Goal: Task Accomplishment & Management: Manage account settings

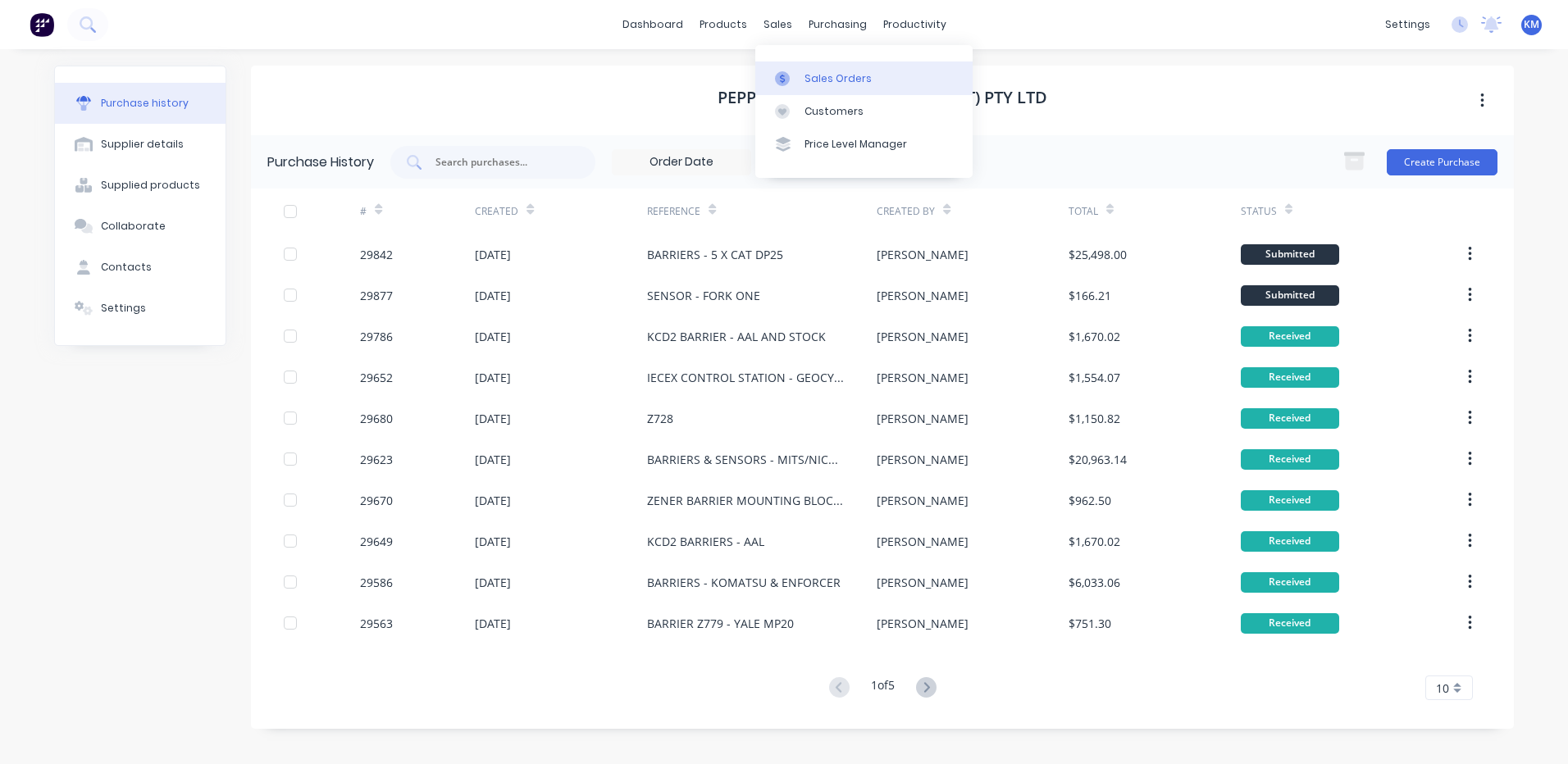
click at [785, 88] on link "Sales Orders" at bounding box center [864, 78] width 217 height 33
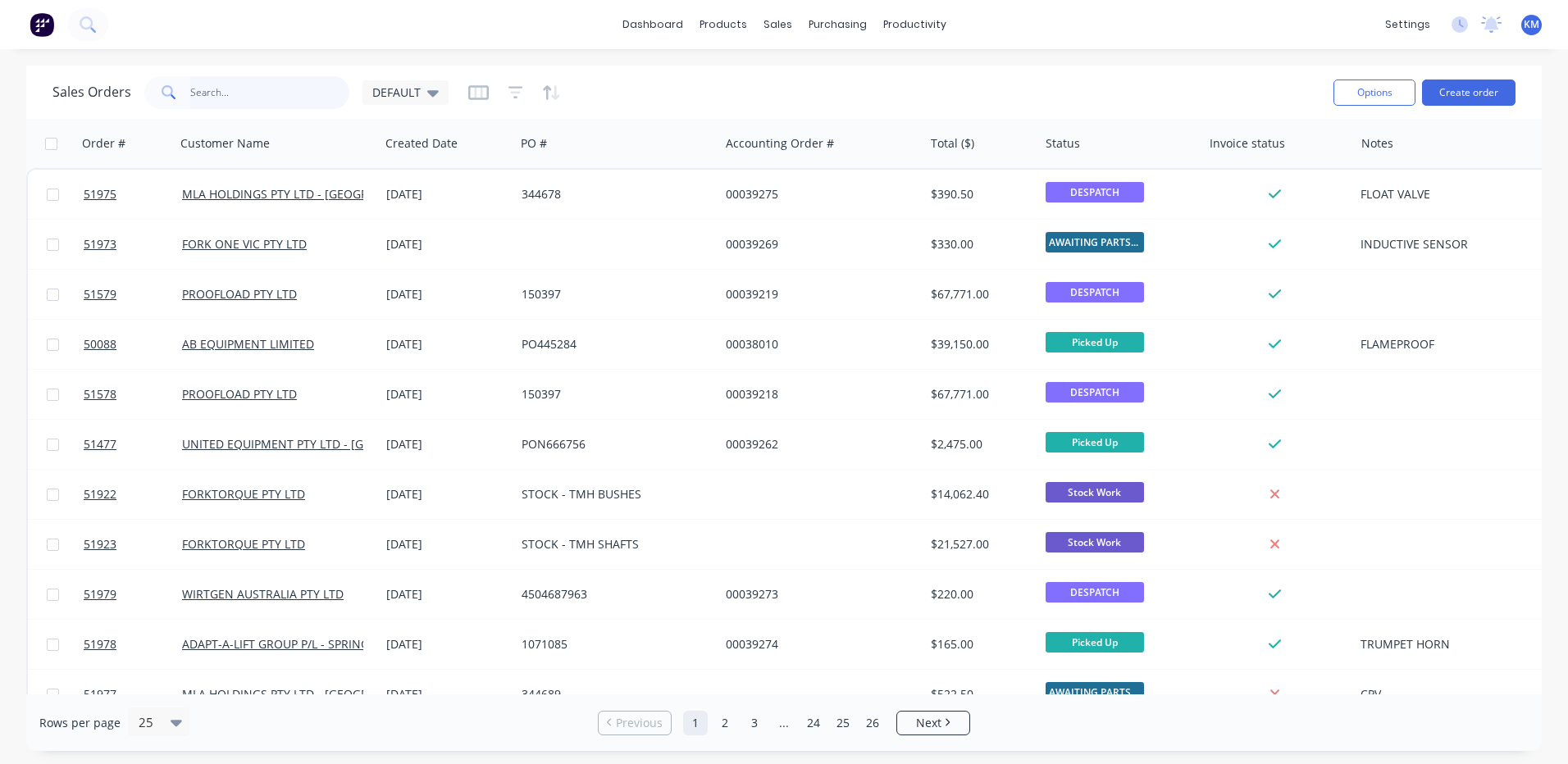
click at [274, 98] on input "text" at bounding box center [270, 92] width 159 height 33
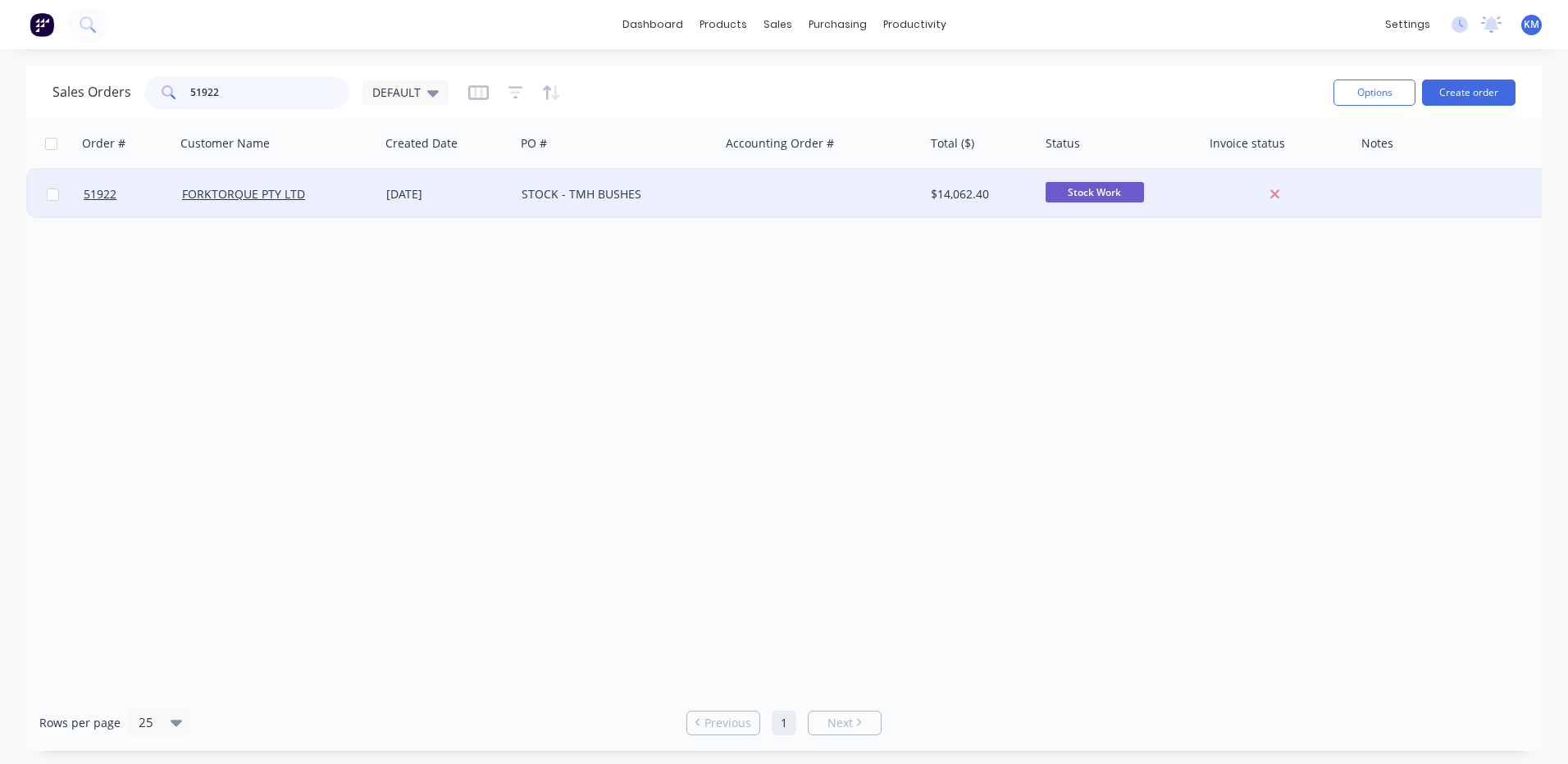
type input "51922"
click at [774, 197] on div at bounding box center [821, 194] width 204 height 49
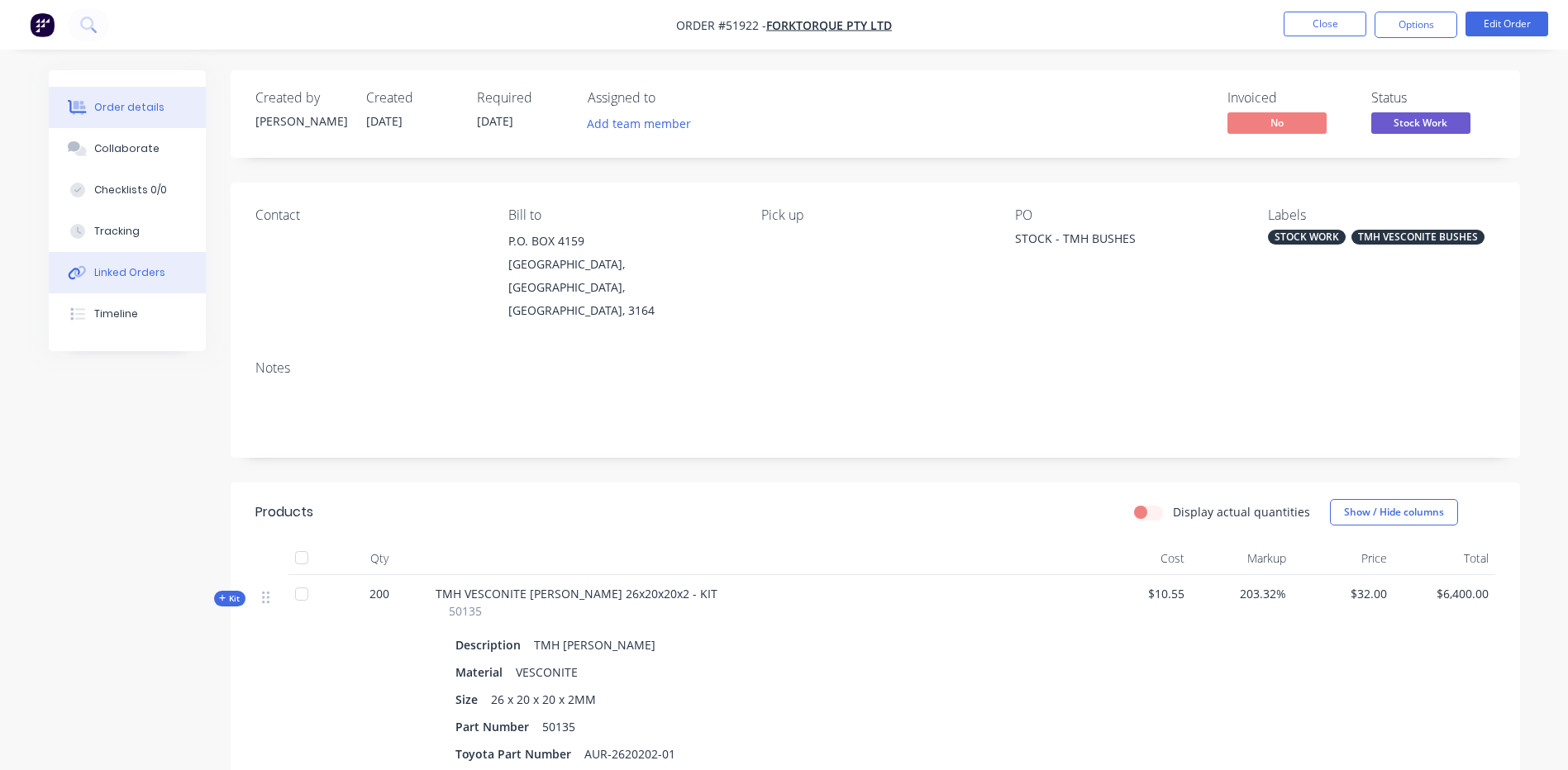
click at [154, 258] on button "Linked Orders" at bounding box center [127, 272] width 157 height 42
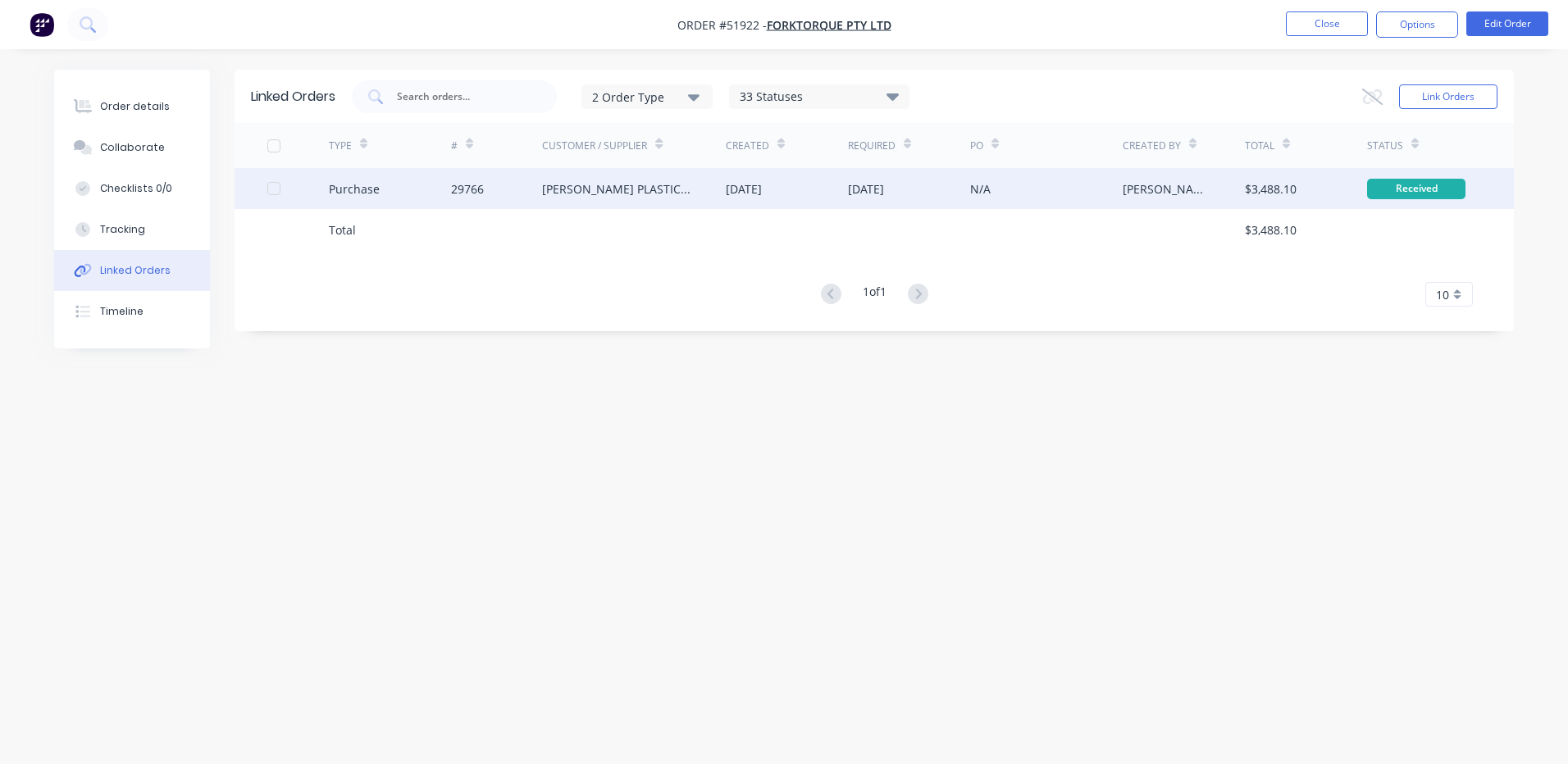
click at [762, 181] on div "[DATE]" at bounding box center [744, 189] width 37 height 17
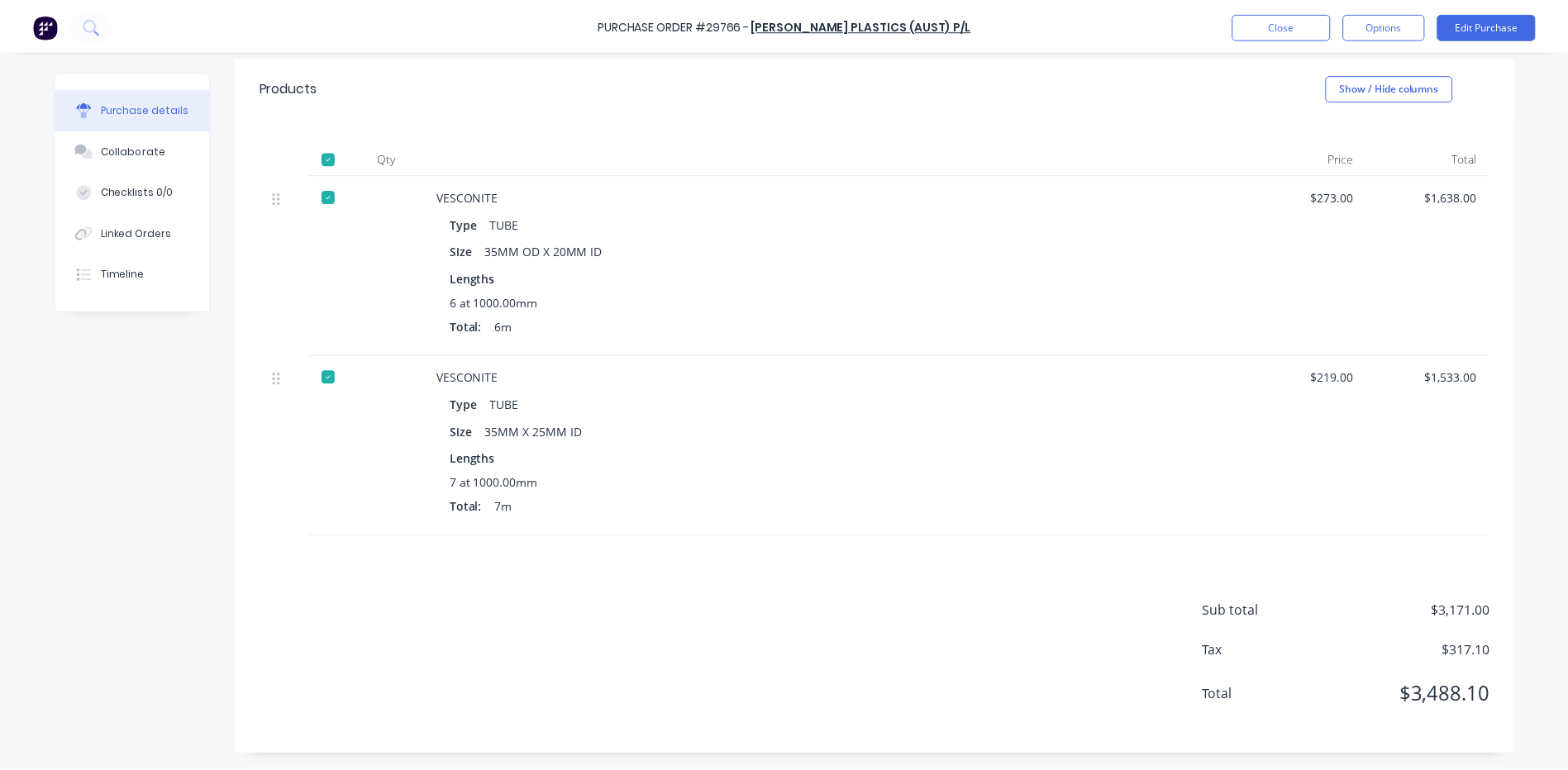
scroll to position [329, 0]
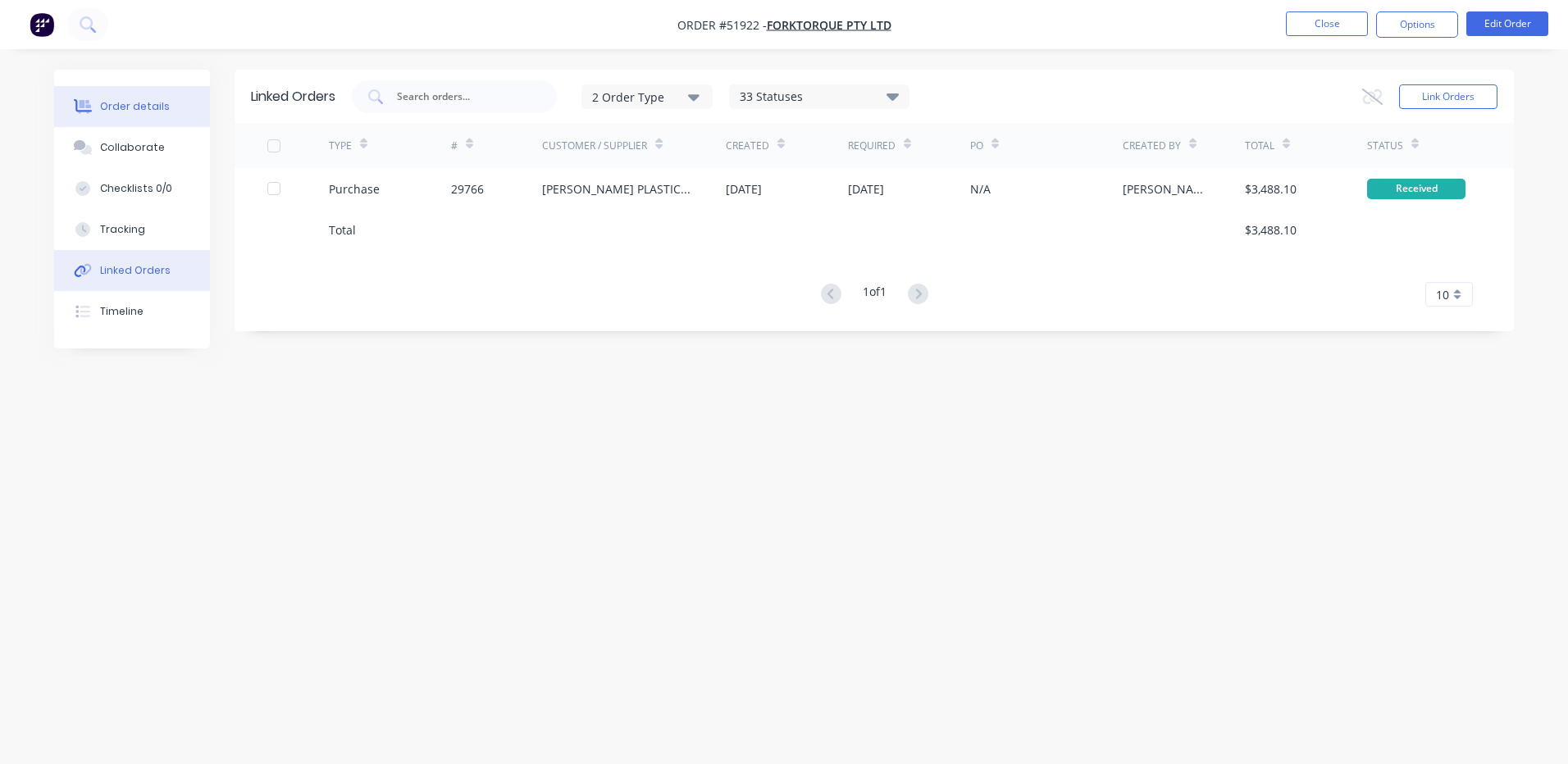
click at [174, 111] on button "Order details" at bounding box center [132, 107] width 156 height 41
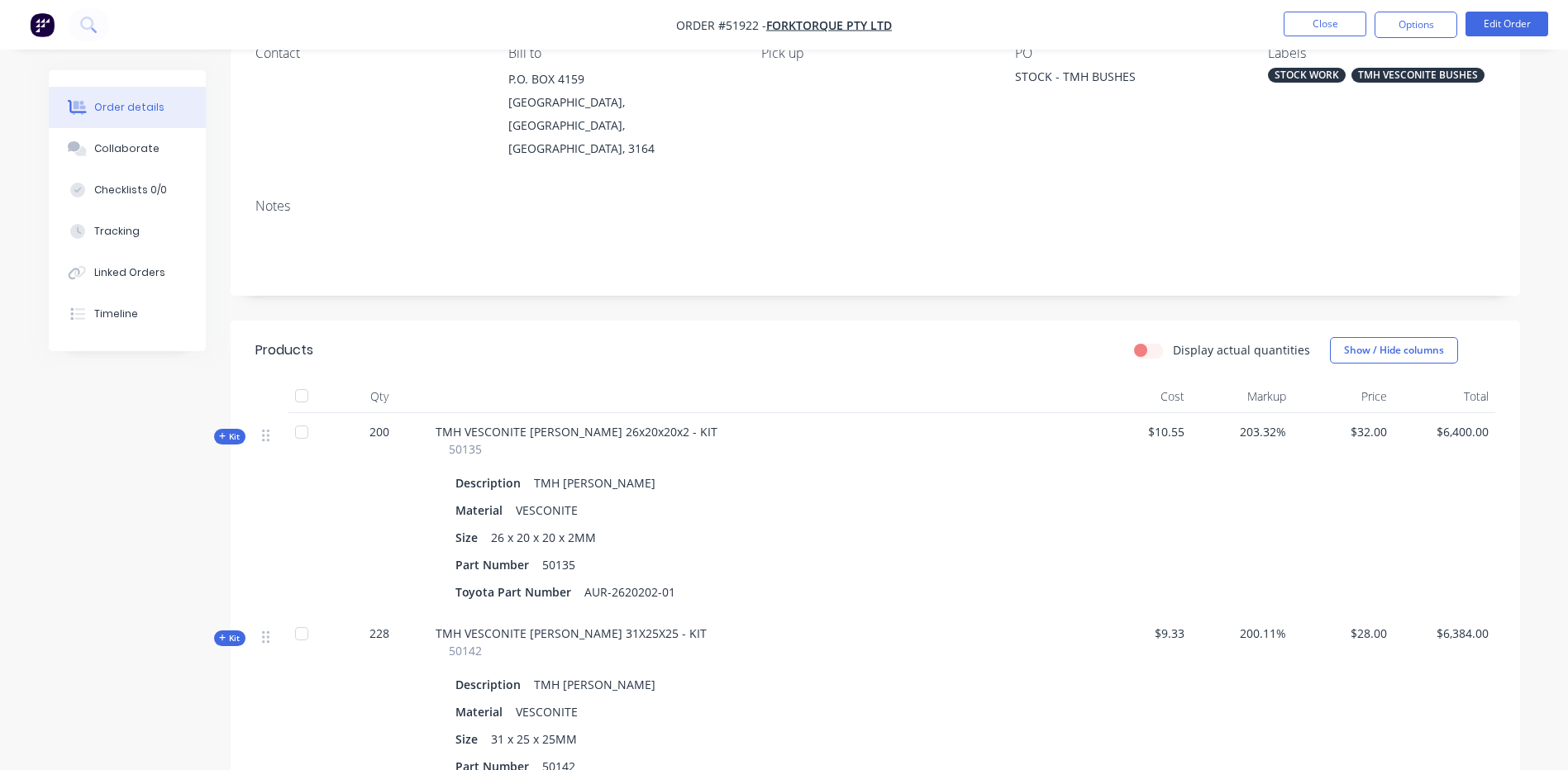
scroll to position [248, 0]
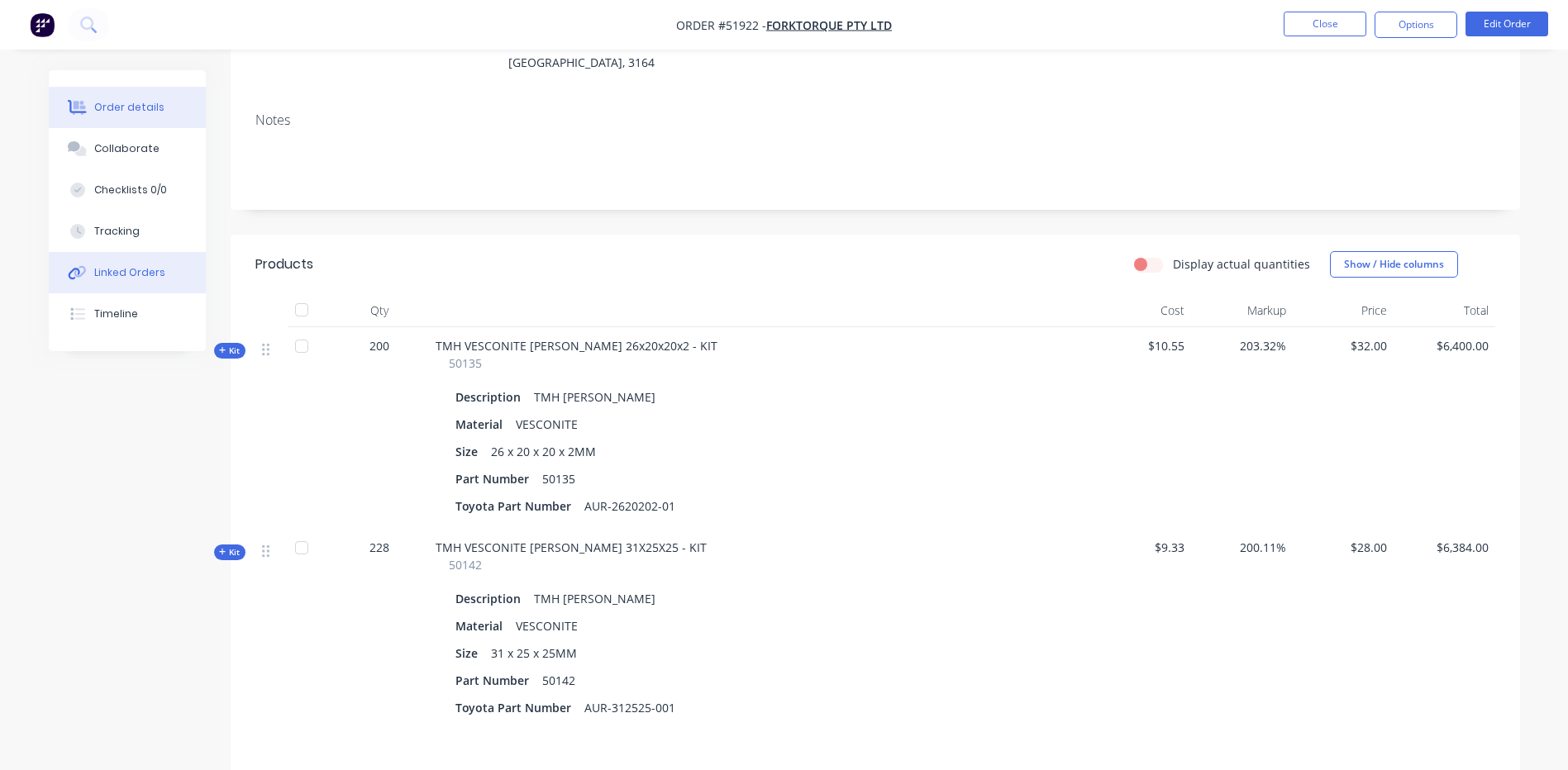
click at [138, 280] on button "Linked Orders" at bounding box center [127, 272] width 157 height 42
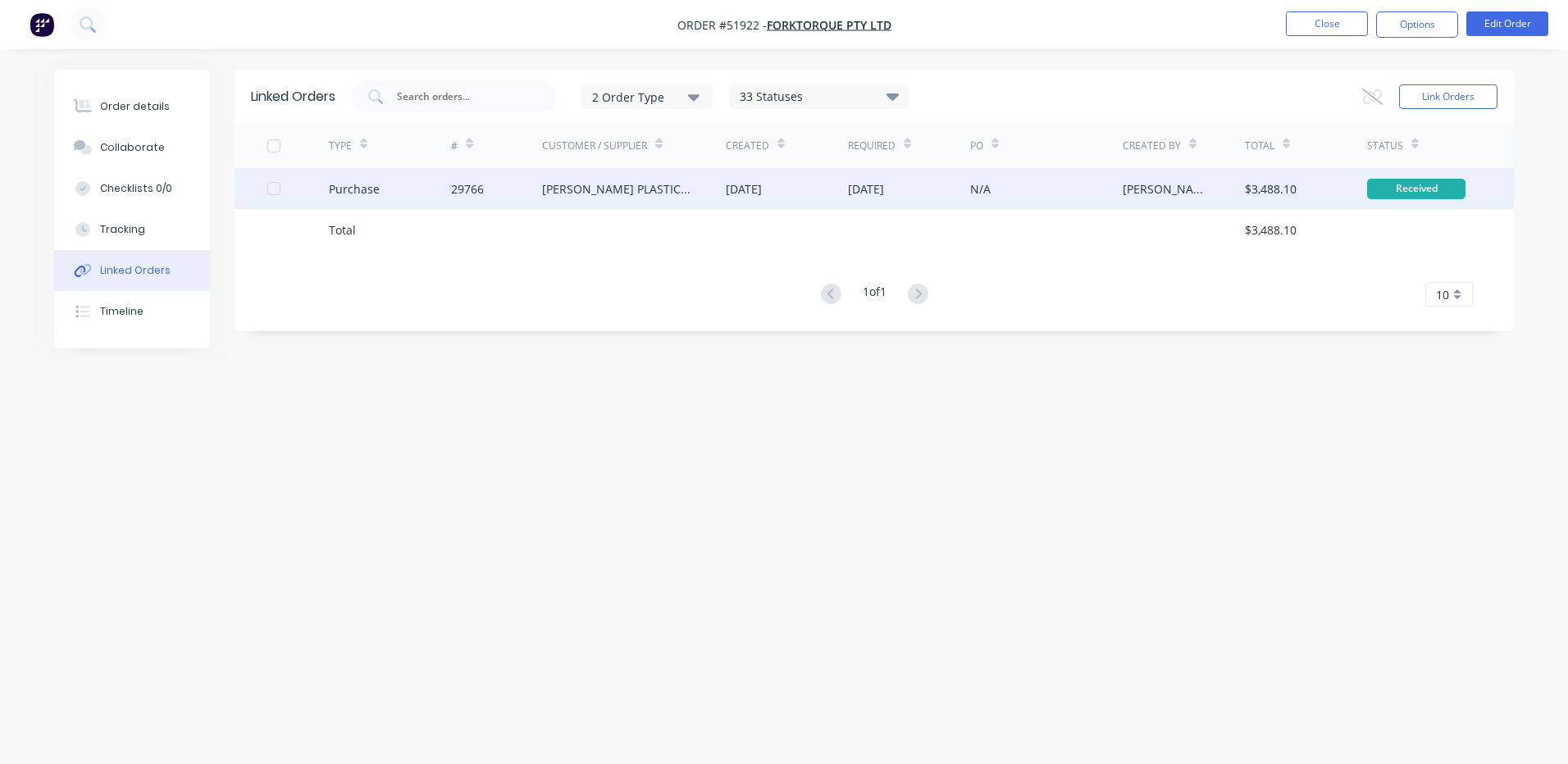
click at [375, 193] on div "Purchase" at bounding box center [354, 189] width 51 height 17
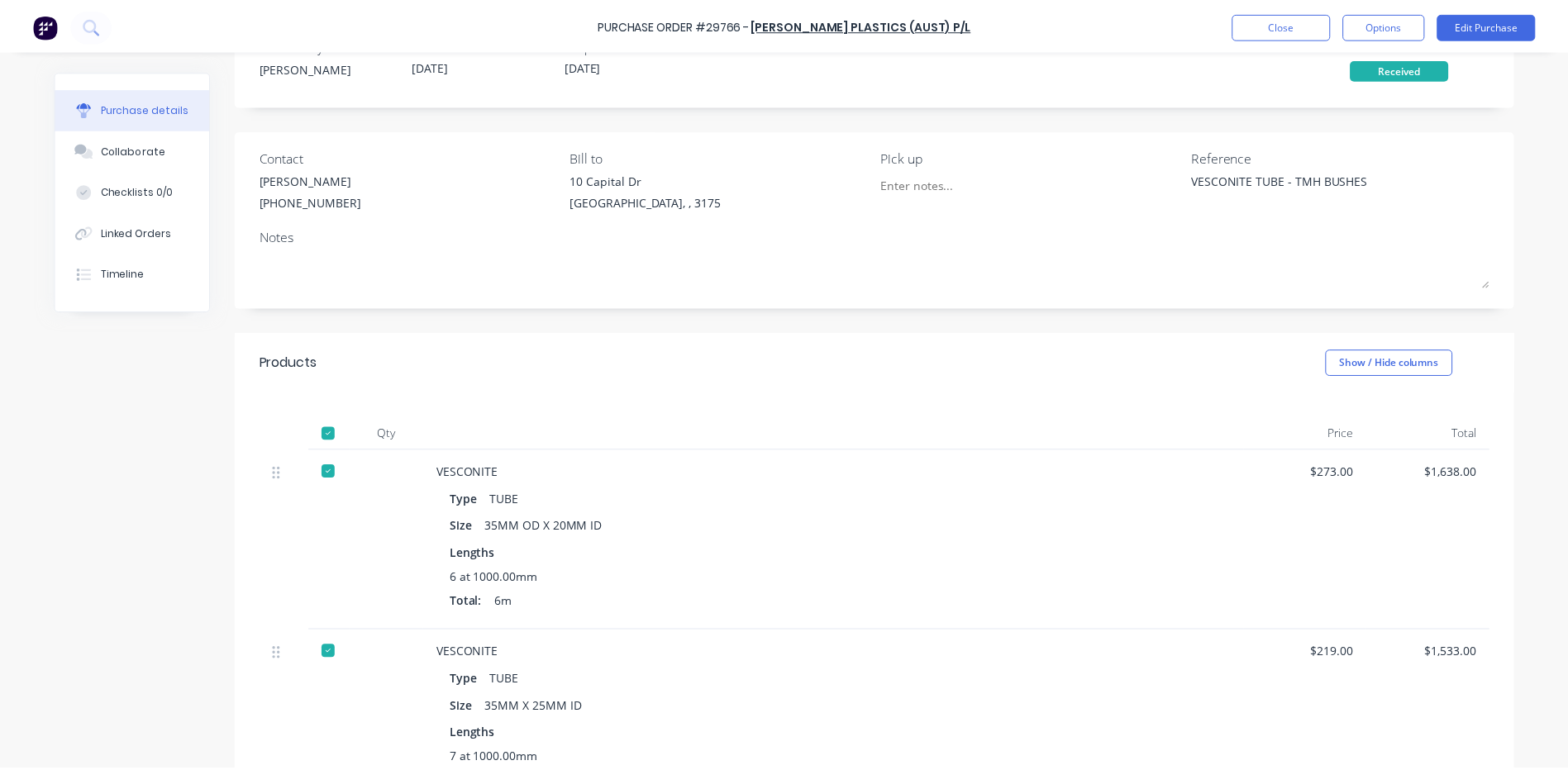
scroll to position [166, 0]
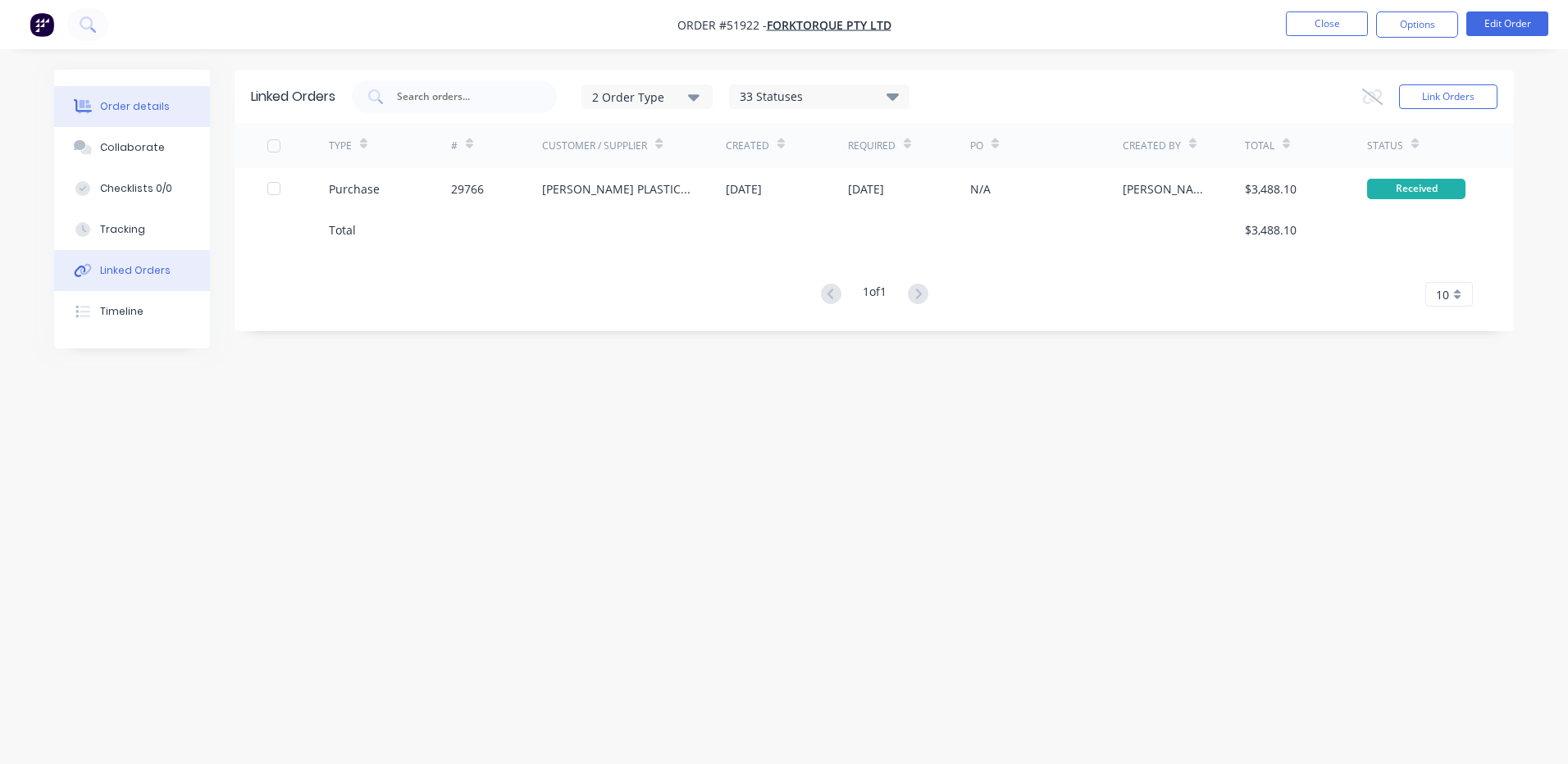
click at [109, 117] on button "Order details" at bounding box center [132, 107] width 156 height 41
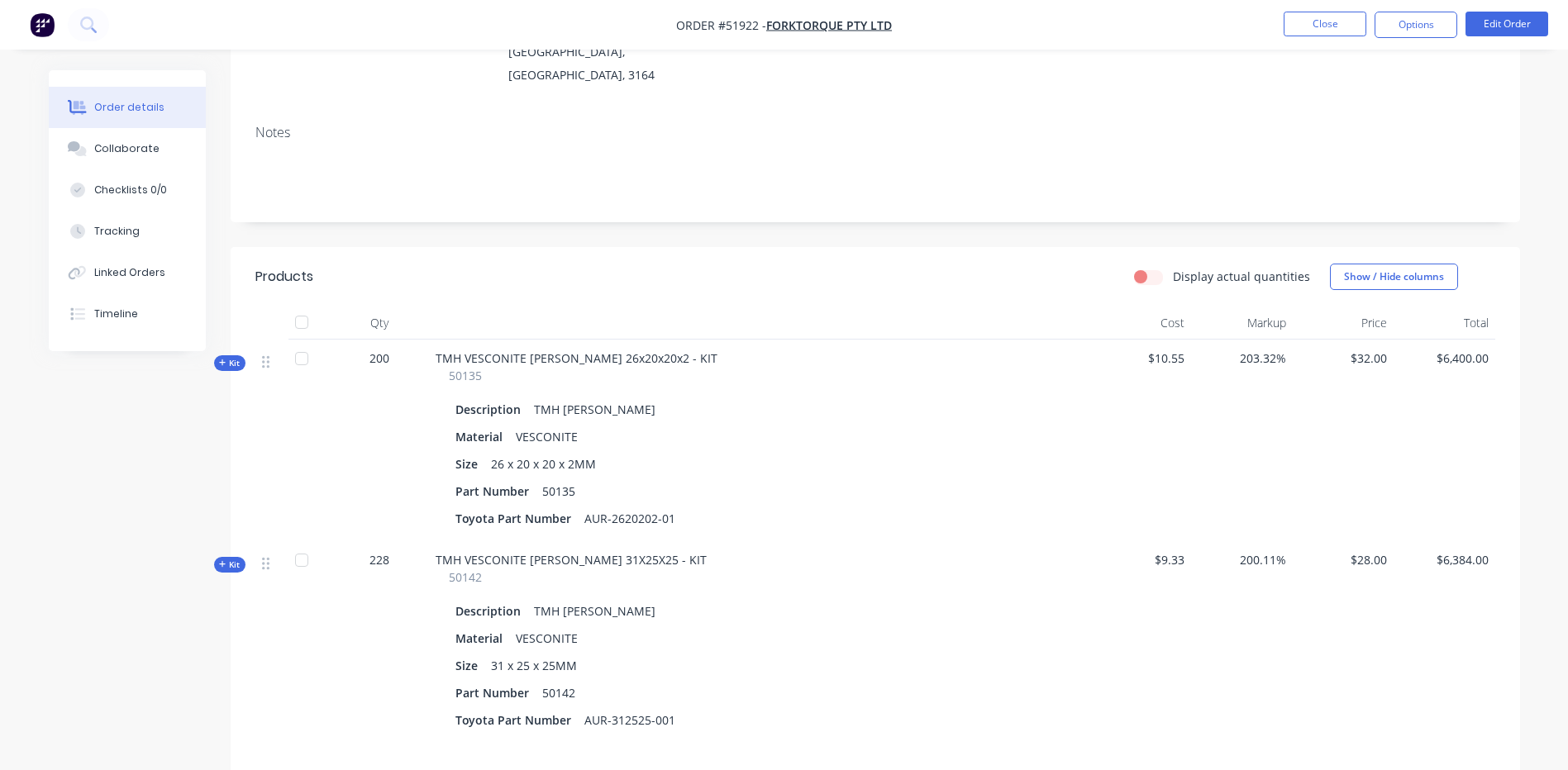
scroll to position [248, 0]
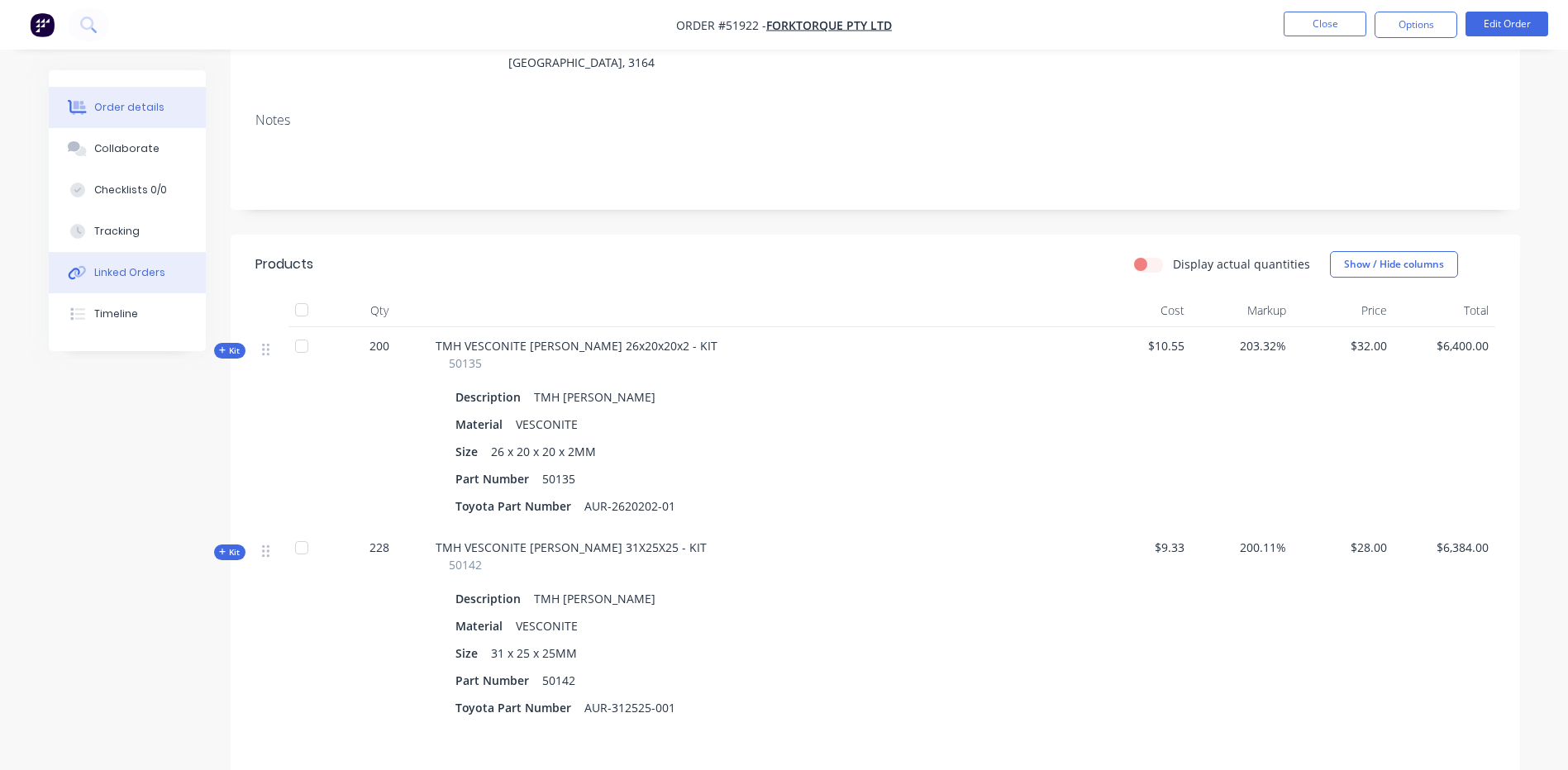
click at [159, 287] on button "Linked Orders" at bounding box center [127, 272] width 157 height 42
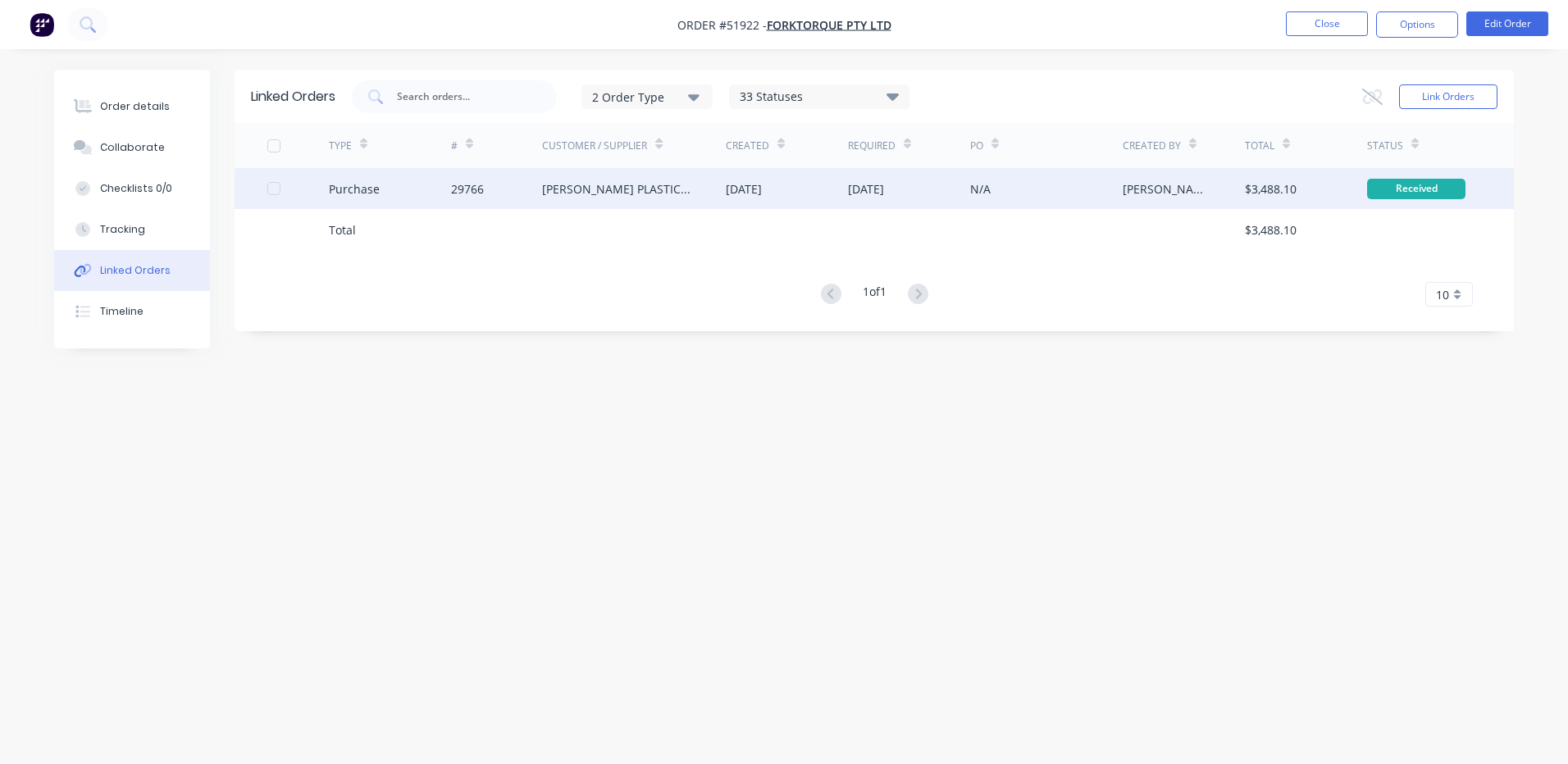
click at [627, 181] on div "[PERSON_NAME] PLASTICS (AUST) P/L" at bounding box center [617, 189] width 151 height 17
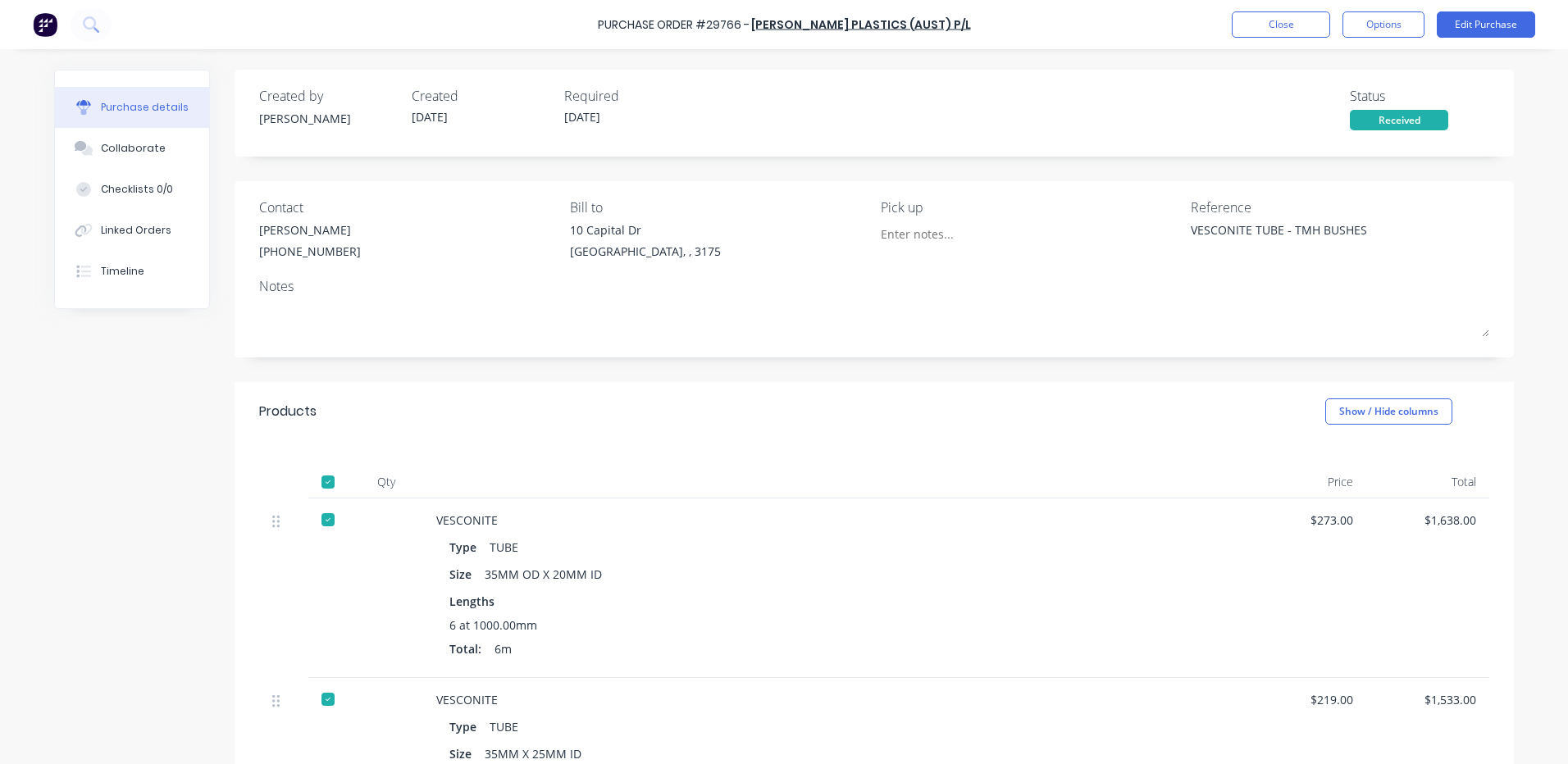
type textarea "x"
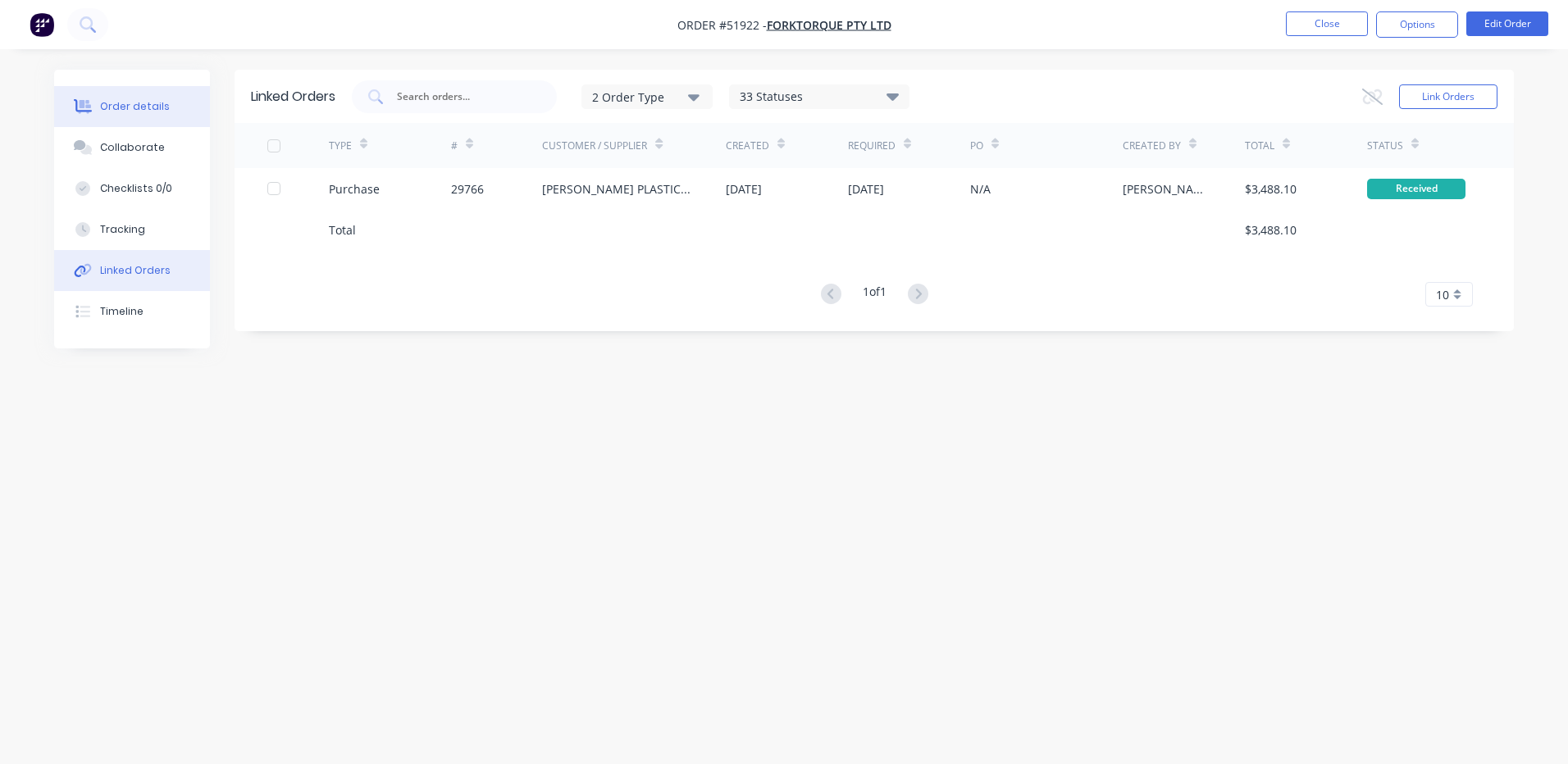
click at [122, 122] on button "Order details" at bounding box center [132, 107] width 156 height 41
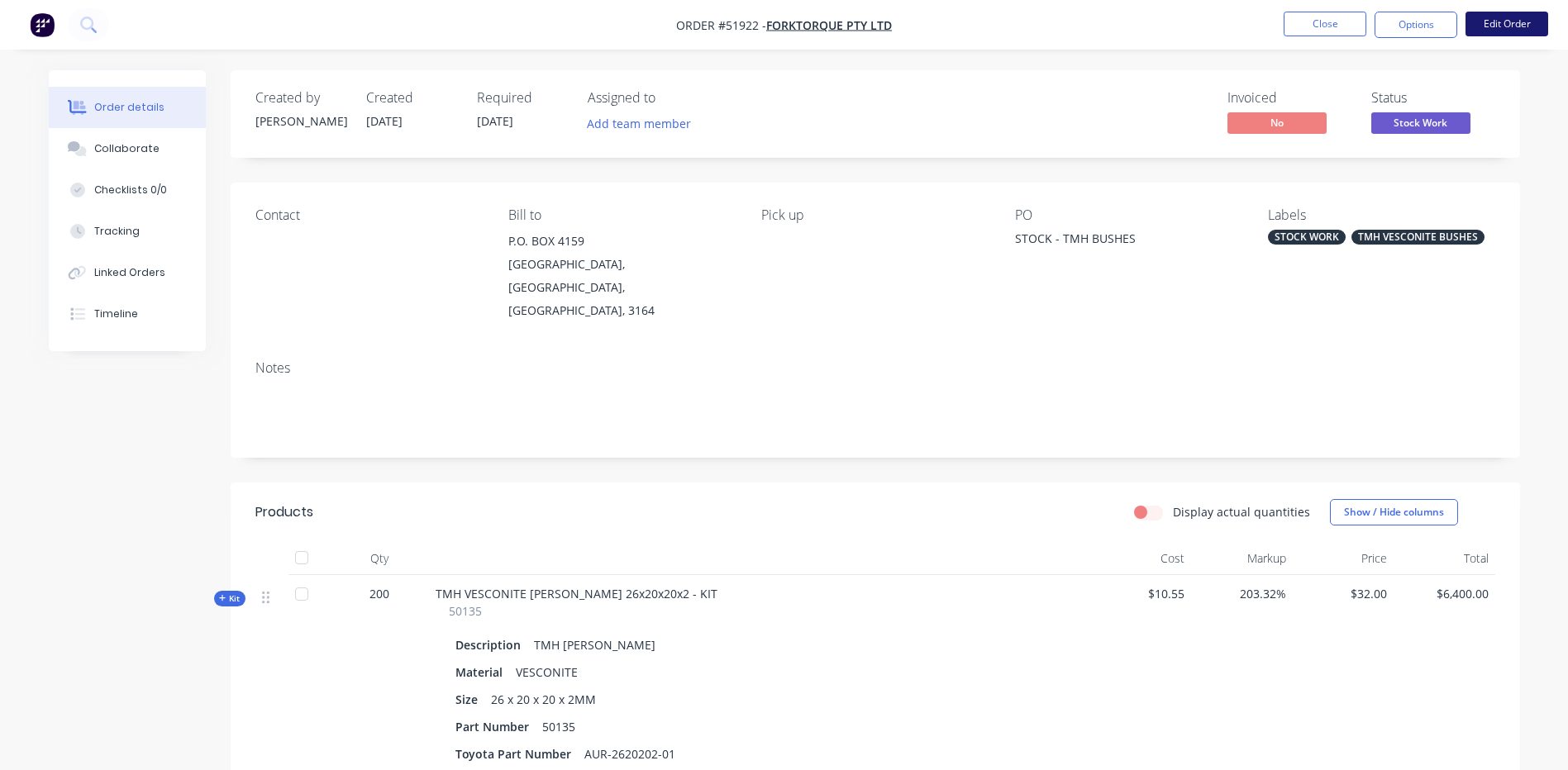
click at [1532, 16] on button "Edit Order" at bounding box center [1506, 24] width 82 height 25
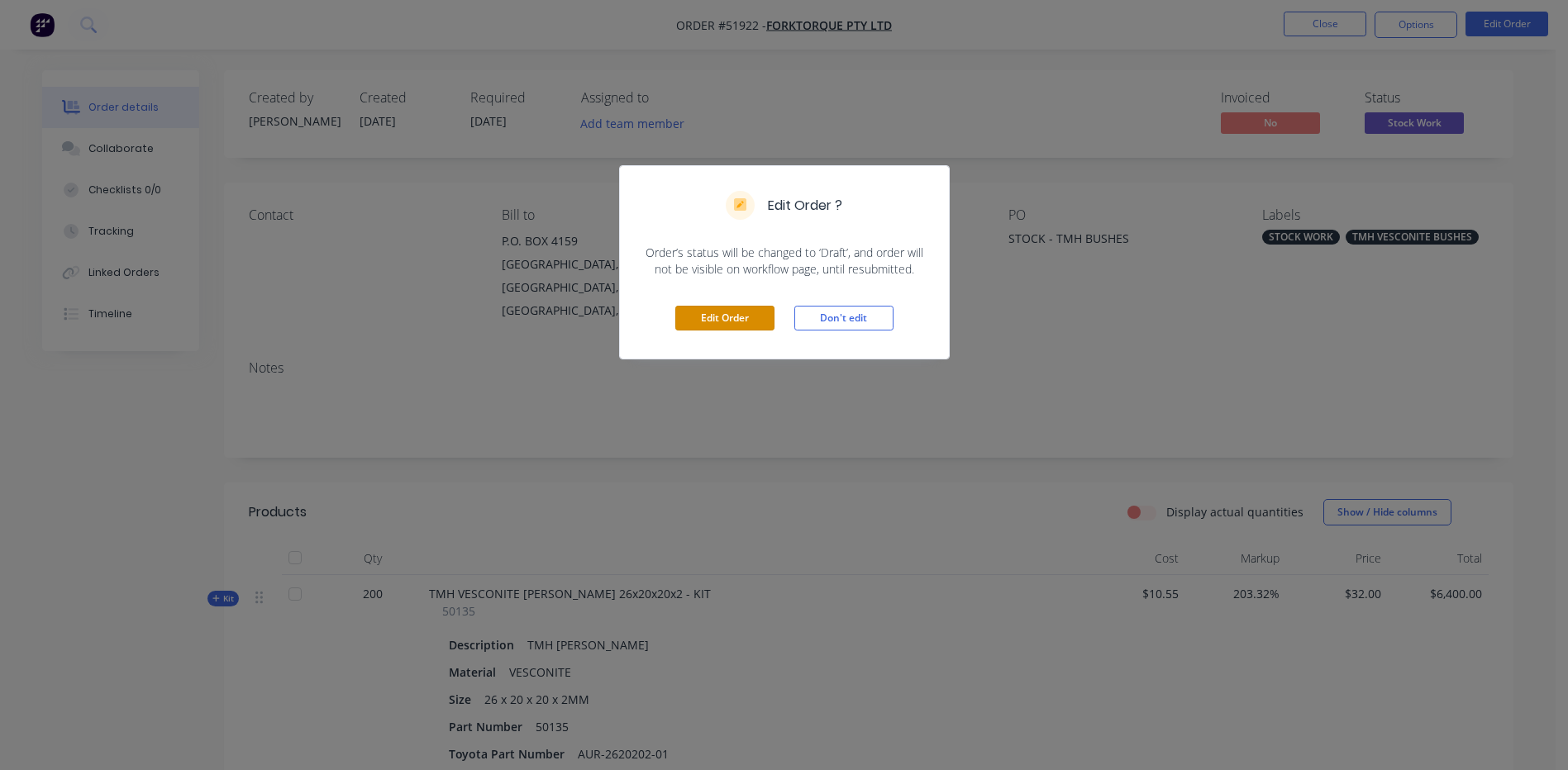
click at [701, 319] on button "Edit Order" at bounding box center [724, 319] width 99 height 25
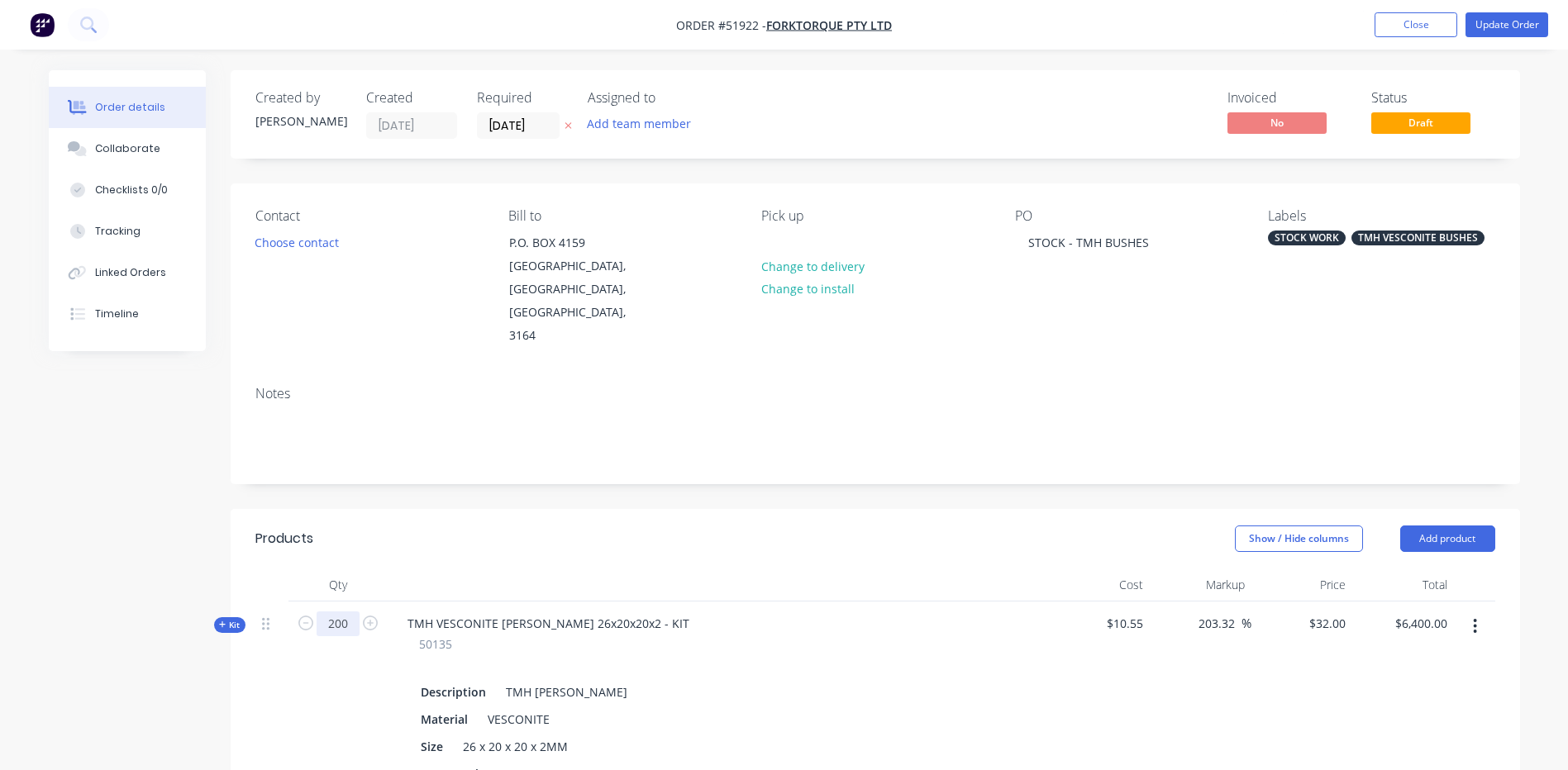
click at [354, 611] on input "200" at bounding box center [338, 624] width 43 height 25
type input "136"
type input "$4,352.00"
click at [841, 509] on header "Products Show / Hide columns Add product" at bounding box center [875, 539] width 1289 height 59
click at [1523, 23] on button "Update Order" at bounding box center [1506, 25] width 82 height 25
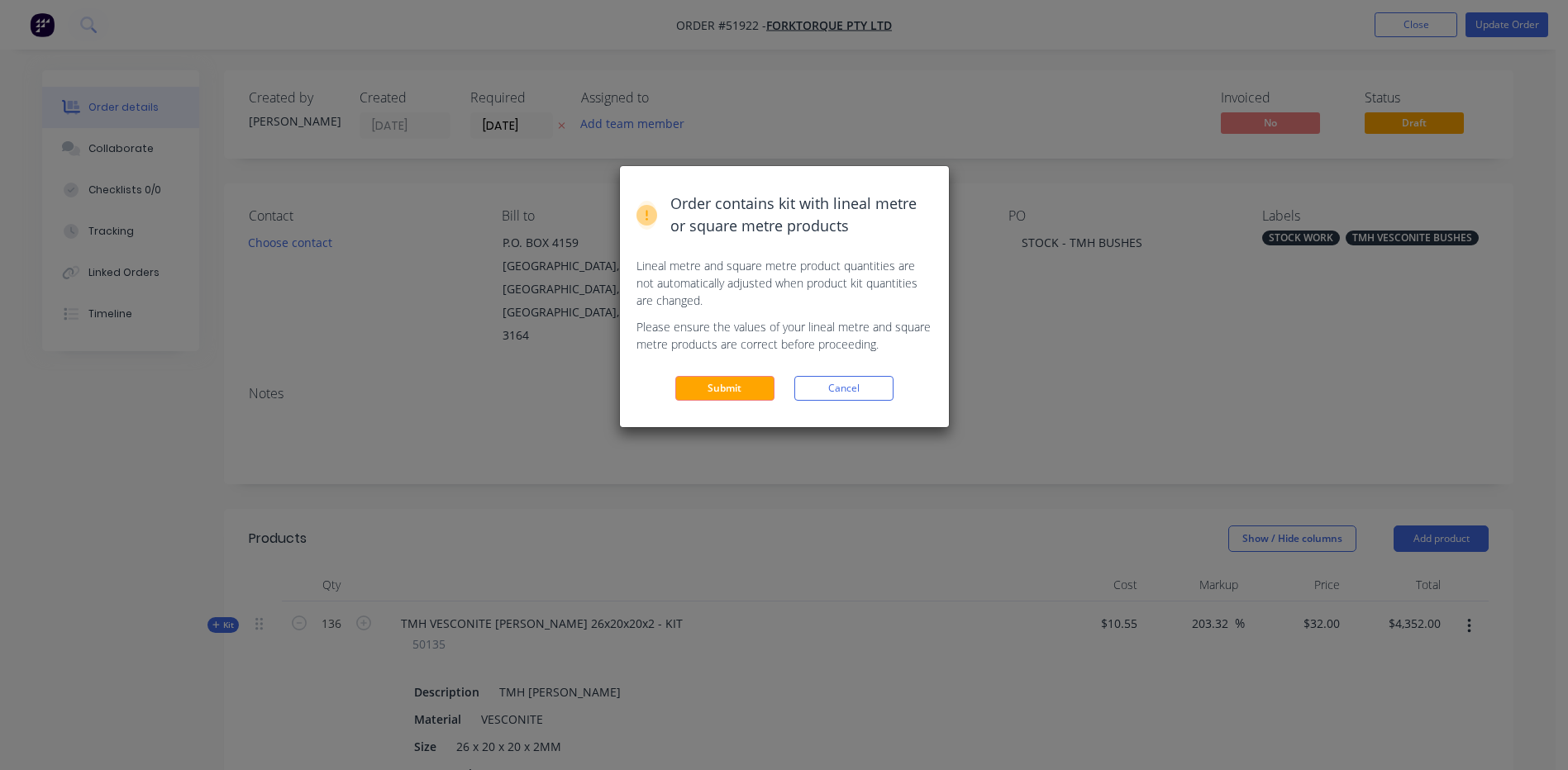
click at [691, 391] on button "Submit" at bounding box center [724, 388] width 99 height 25
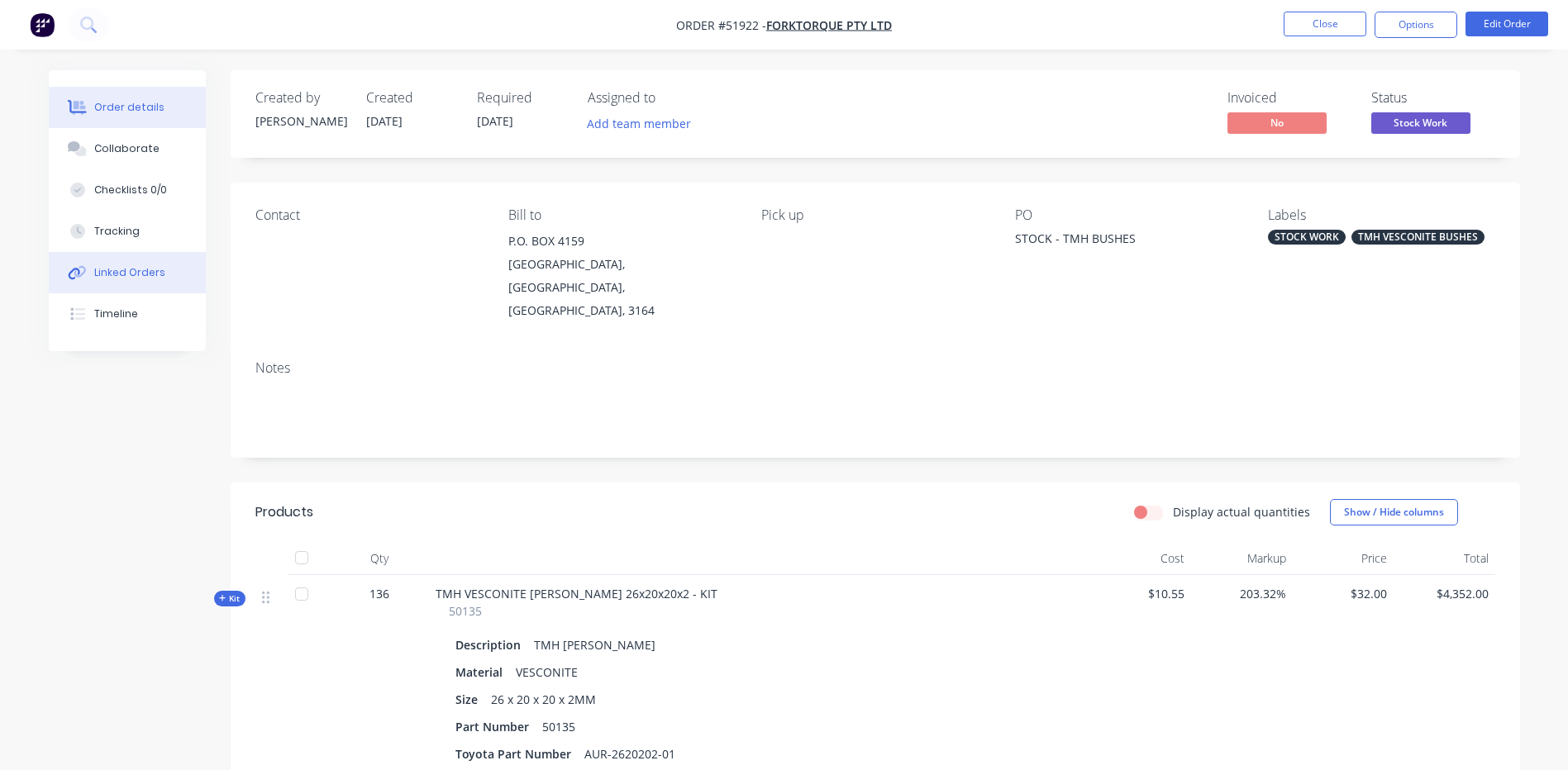
click at [145, 269] on div "Linked Orders" at bounding box center [129, 272] width 71 height 15
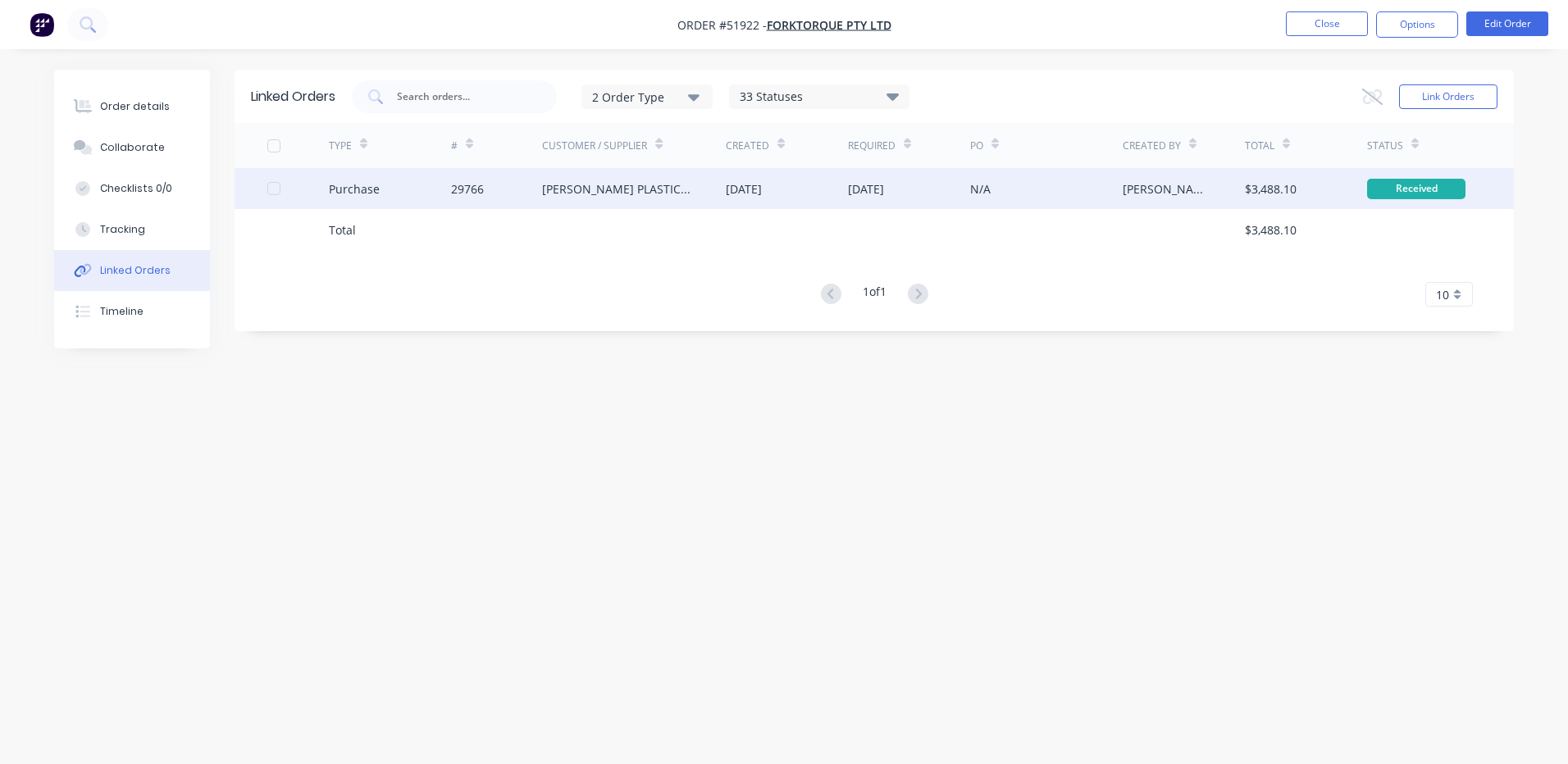
click at [593, 185] on div "[PERSON_NAME] PLASTICS (AUST) P/L" at bounding box center [617, 189] width 151 height 17
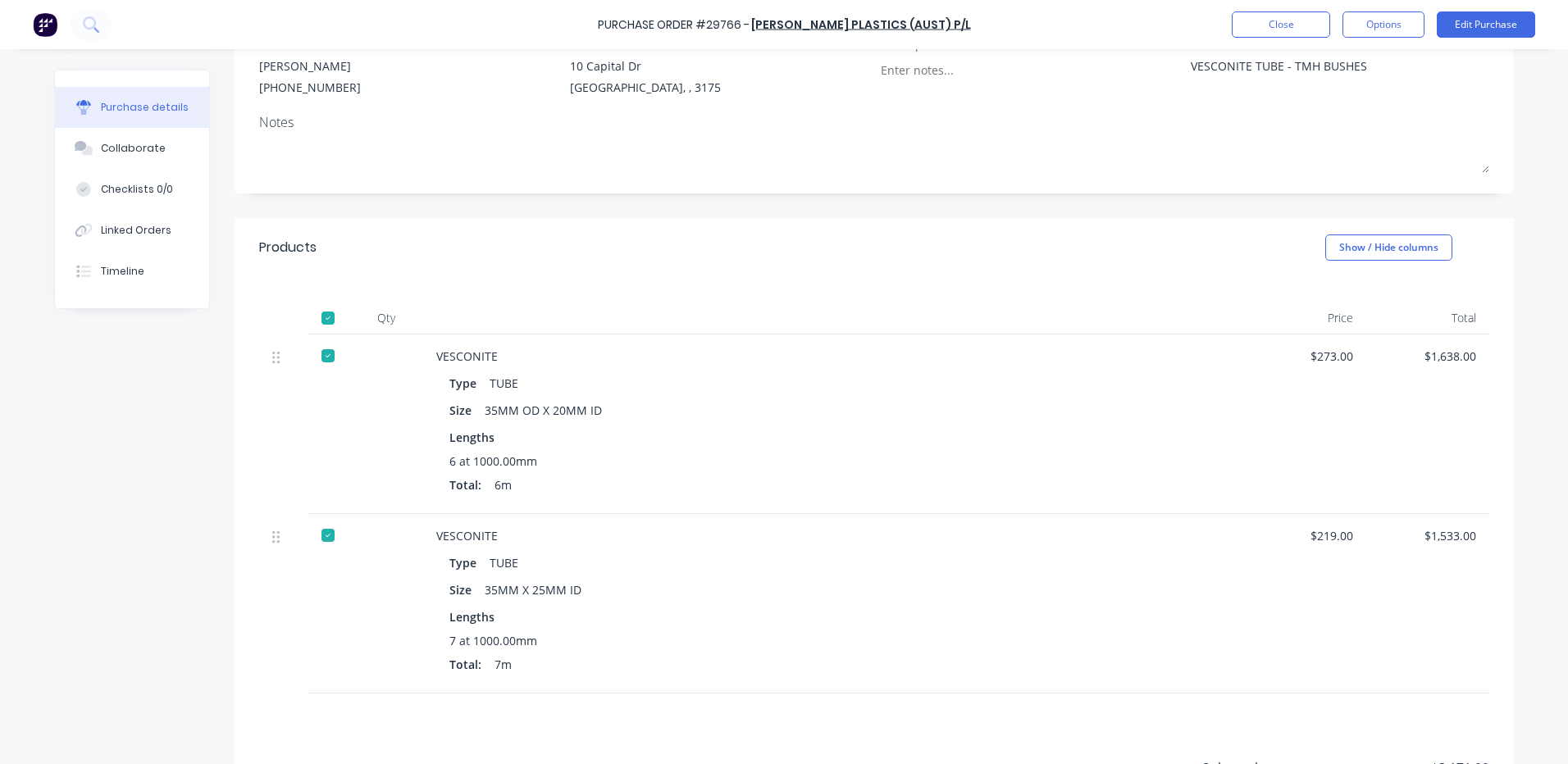
scroll to position [246, 0]
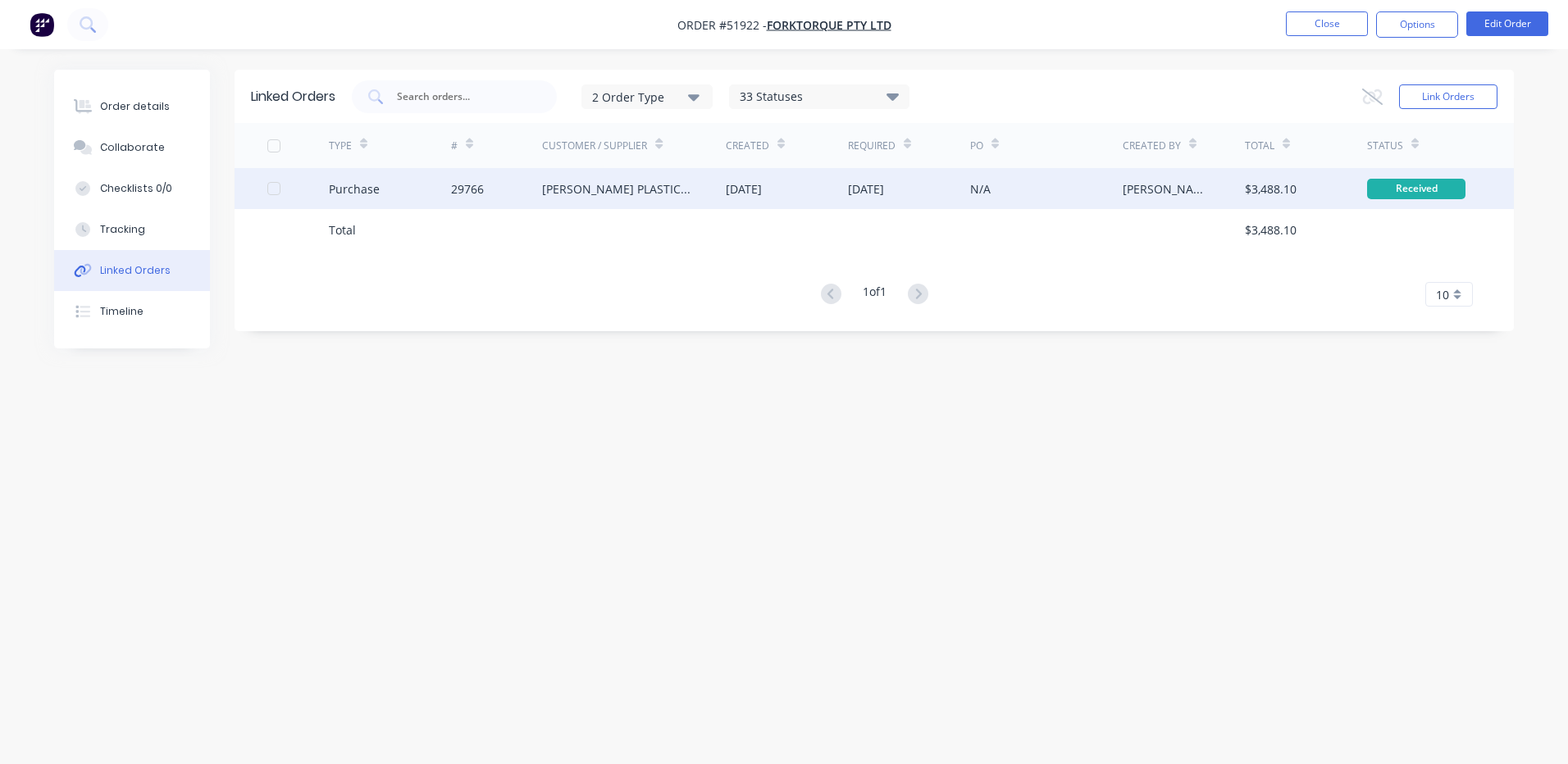
click at [445, 186] on div "Purchase" at bounding box center [389, 188] width 122 height 41
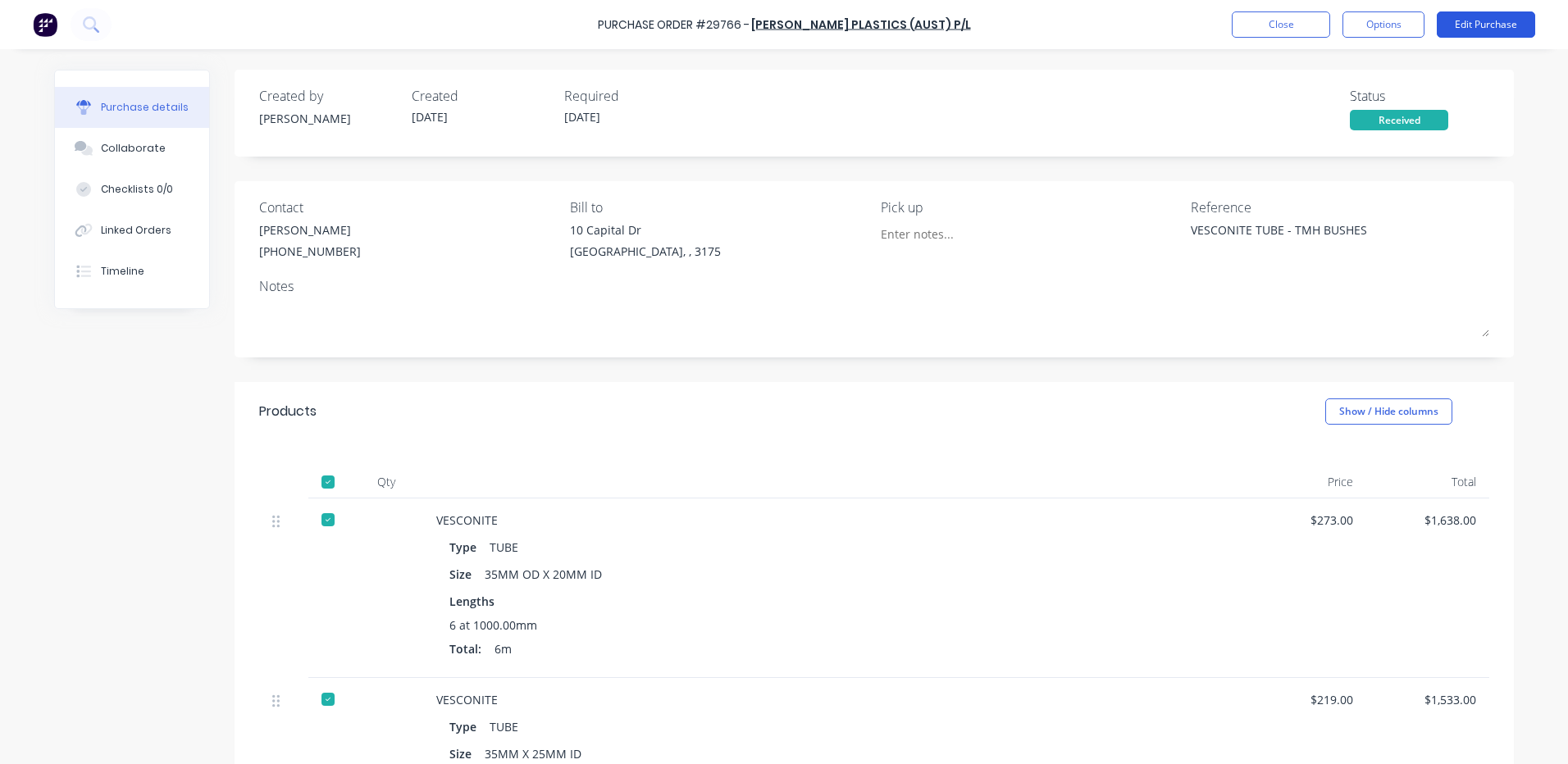
click at [1507, 17] on button "Edit Purchase" at bounding box center [1485, 24] width 98 height 26
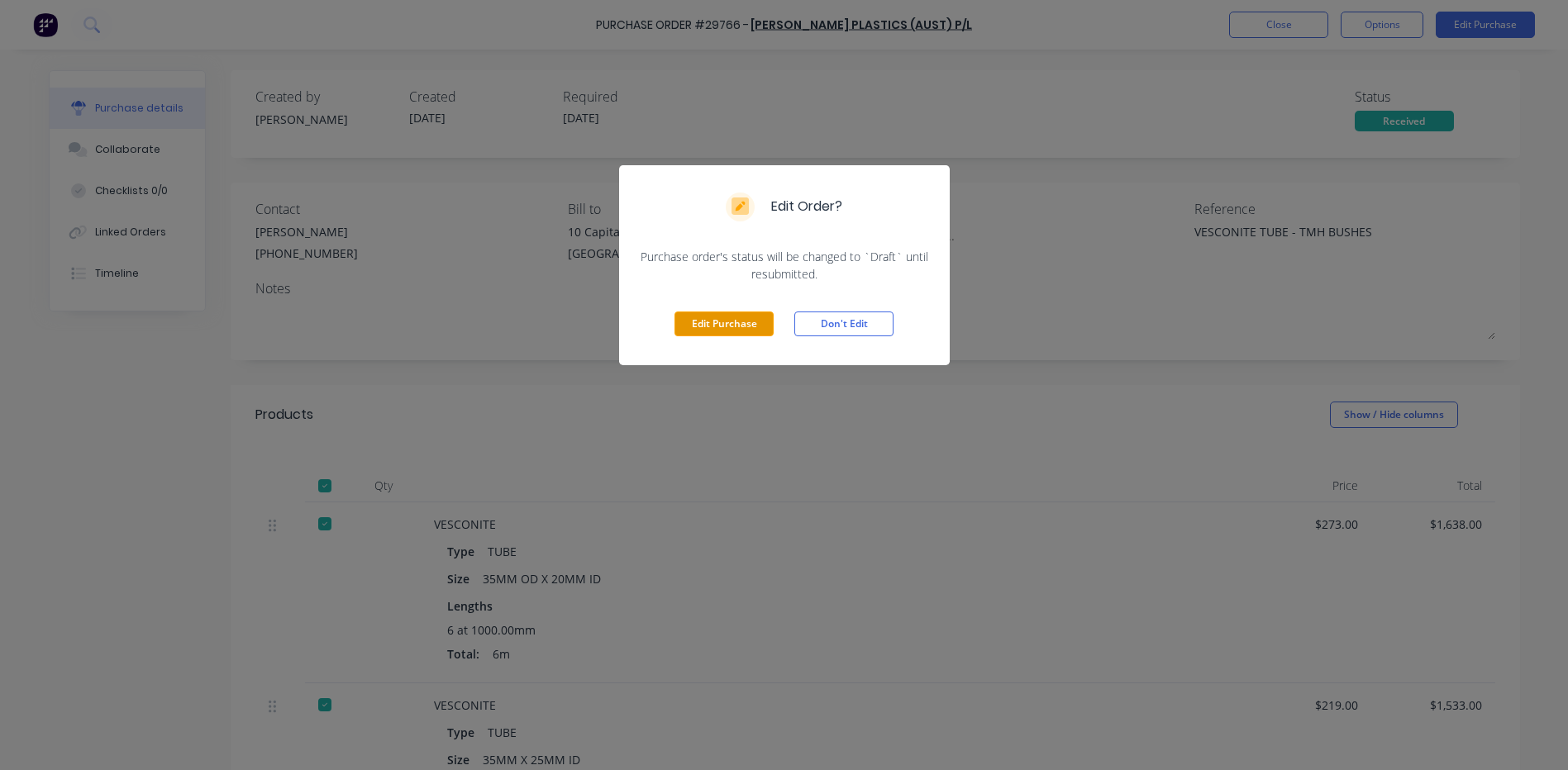
click at [735, 329] on button "Edit Purchase" at bounding box center [723, 324] width 99 height 25
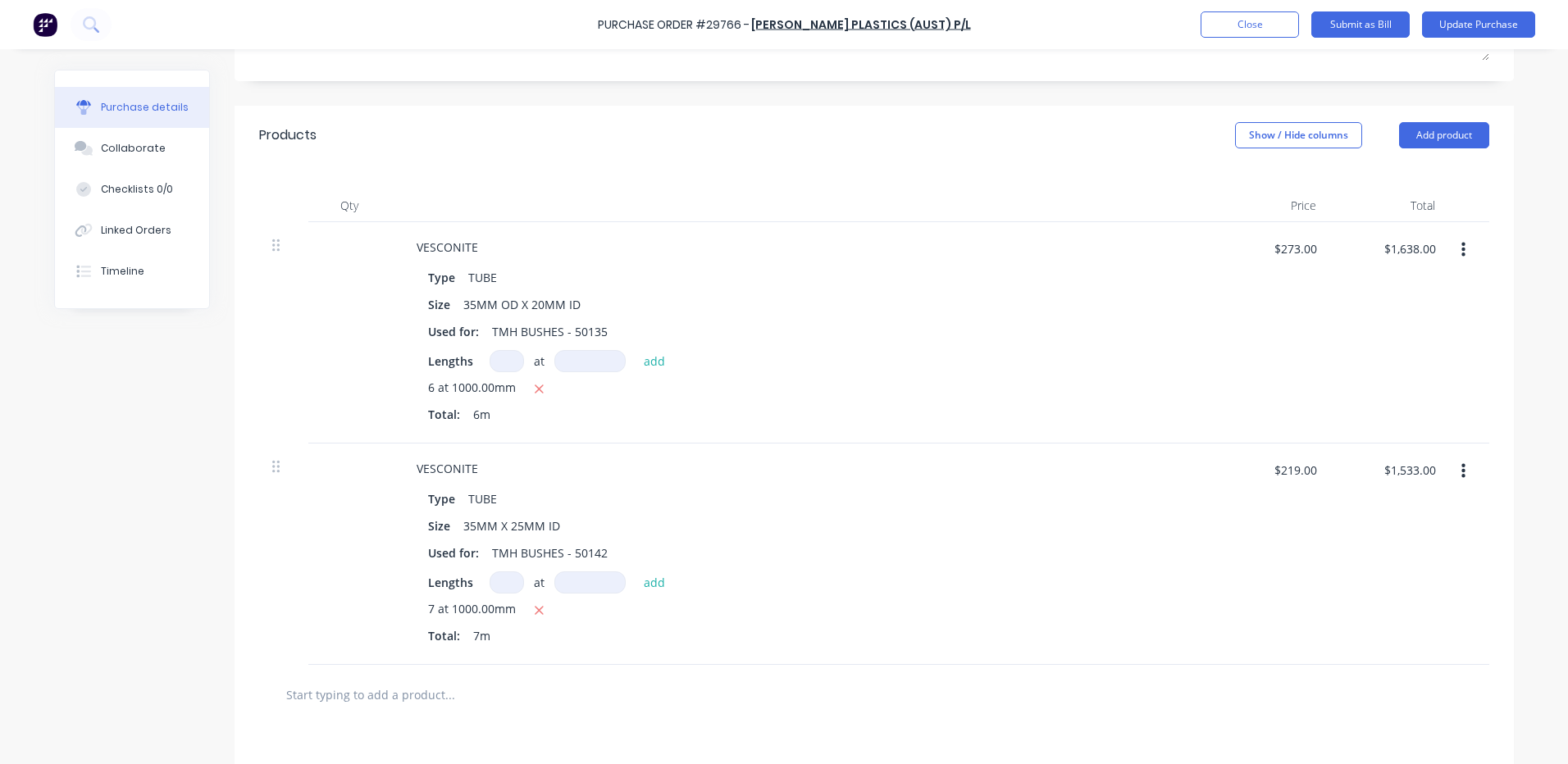
scroll to position [328, 0]
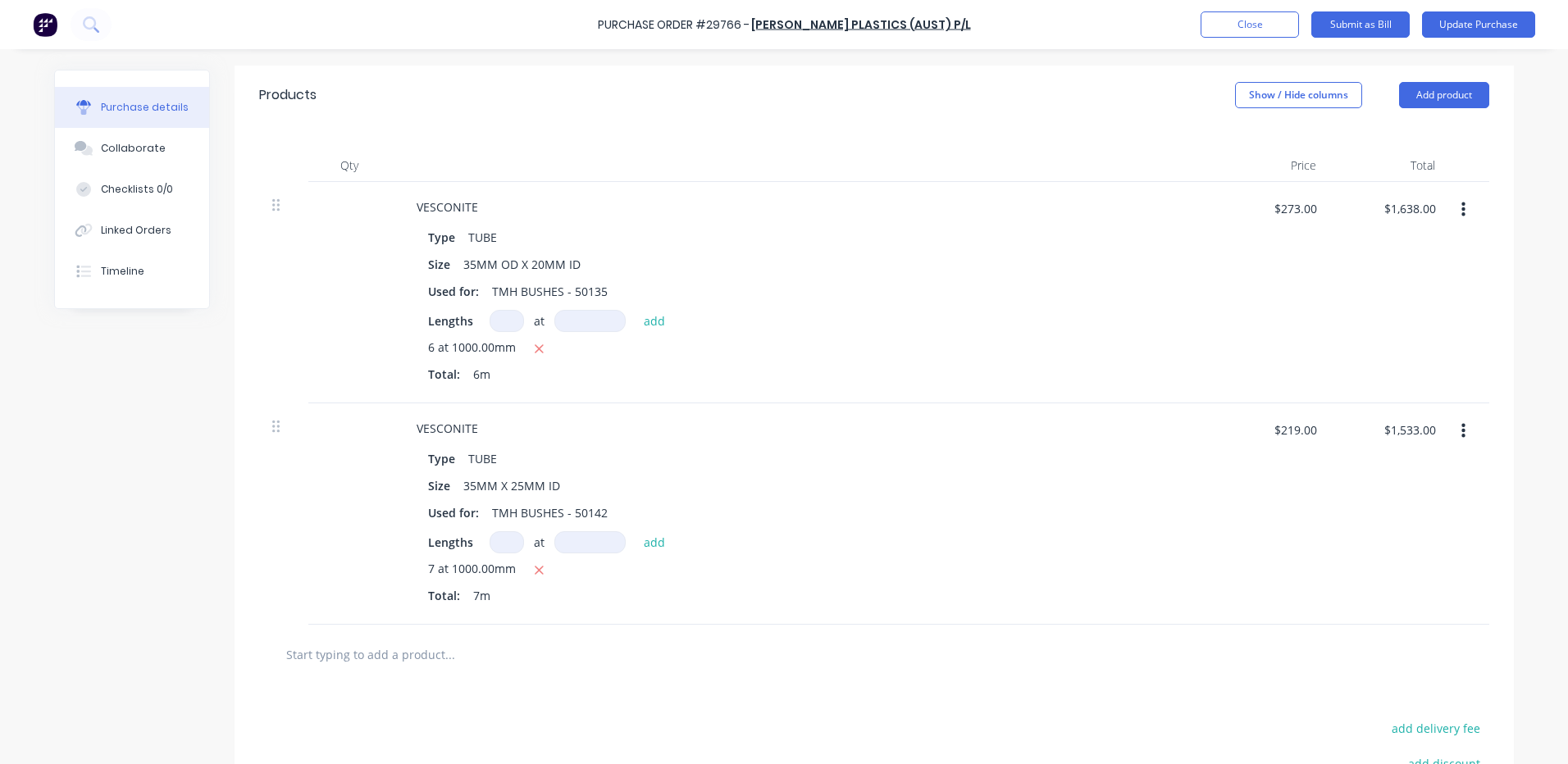
click at [501, 322] on input at bounding box center [506, 321] width 35 height 22
type textarea "x"
type input "5"
type textarea "x"
type input "5"
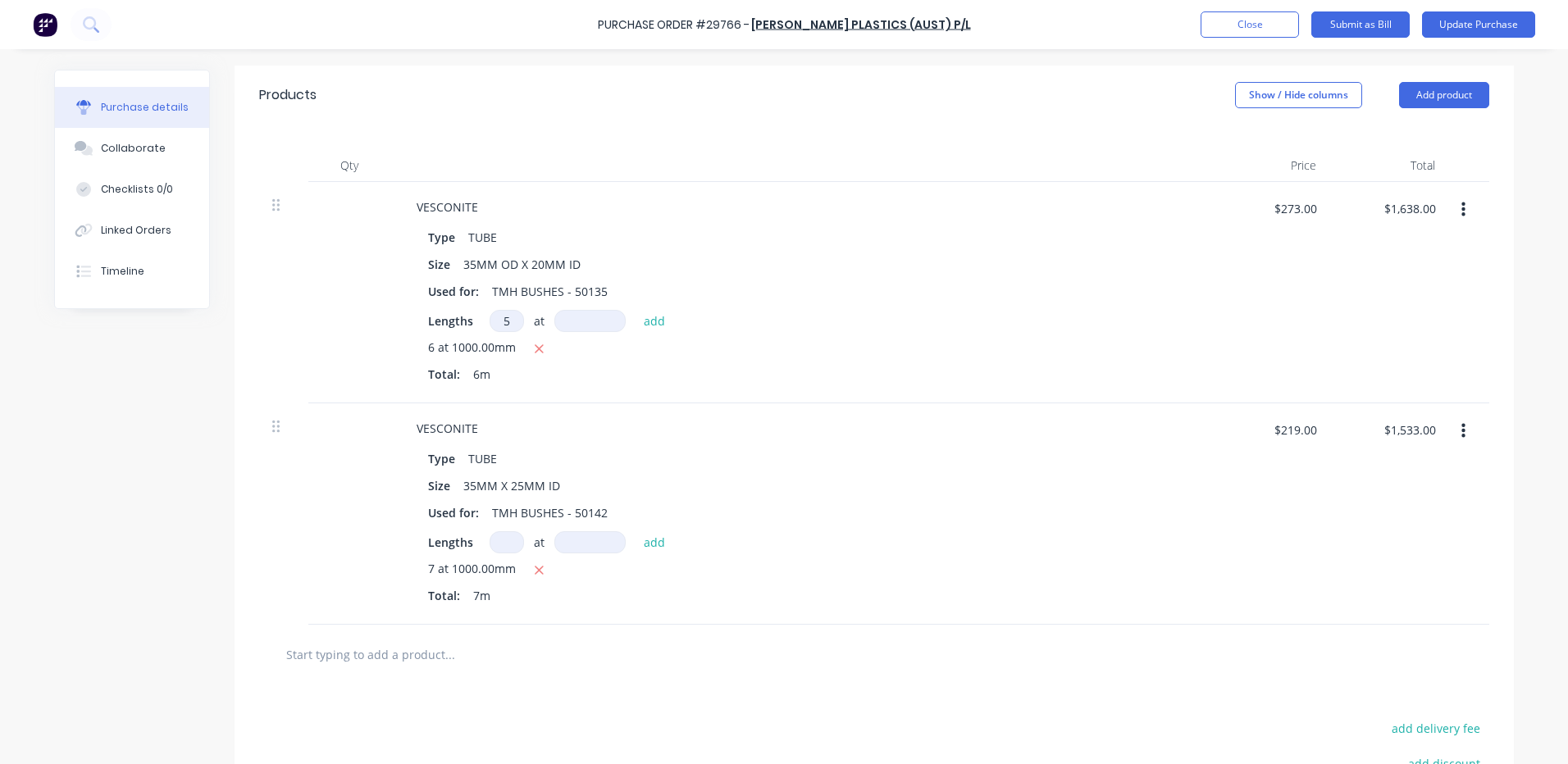
type textarea "x"
type input "1"
type textarea "x"
type input "10"
type textarea "x"
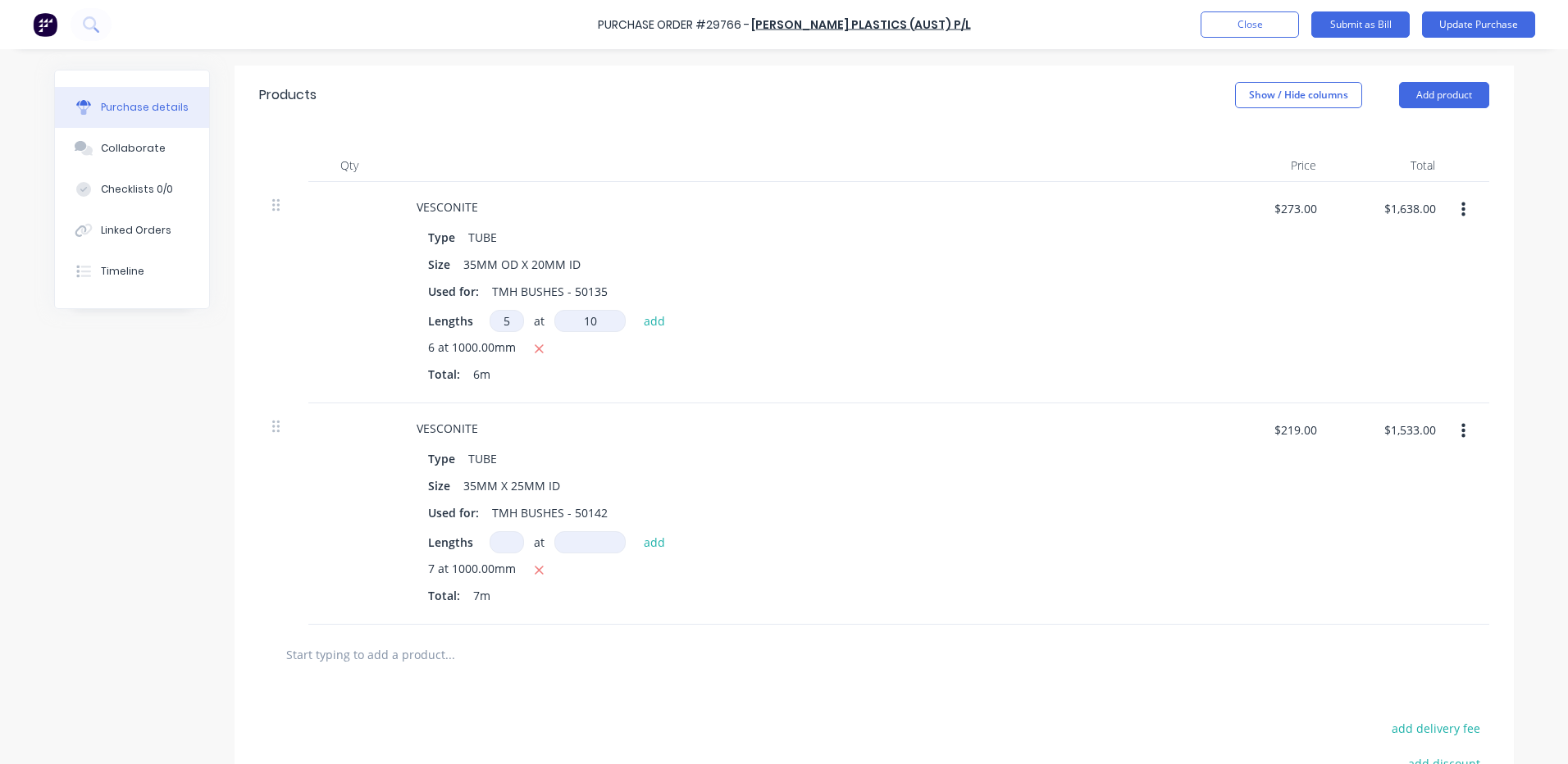
type input "100"
type textarea "x"
type input "1000"
type textarea "x"
type input "$3,003.00"
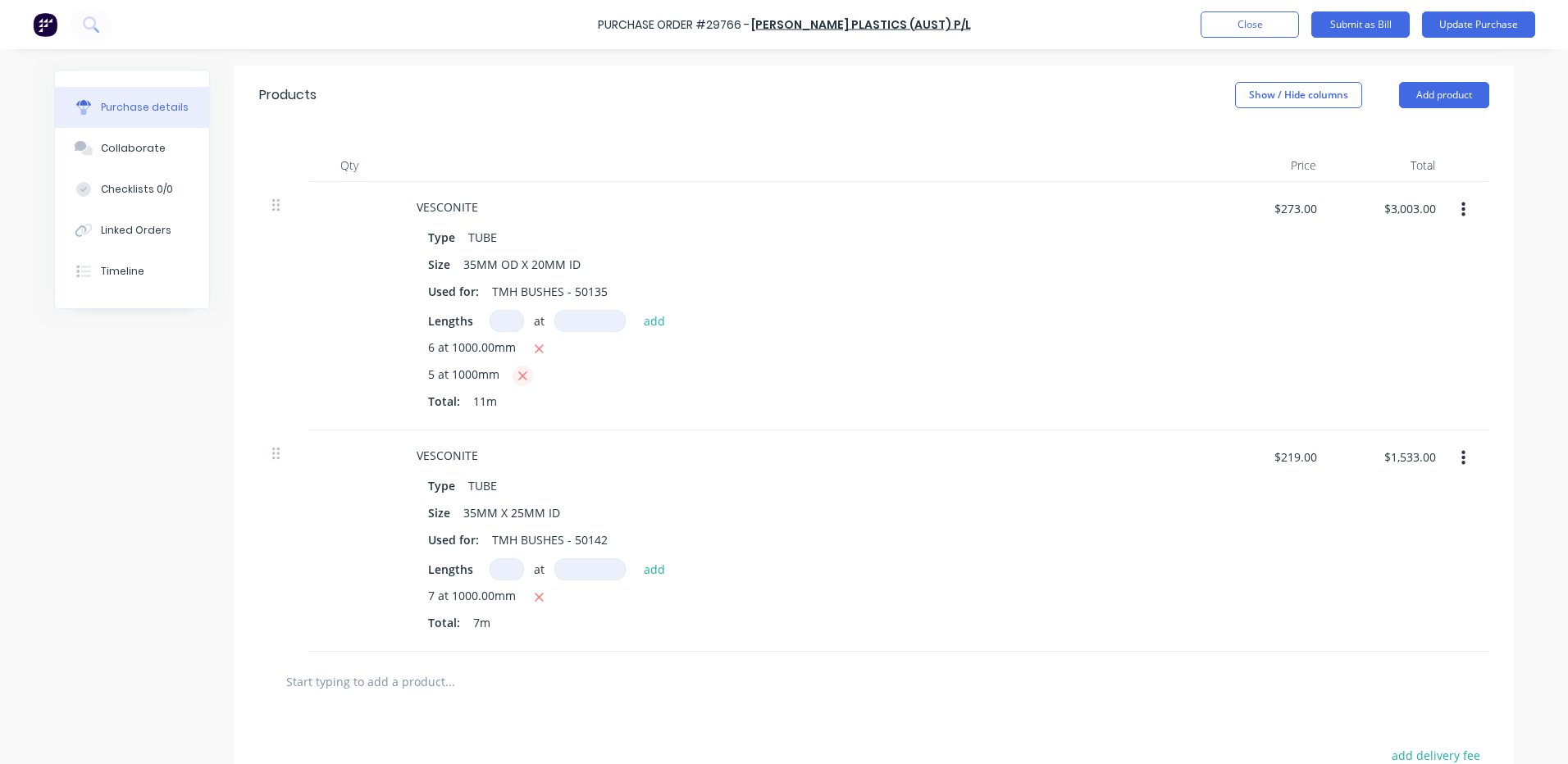
click at [517, 378] on icon "button" at bounding box center [522, 376] width 11 height 14
type textarea "x"
type input "$1,638.00"
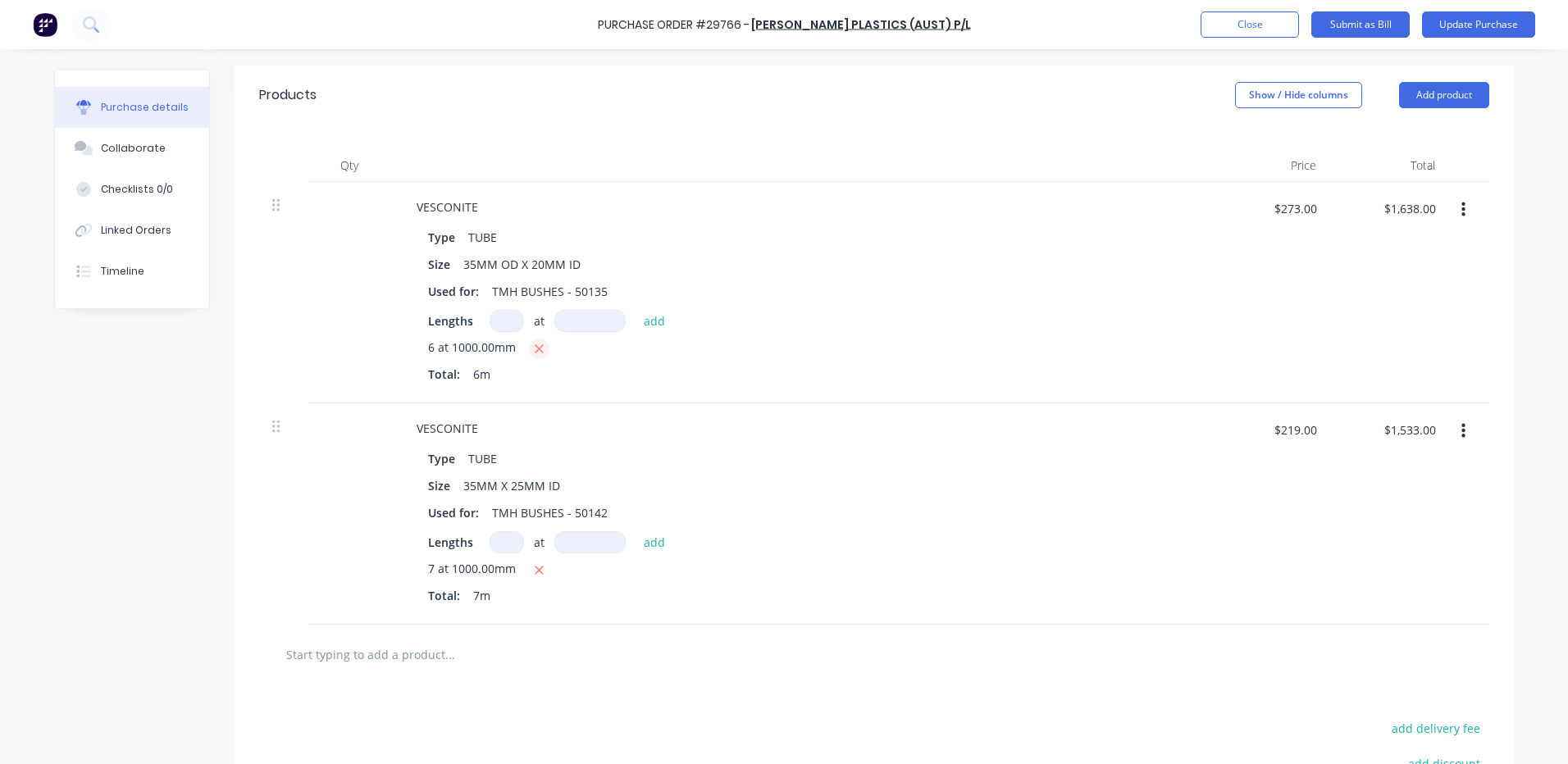
click at [528, 354] on button "button" at bounding box center [538, 348] width 20 height 20
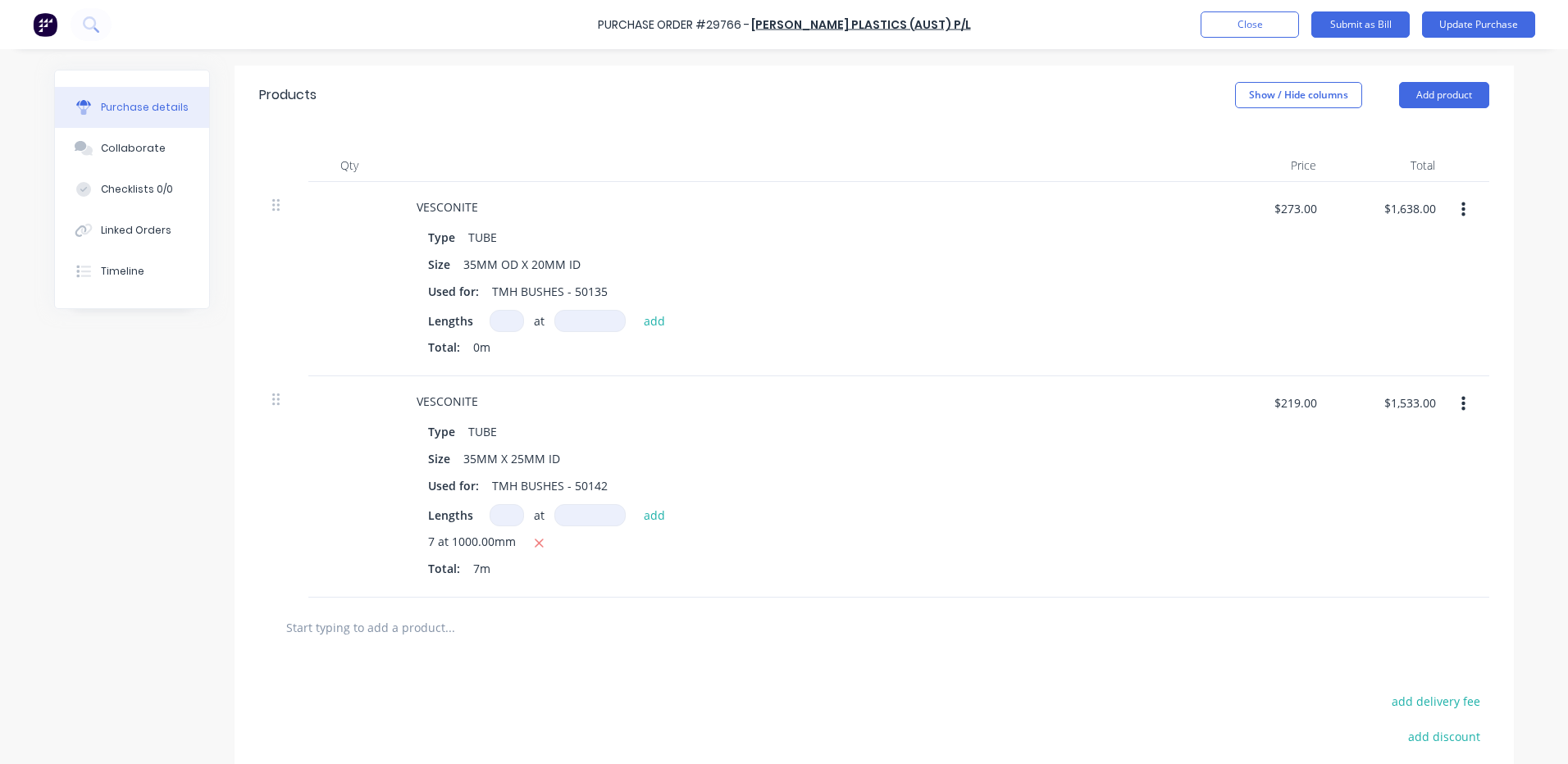
type textarea "x"
type input "$0.00"
type textarea "x"
type input "5"
type textarea "x"
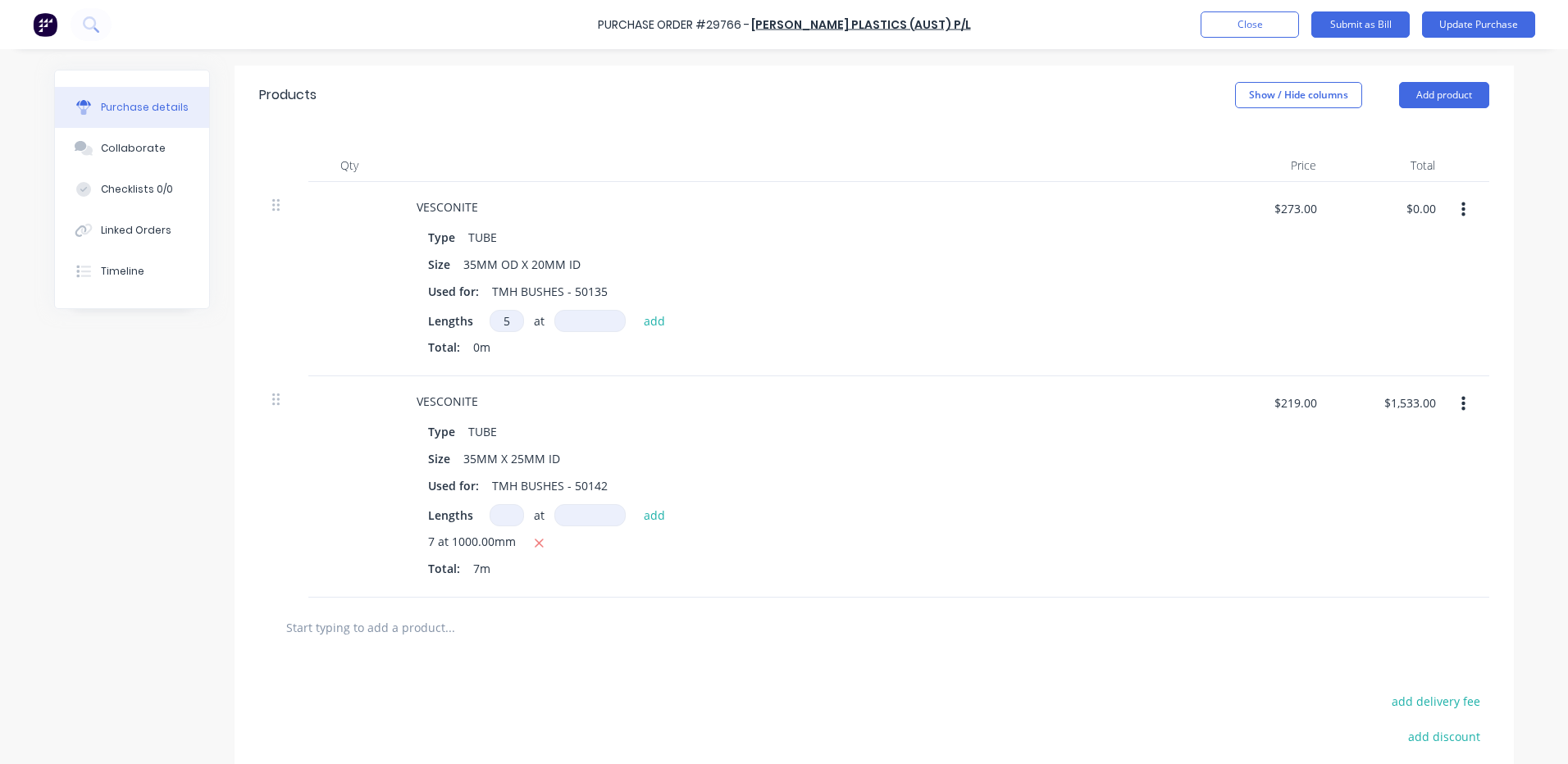
type input "1"
type textarea "x"
type input "10"
type textarea "x"
type input "100"
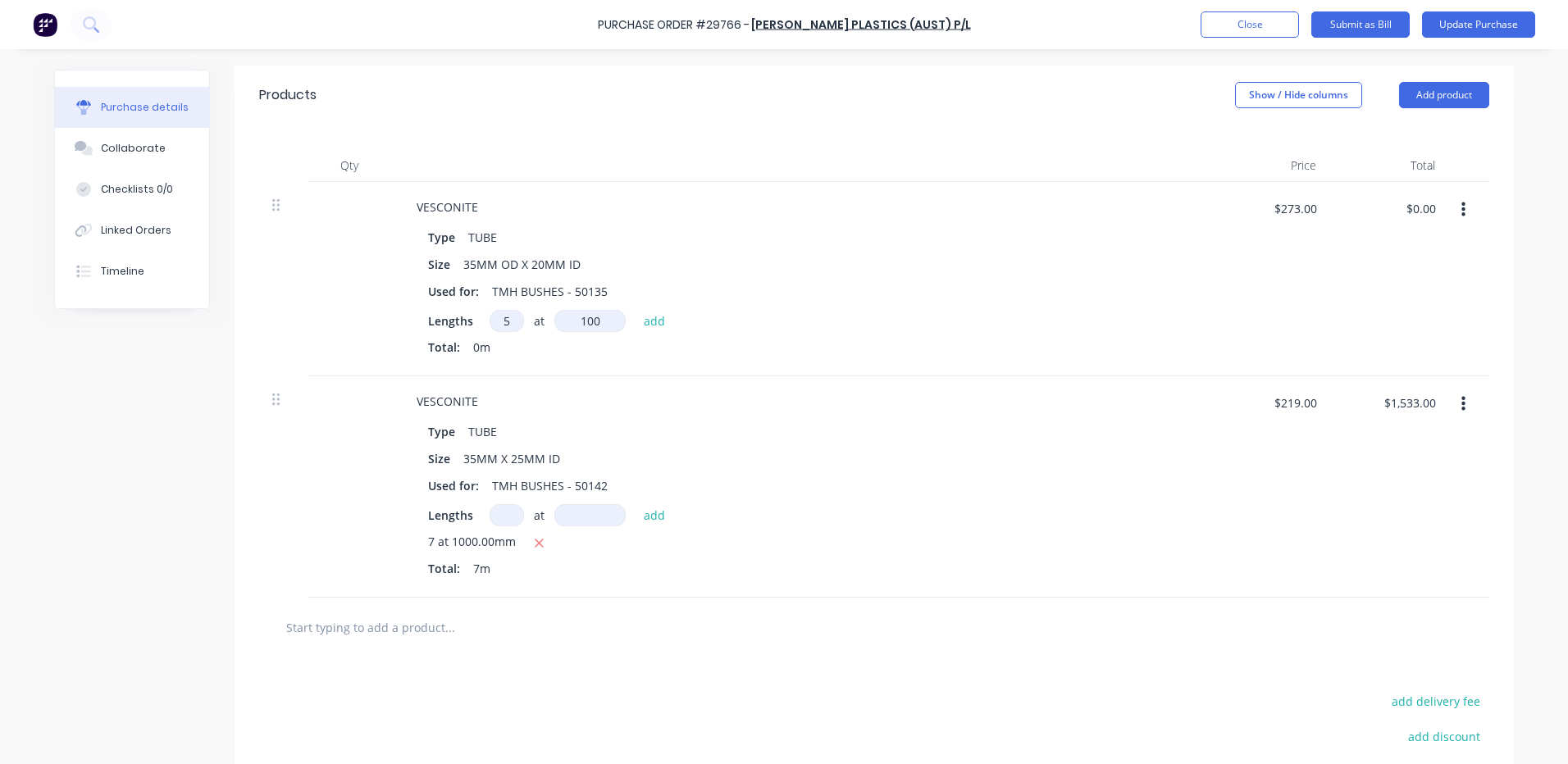
type textarea "x"
type input "1000"
type textarea "x"
type input "$1,365.00"
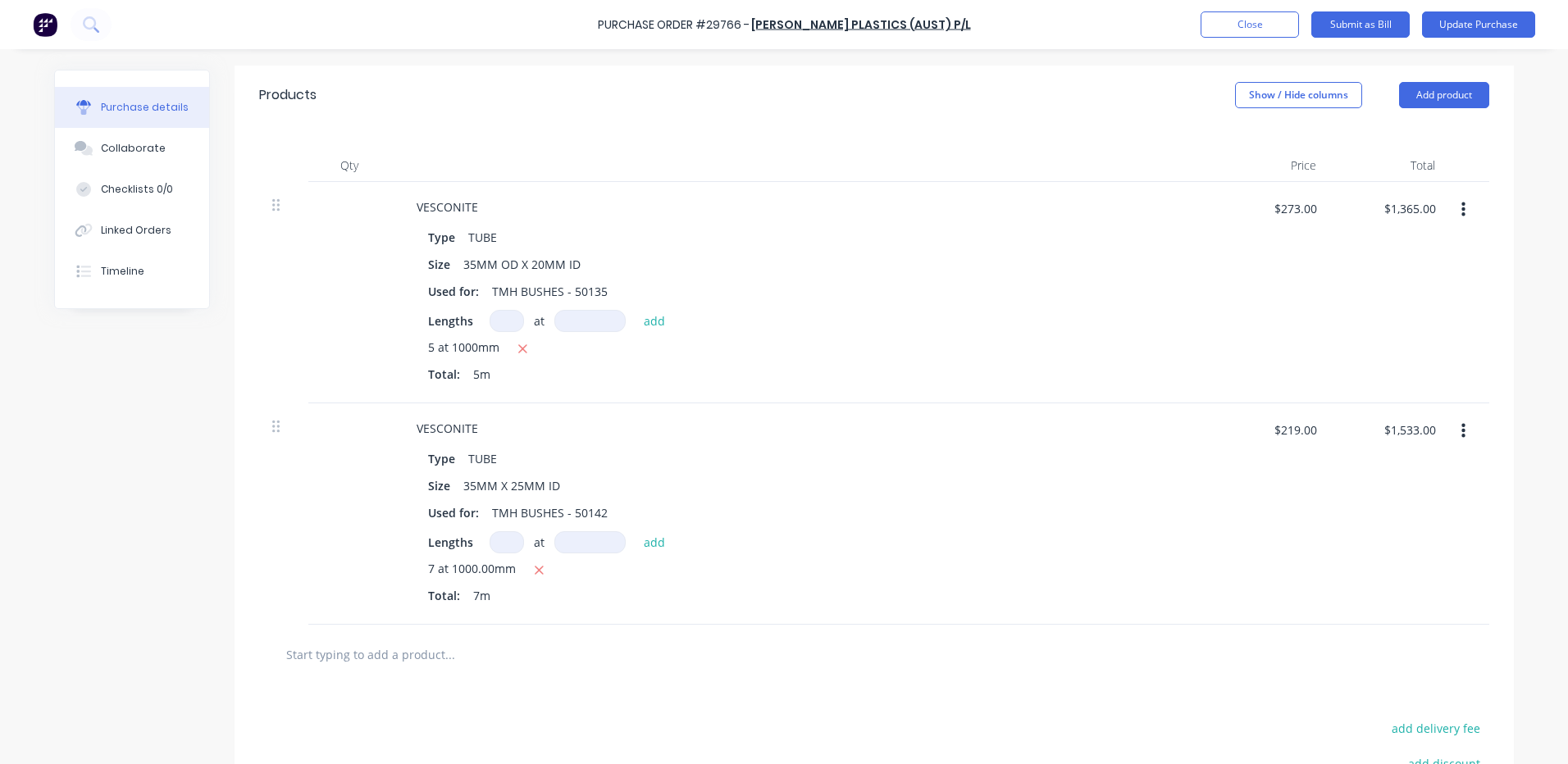
type textarea "x"
type input "1"
type textarea "x"
type input "1"
type textarea "x"
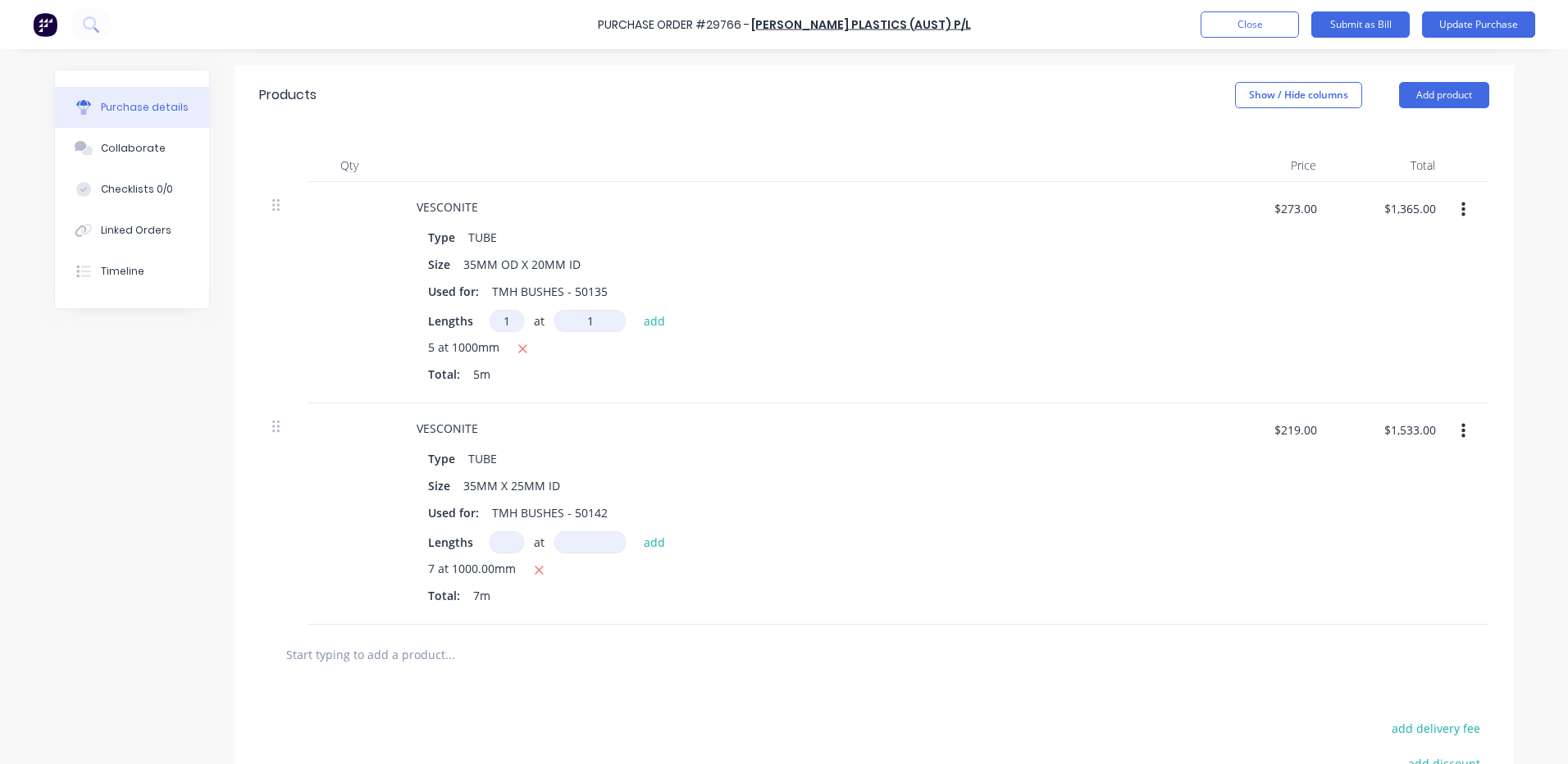
type input "10"
type textarea "x"
type input "100"
type textarea "x"
type input "1000"
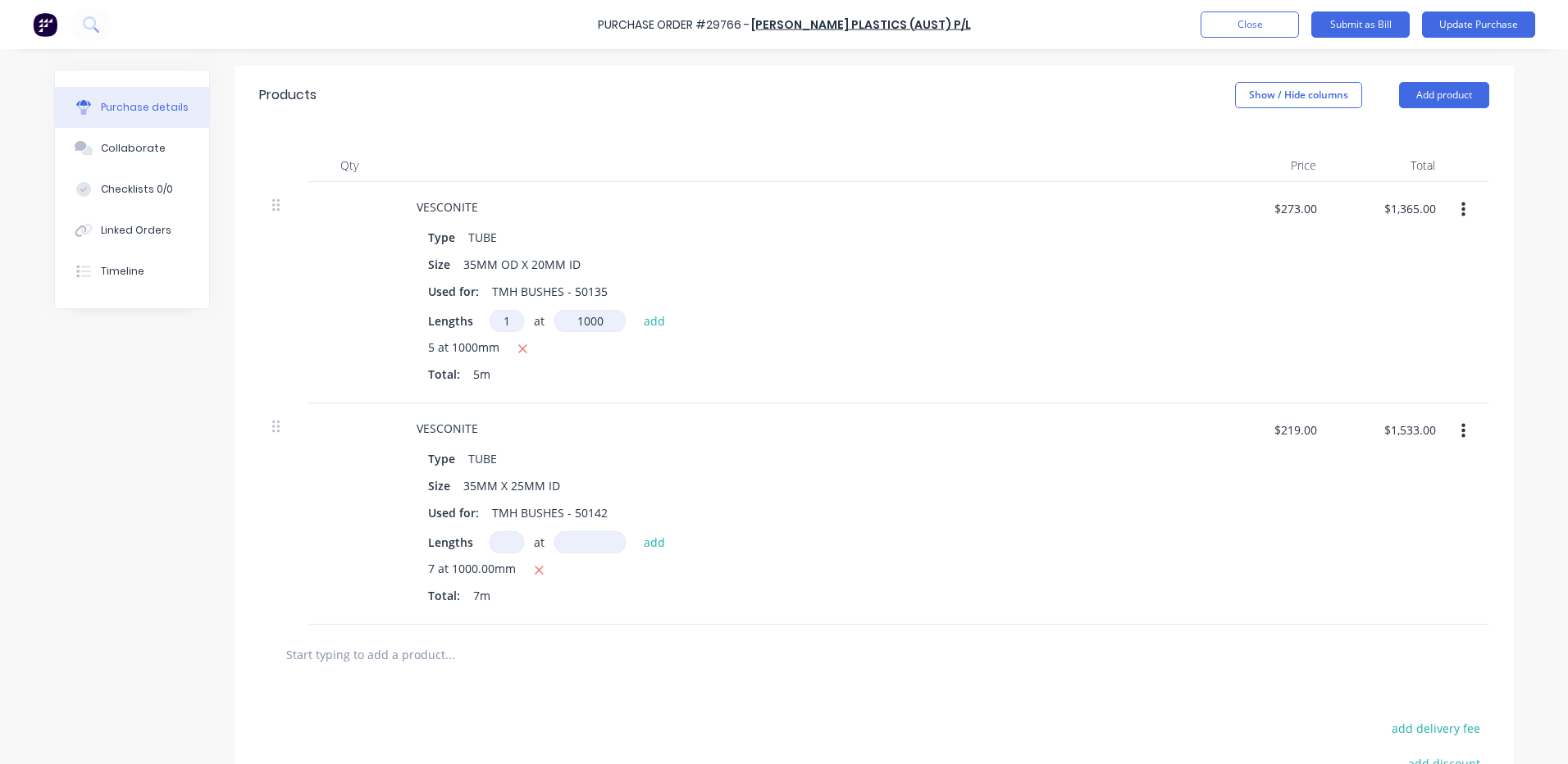
type textarea "x"
type input "$1,638.00"
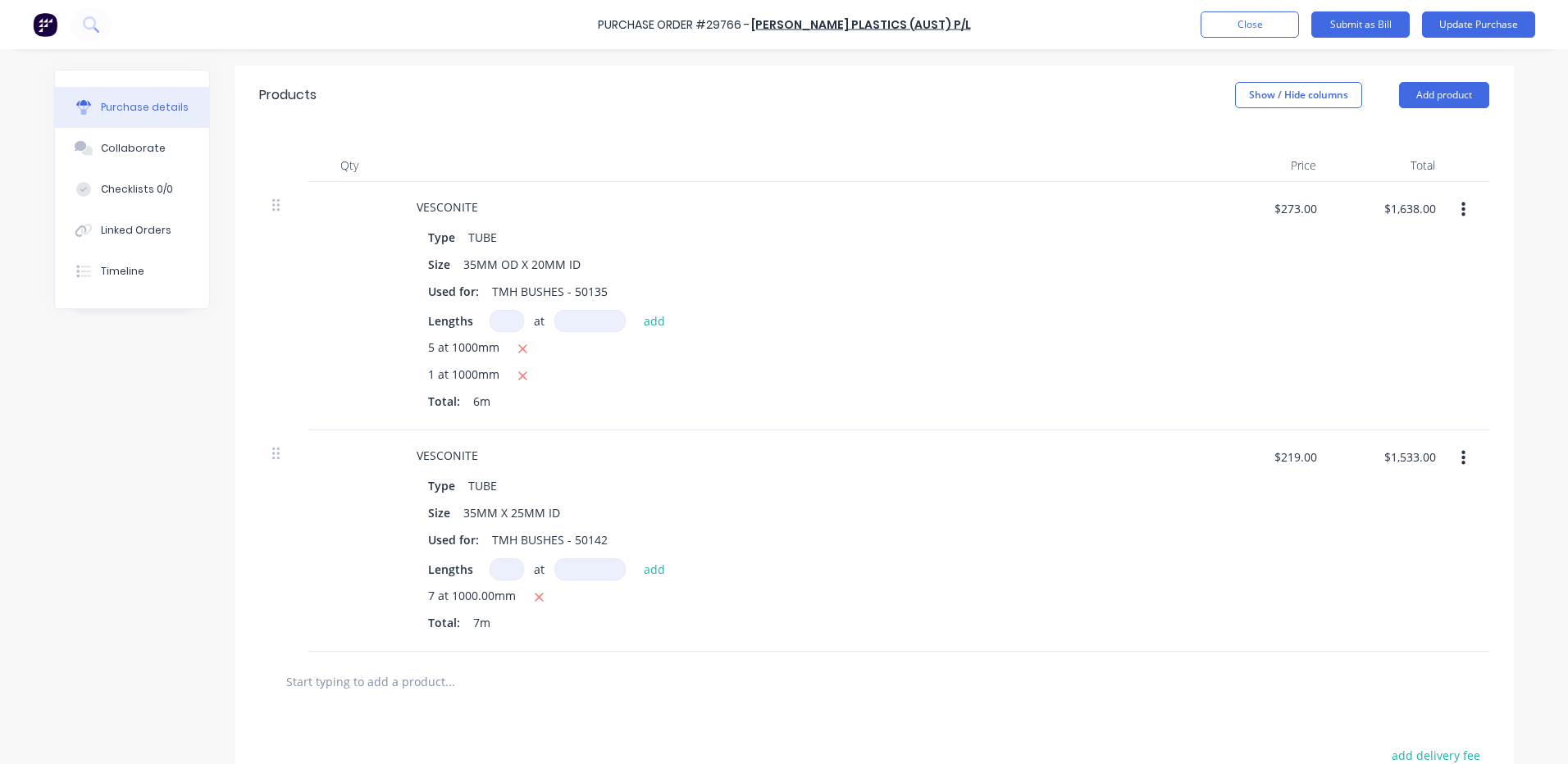
click at [637, 195] on div "VESCONITE" at bounding box center [800, 207] width 794 height 24
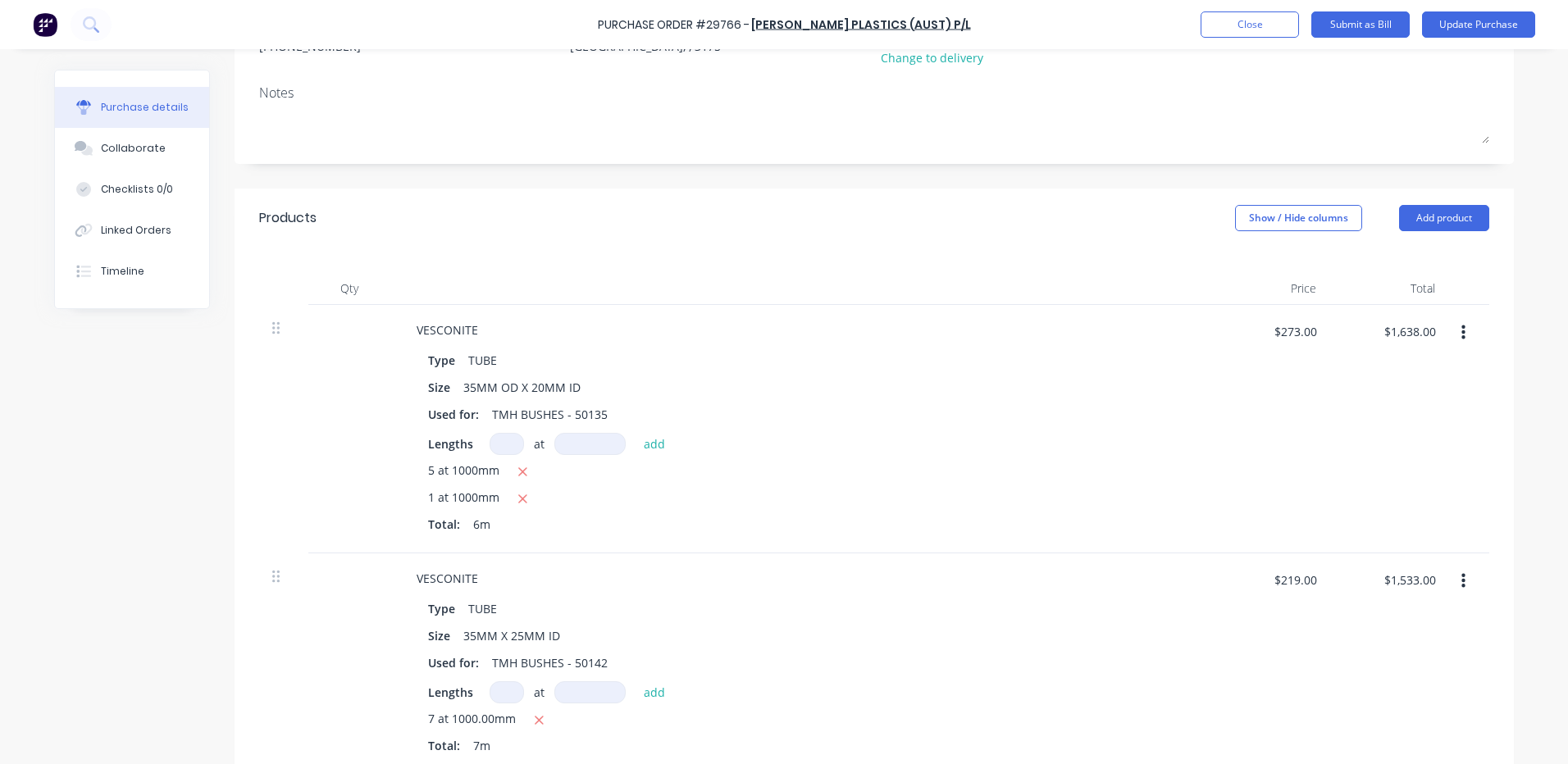
scroll to position [164, 0]
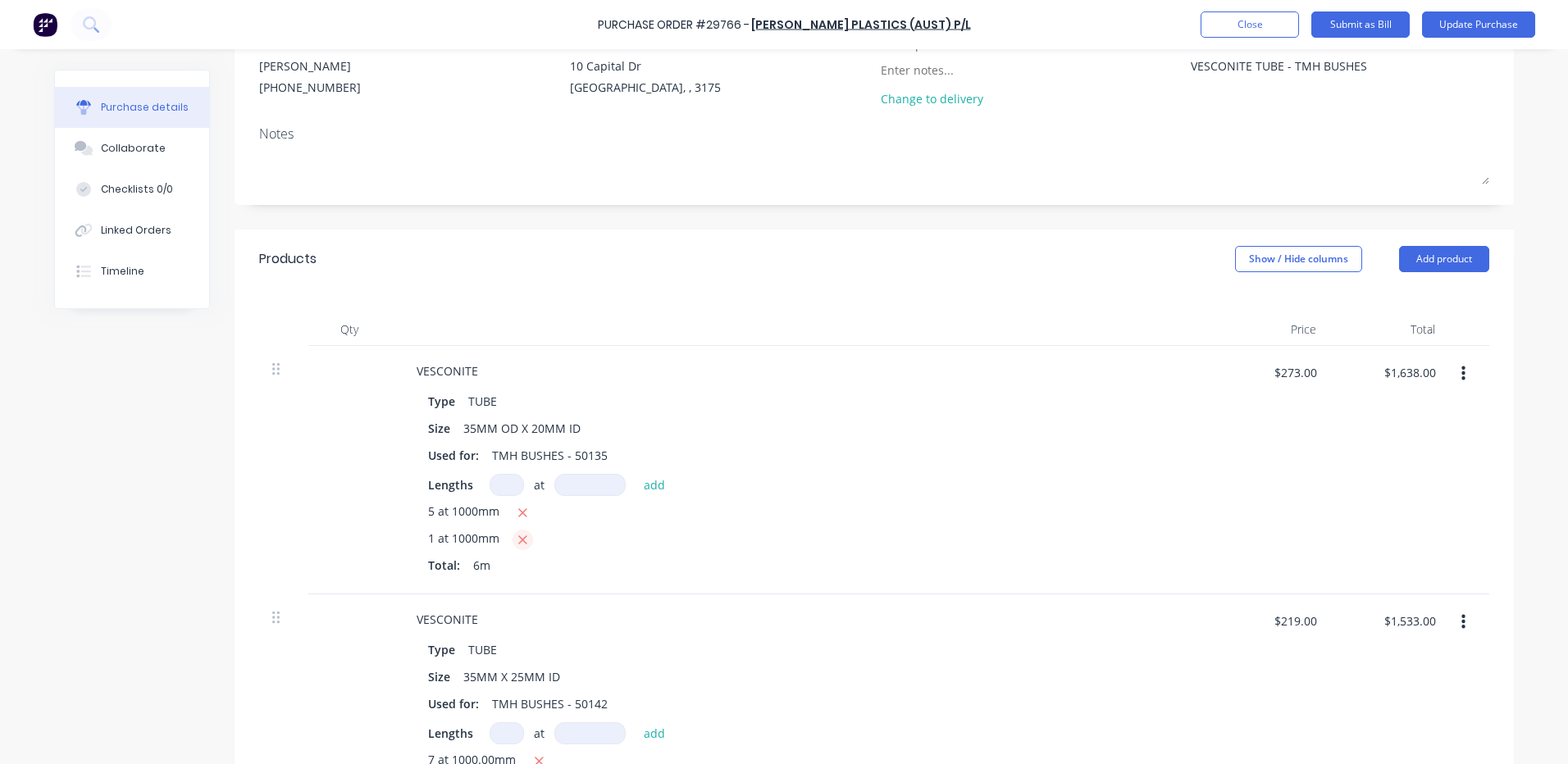
click at [522, 541] on button "button" at bounding box center [522, 539] width 20 height 20
type textarea "x"
type input "$1,365.00"
click at [1448, 371] on button "button" at bounding box center [1463, 374] width 38 height 30
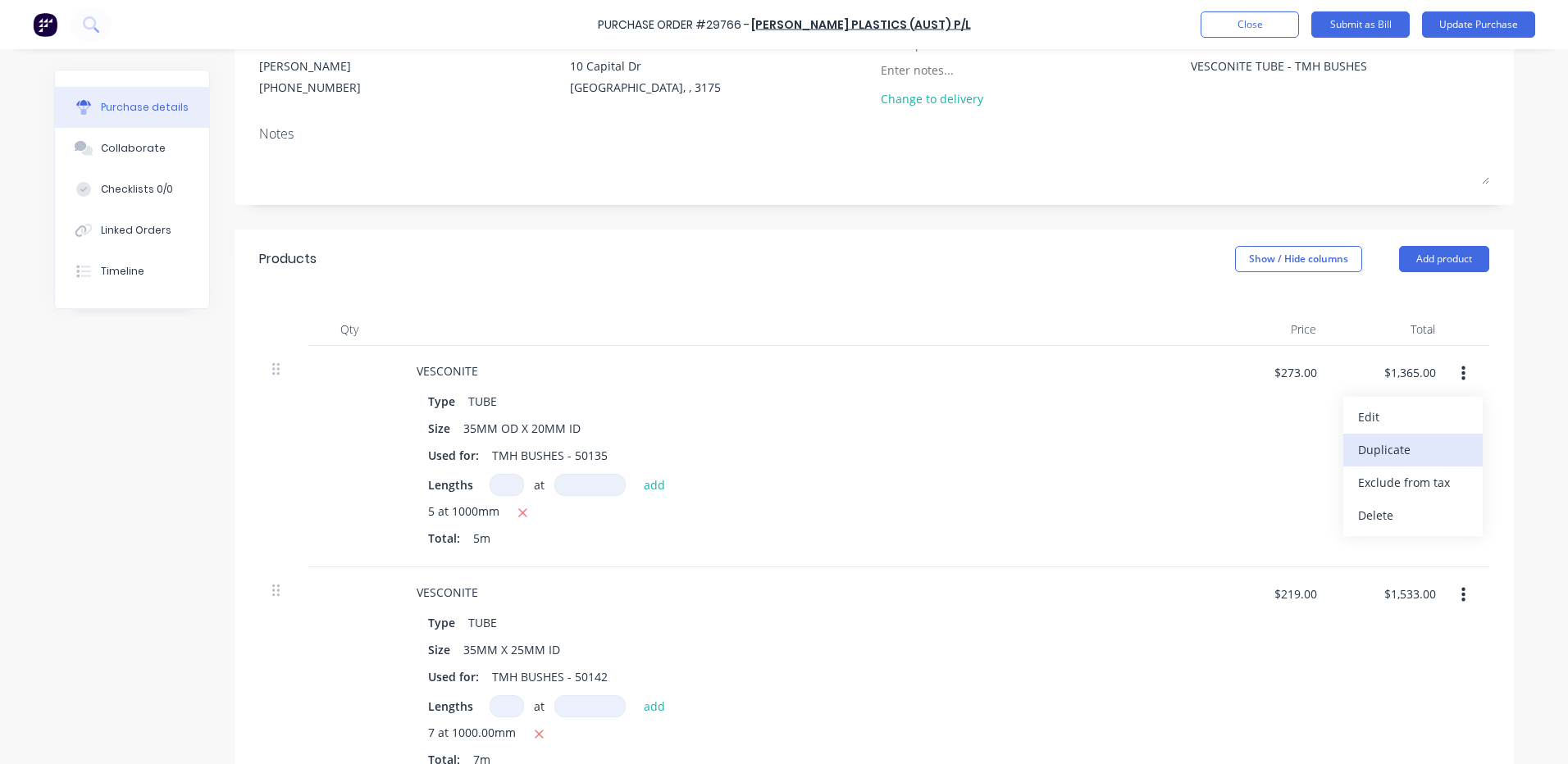
click at [1404, 454] on button "Duplicate" at bounding box center [1412, 450] width 139 height 33
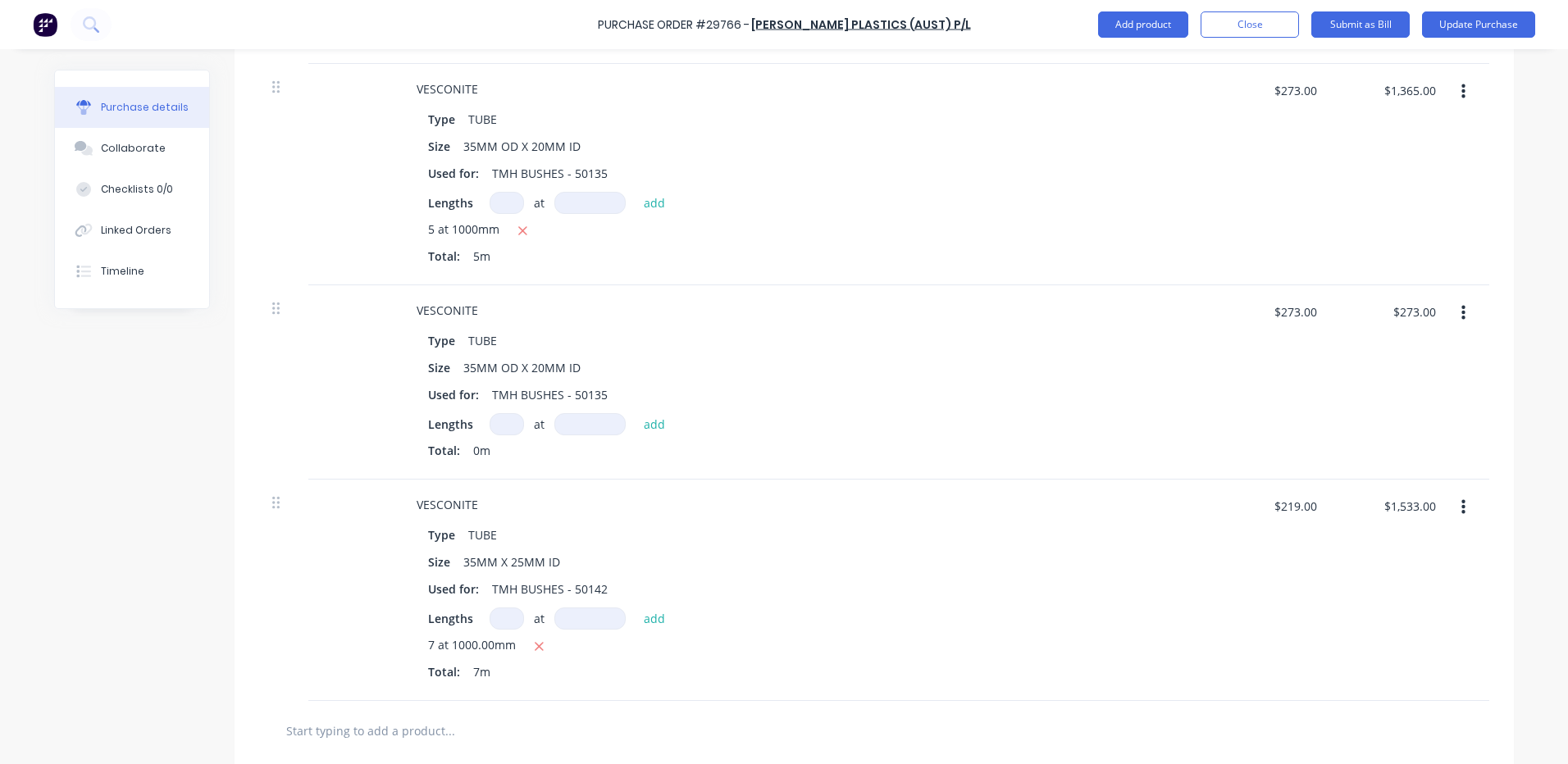
scroll to position [574, 0]
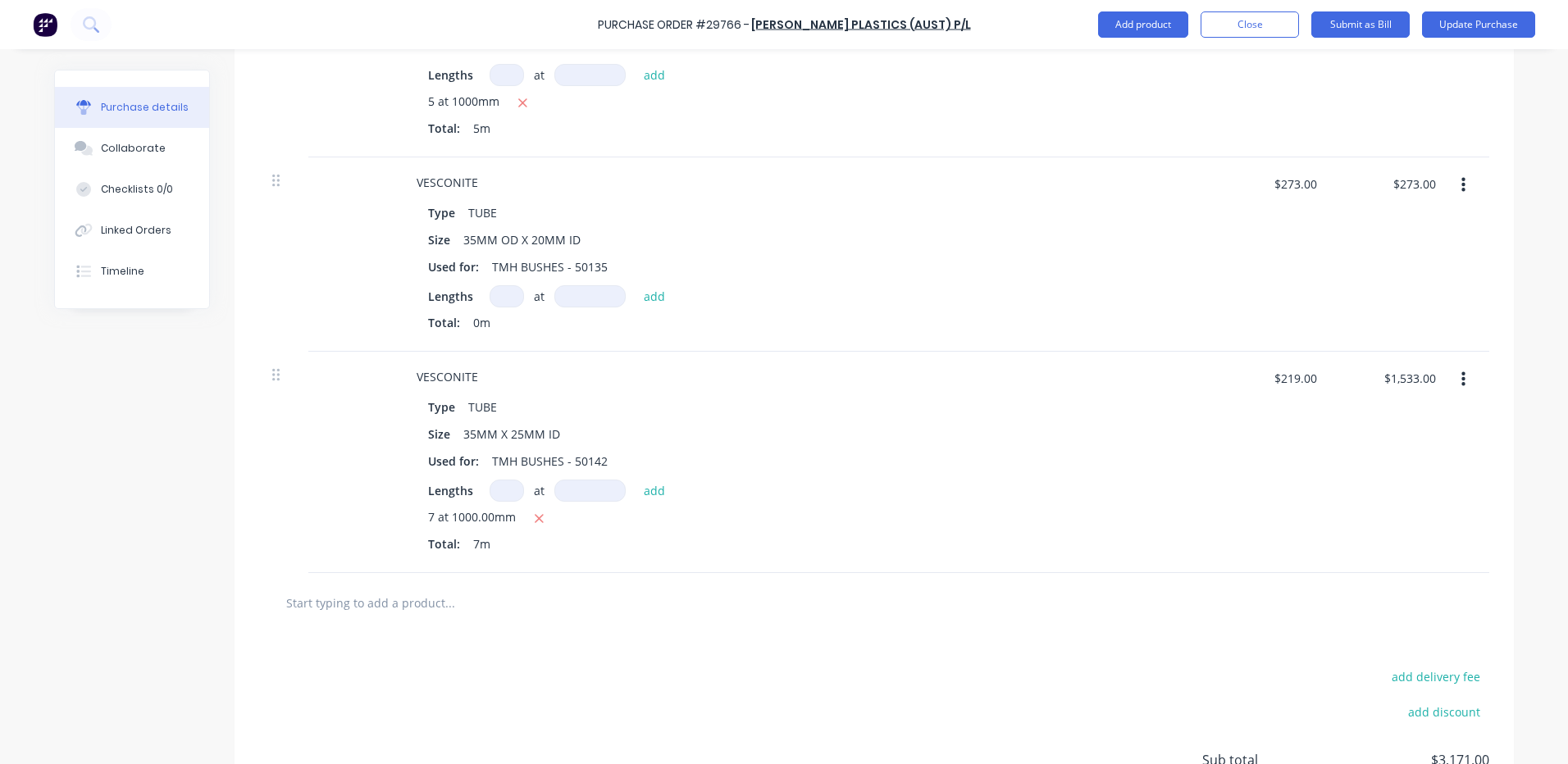
click at [499, 487] on input at bounding box center [506, 490] width 35 height 22
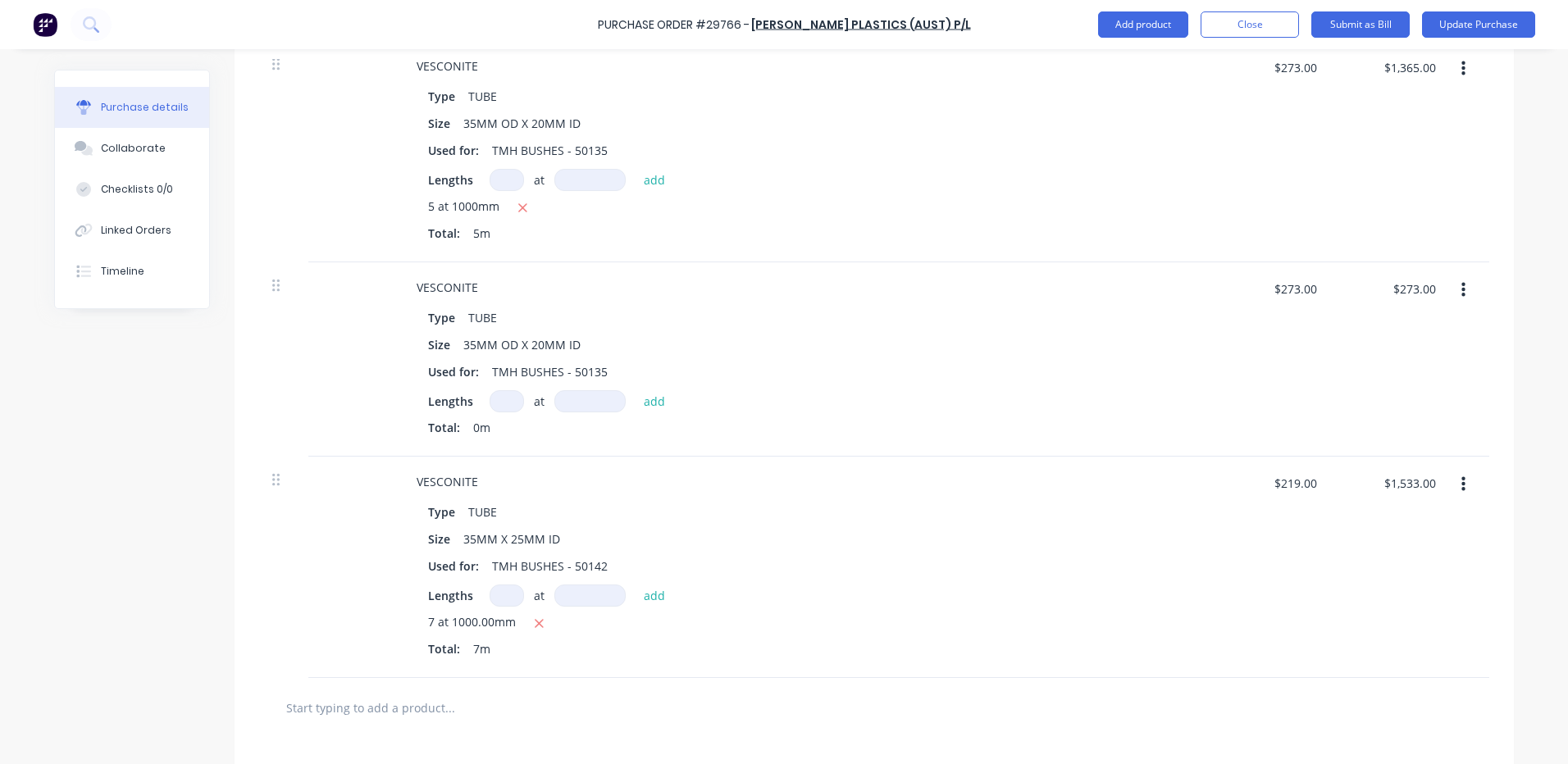
scroll to position [410, 0]
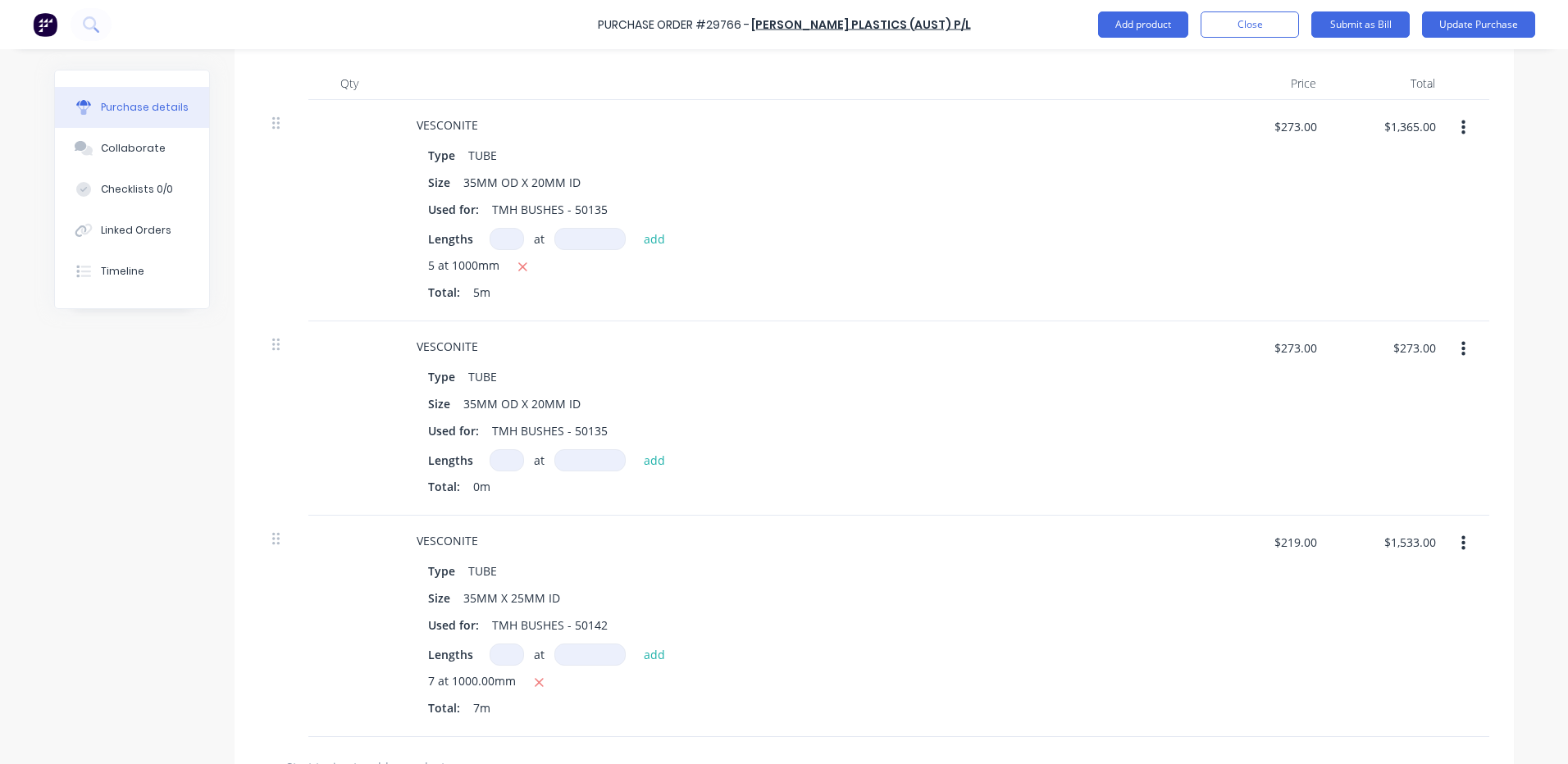
click at [491, 456] on input at bounding box center [506, 460] width 35 height 22
type textarea "x"
type input "1"
type textarea "x"
type input "1"
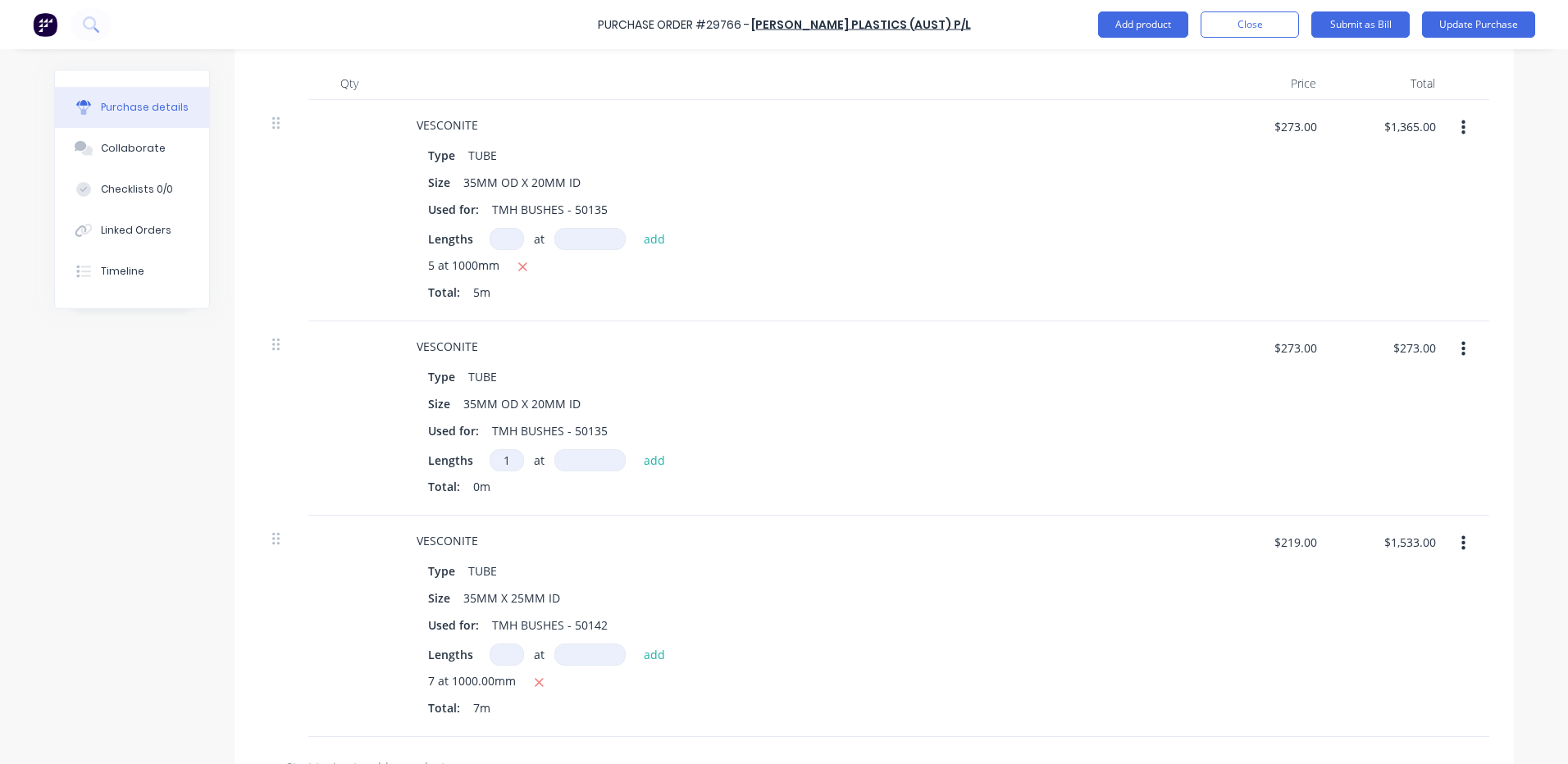
type textarea "x"
type input "1"
type textarea "x"
type input "10"
type textarea "x"
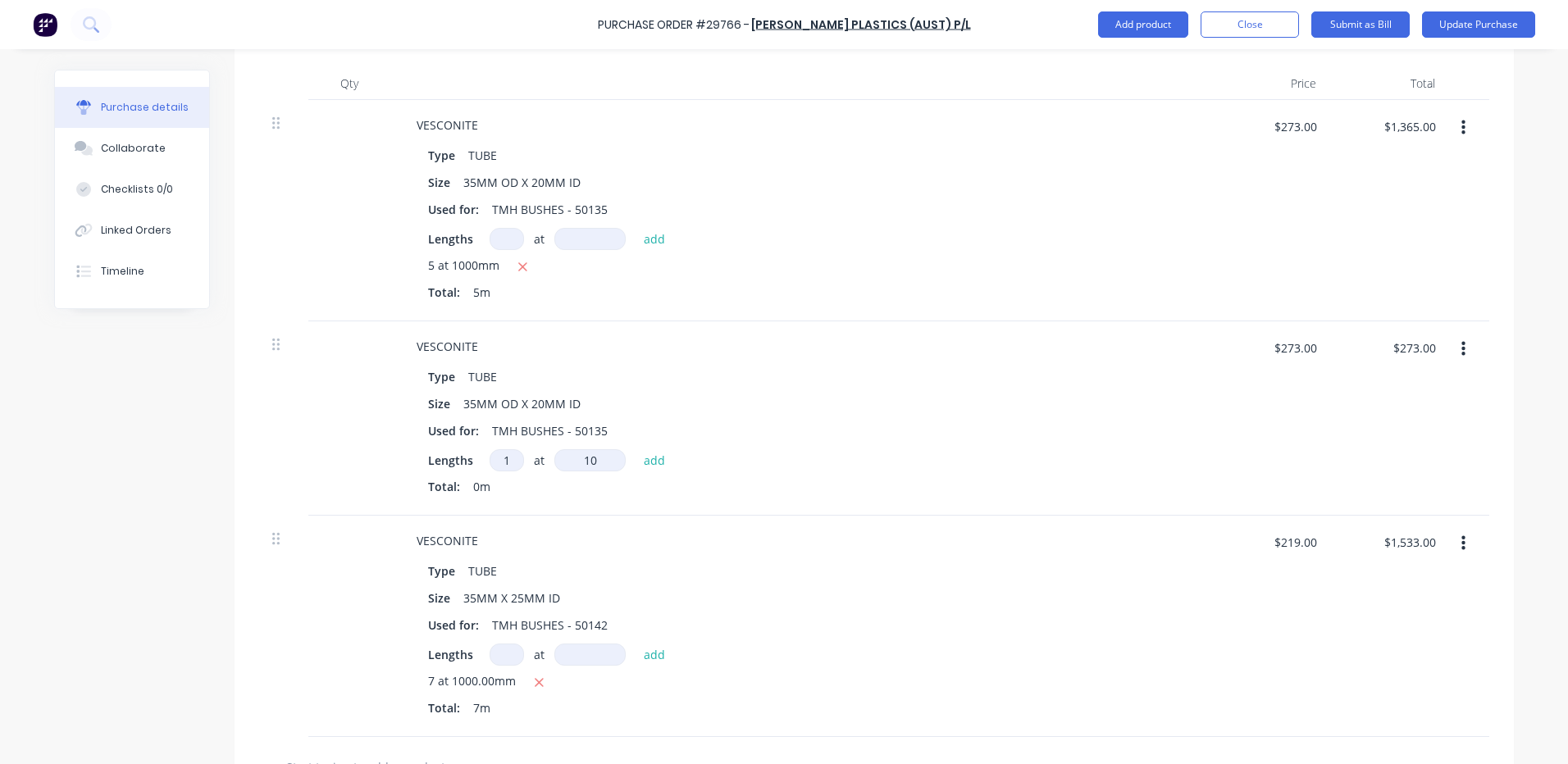
type input "100"
type textarea "x"
type input "1000"
type textarea "x"
type input "13"
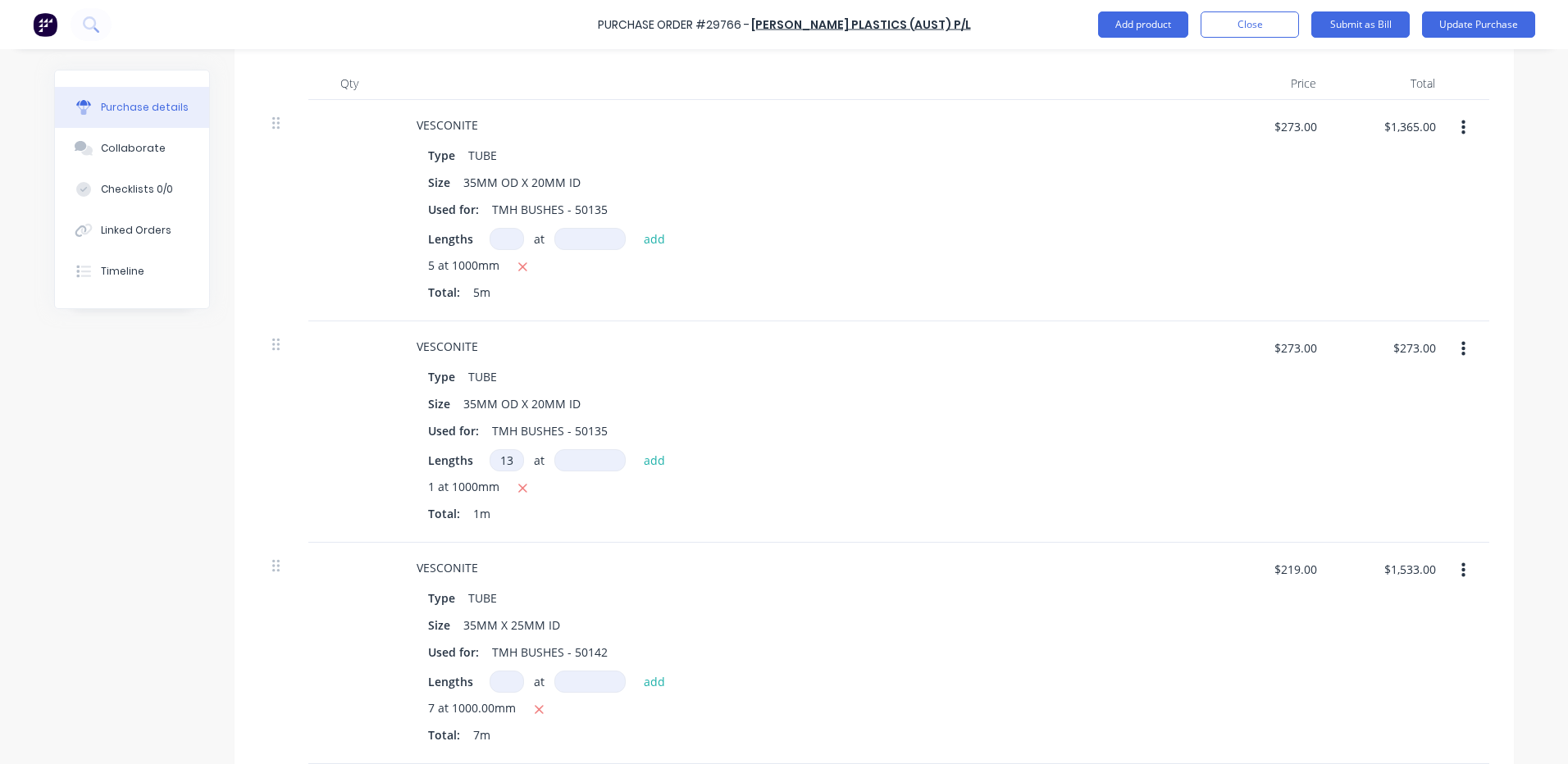
type input "13"
click at [826, 411] on div "Size 35MM OD X 20MM ID" at bounding box center [797, 404] width 751 height 24
type textarea "x"
click at [506, 466] on input "13" at bounding box center [506, 460] width 35 height 22
type textarea "x"
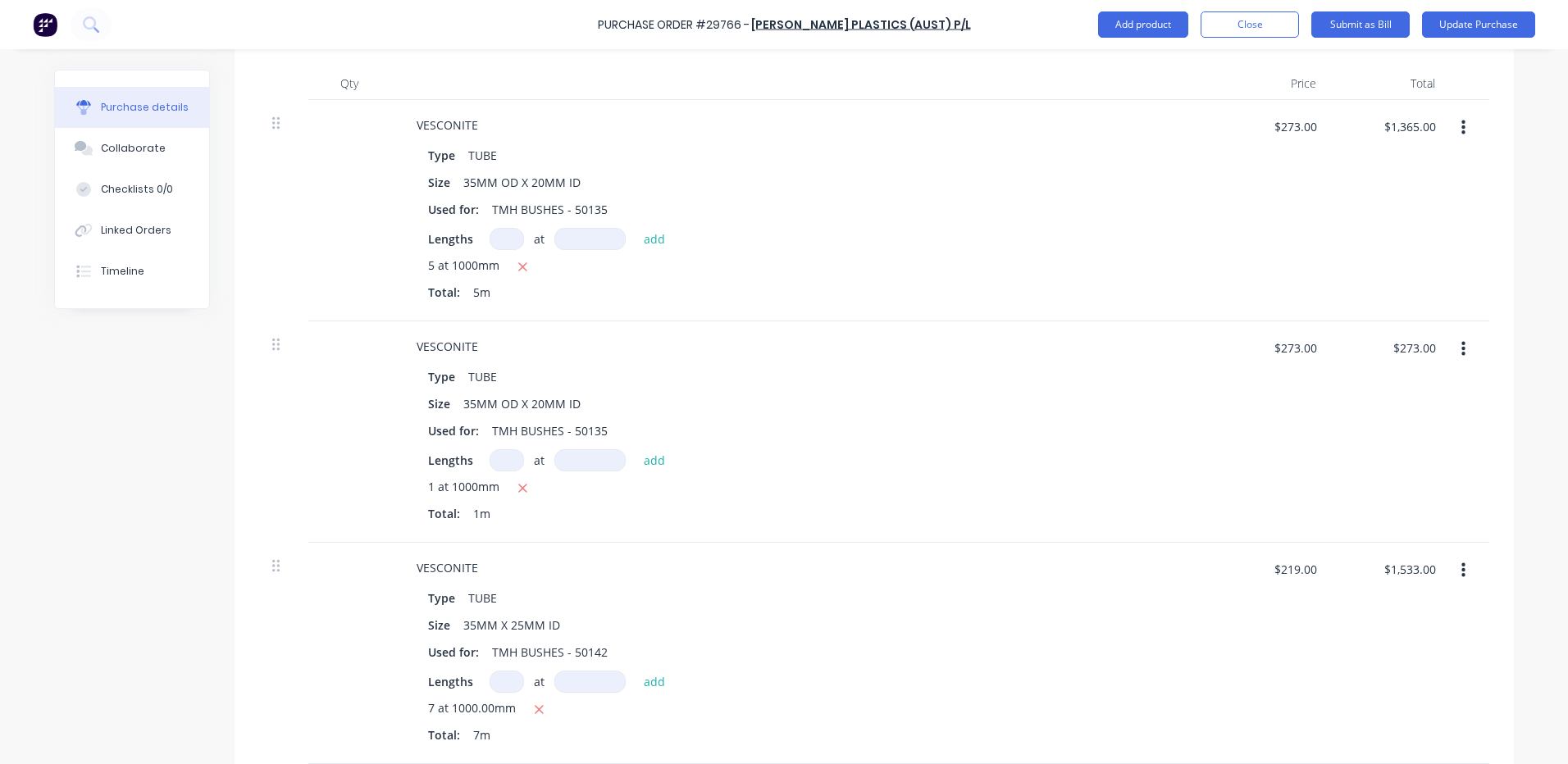
click at [834, 353] on div "VESCONITE" at bounding box center [800, 346] width 794 height 24
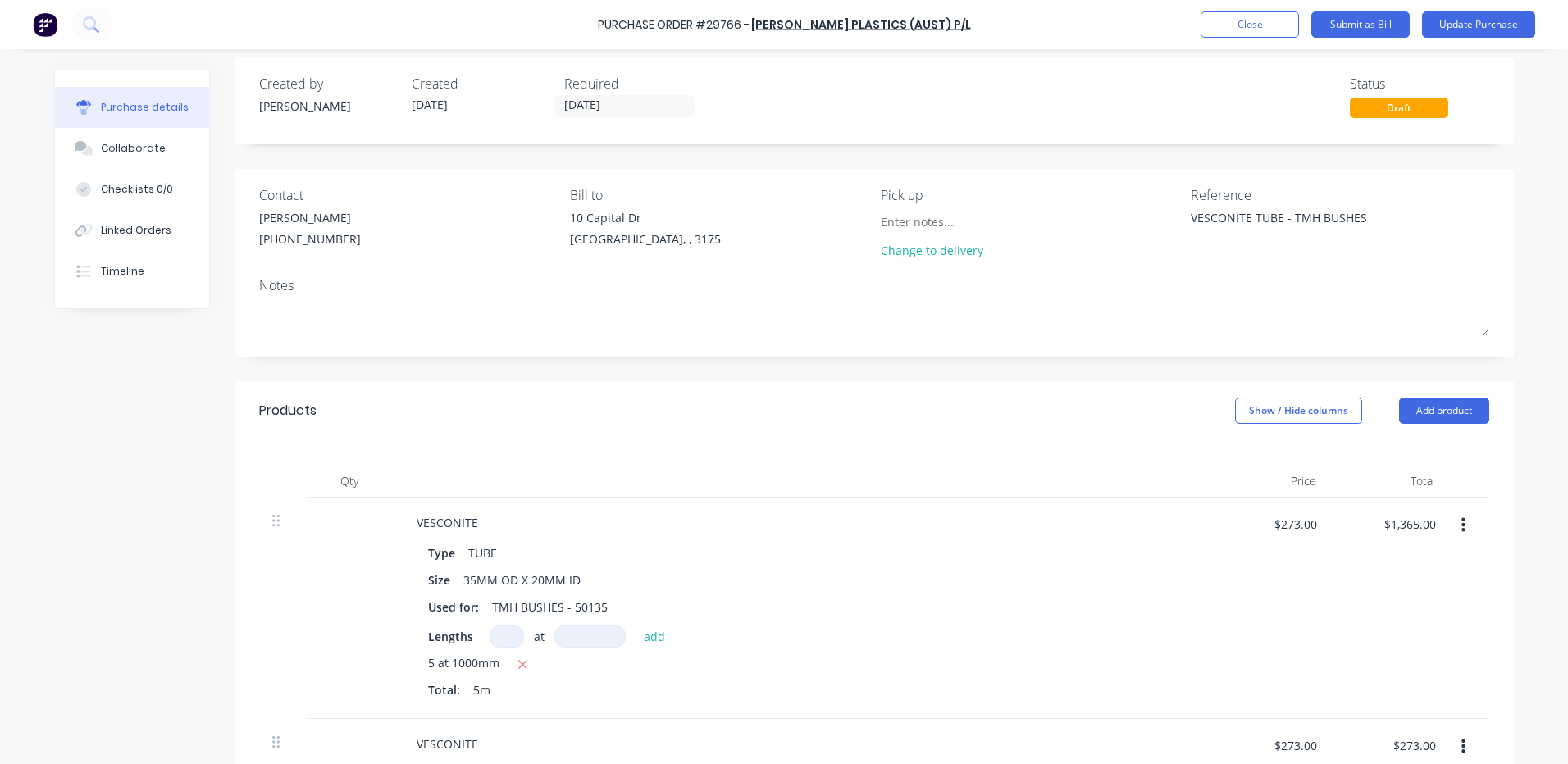
scroll to position [0, 0]
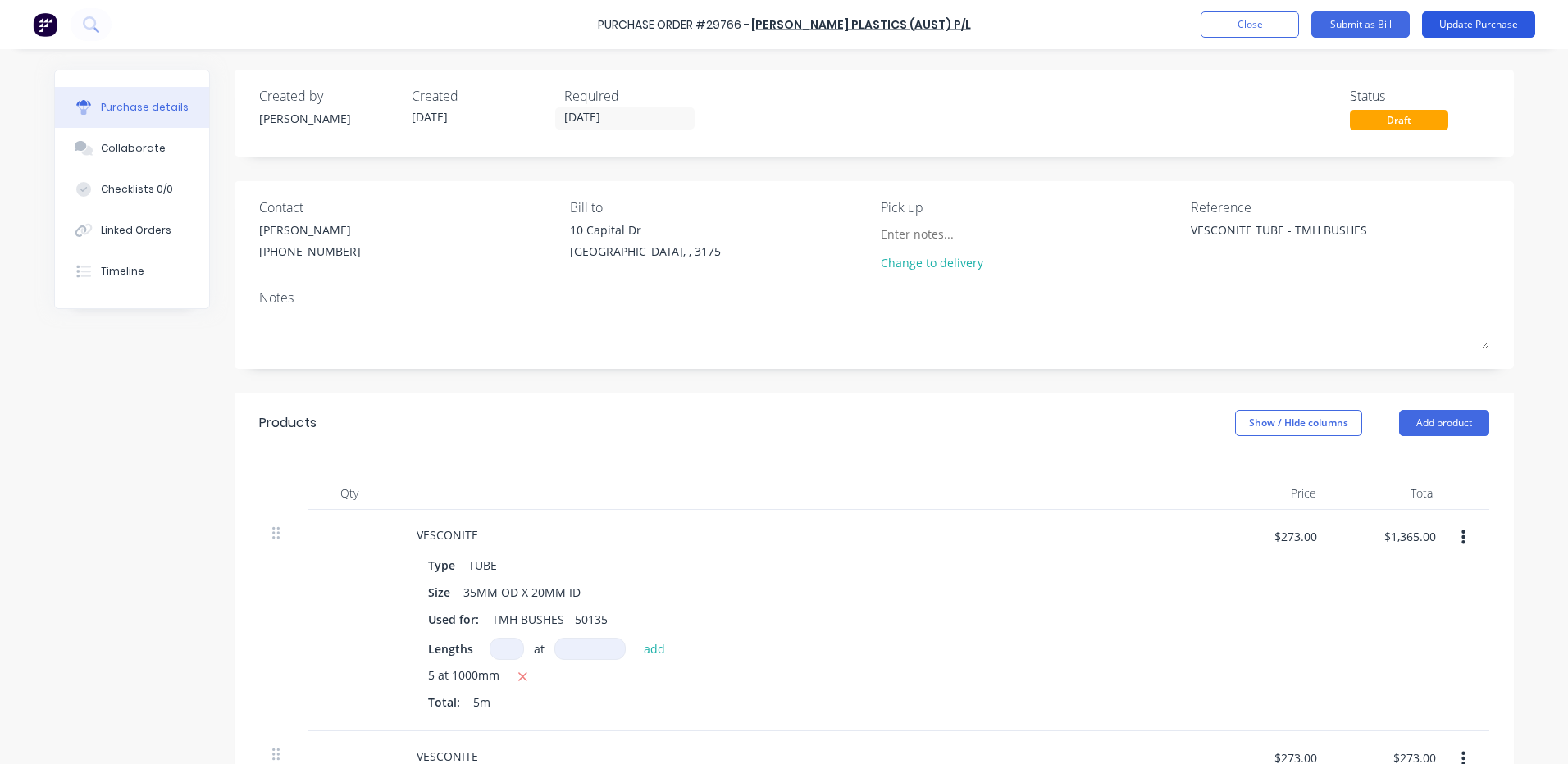
click at [1461, 23] on button "Update Purchase" at bounding box center [1479, 24] width 113 height 26
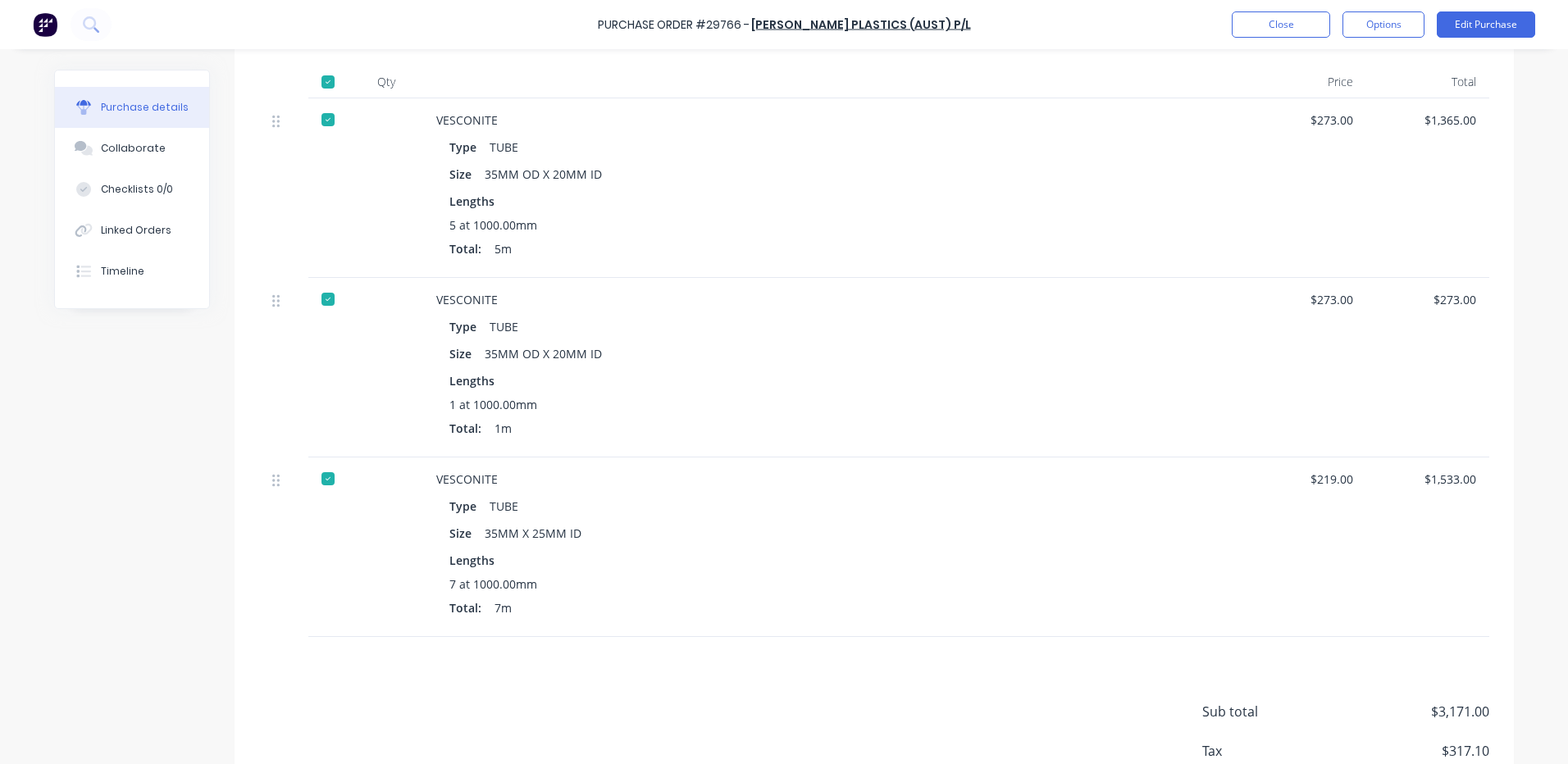
scroll to position [506, 0]
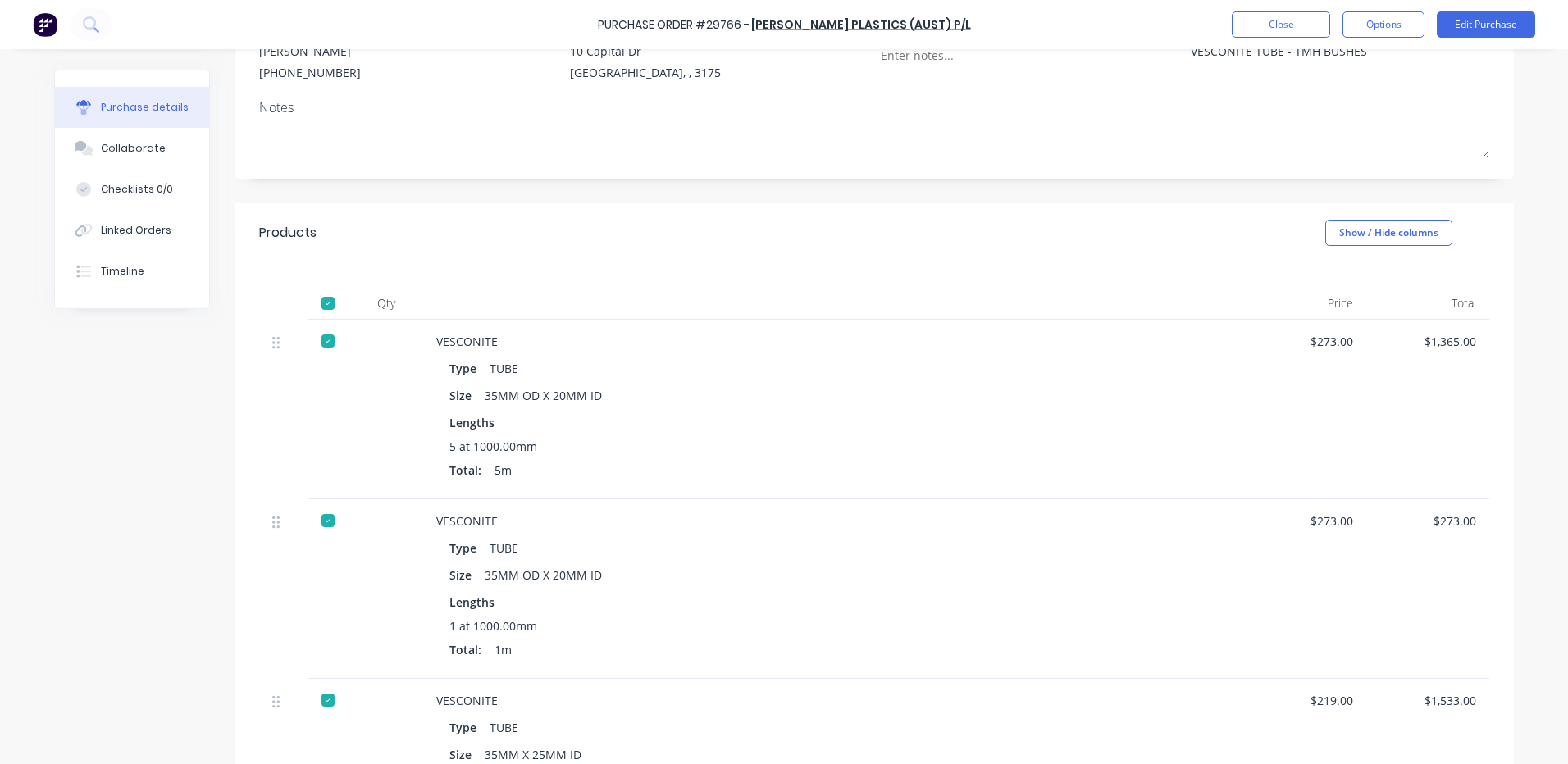
click at [612, 255] on div "Products Show / Hide columns" at bounding box center [873, 233] width 1279 height 59
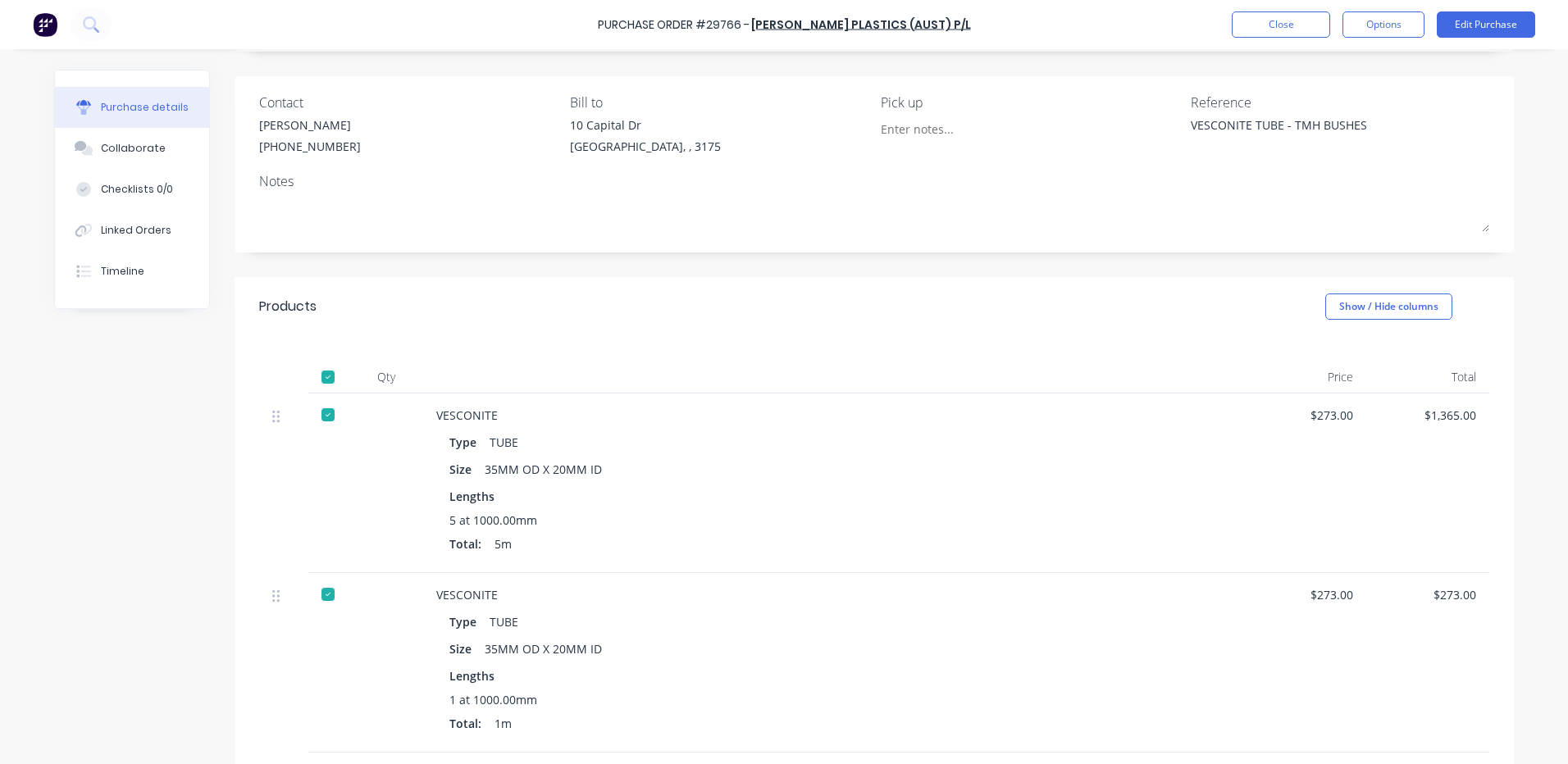
scroll to position [14, 0]
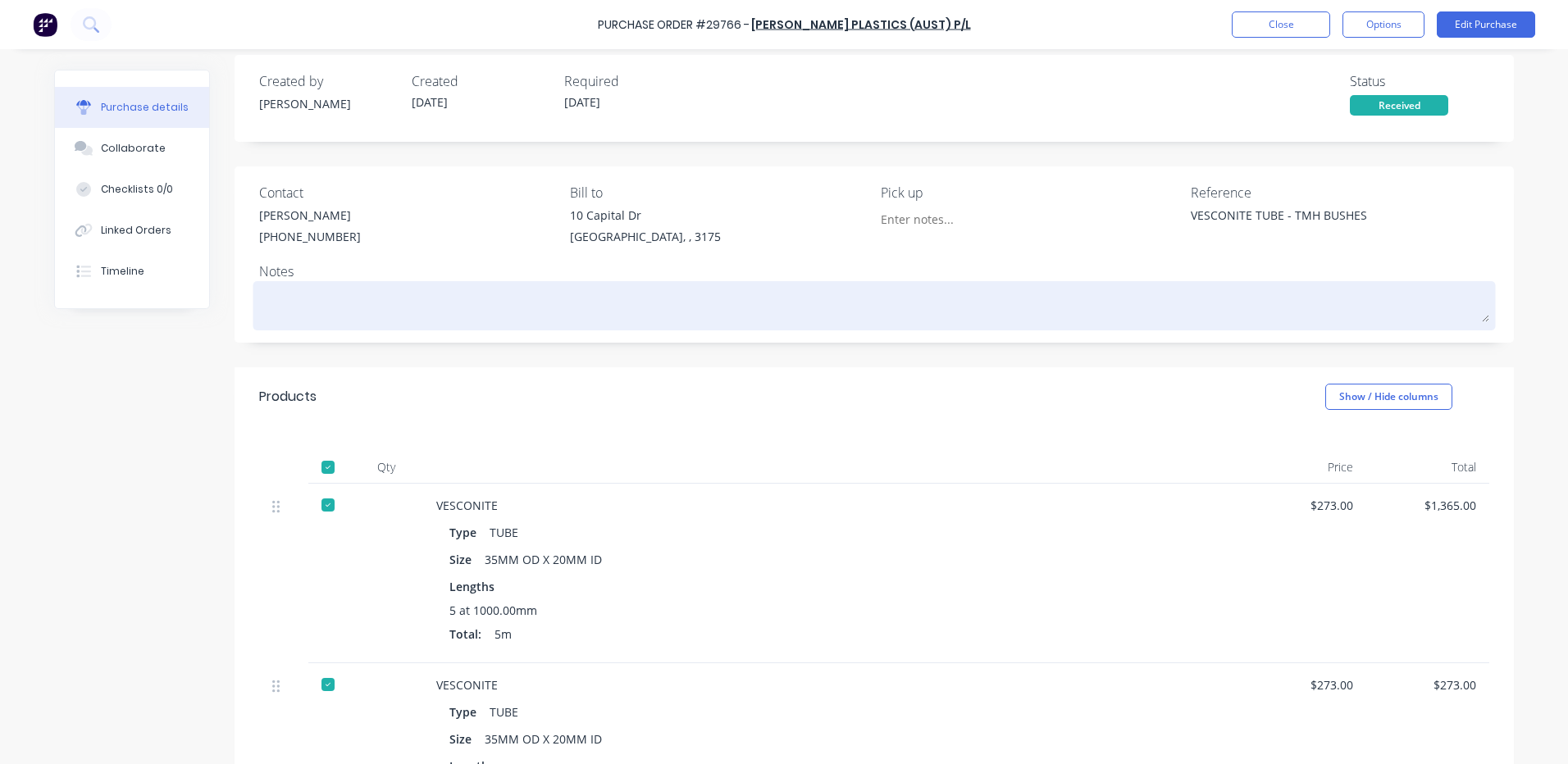
click at [375, 313] on textarea at bounding box center [874, 304] width 1230 height 37
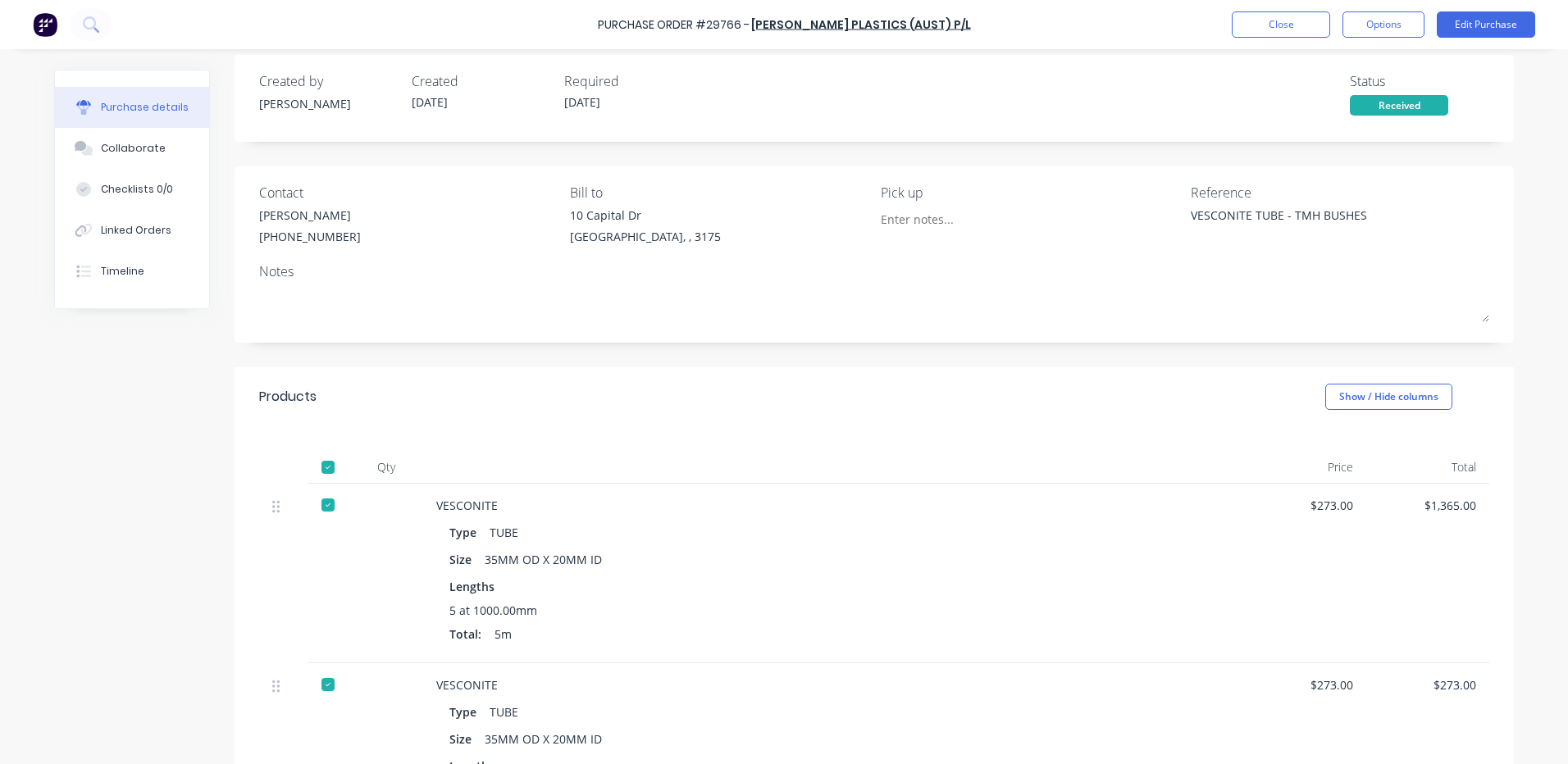
type textarea "x"
type textarea "5"
type textarea "x"
type textarea "5"
type textarea "x"
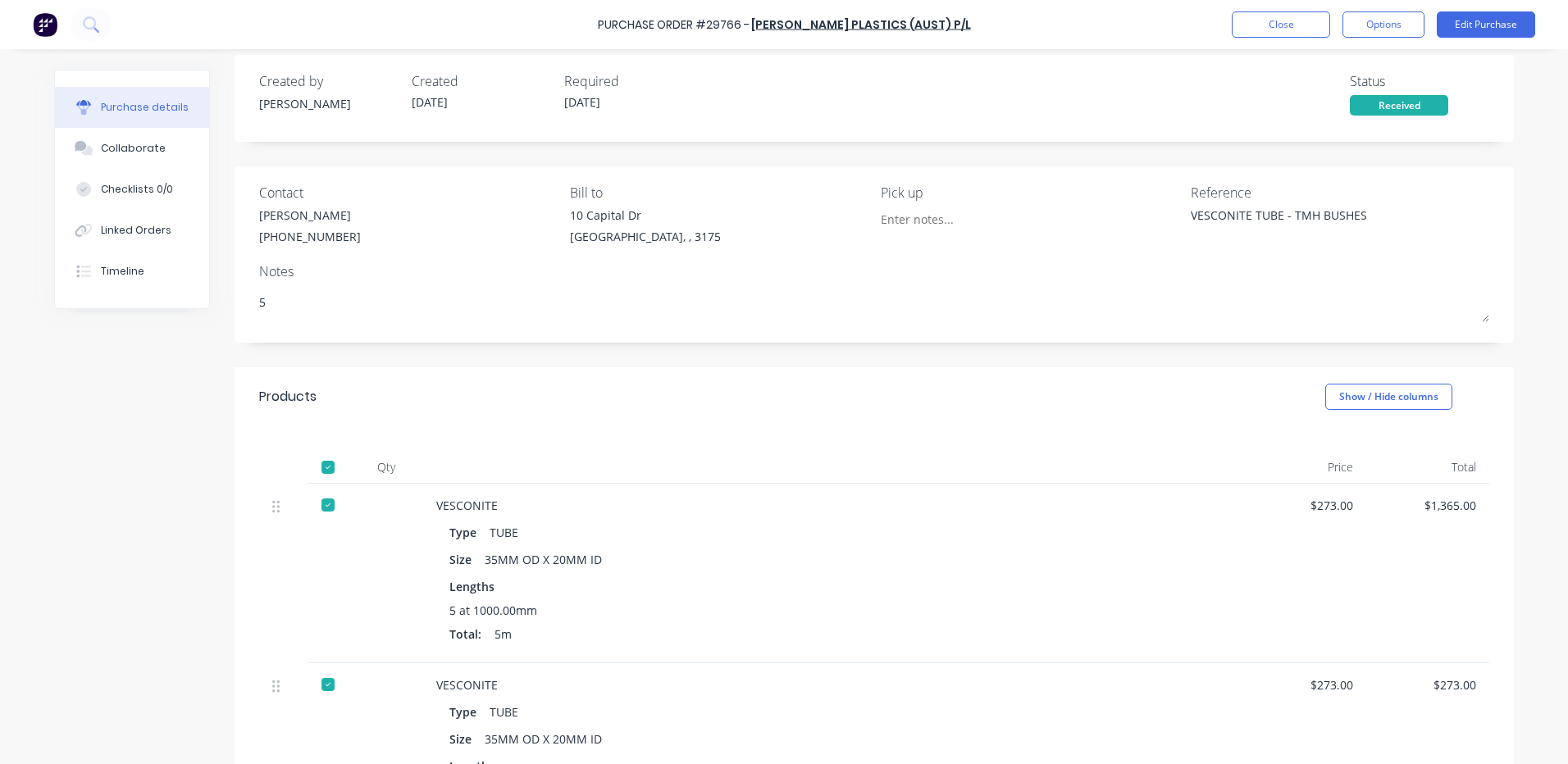
type textarea "5 l"
type textarea "x"
type textarea "5 le"
type textarea "x"
type textarea "5 len"
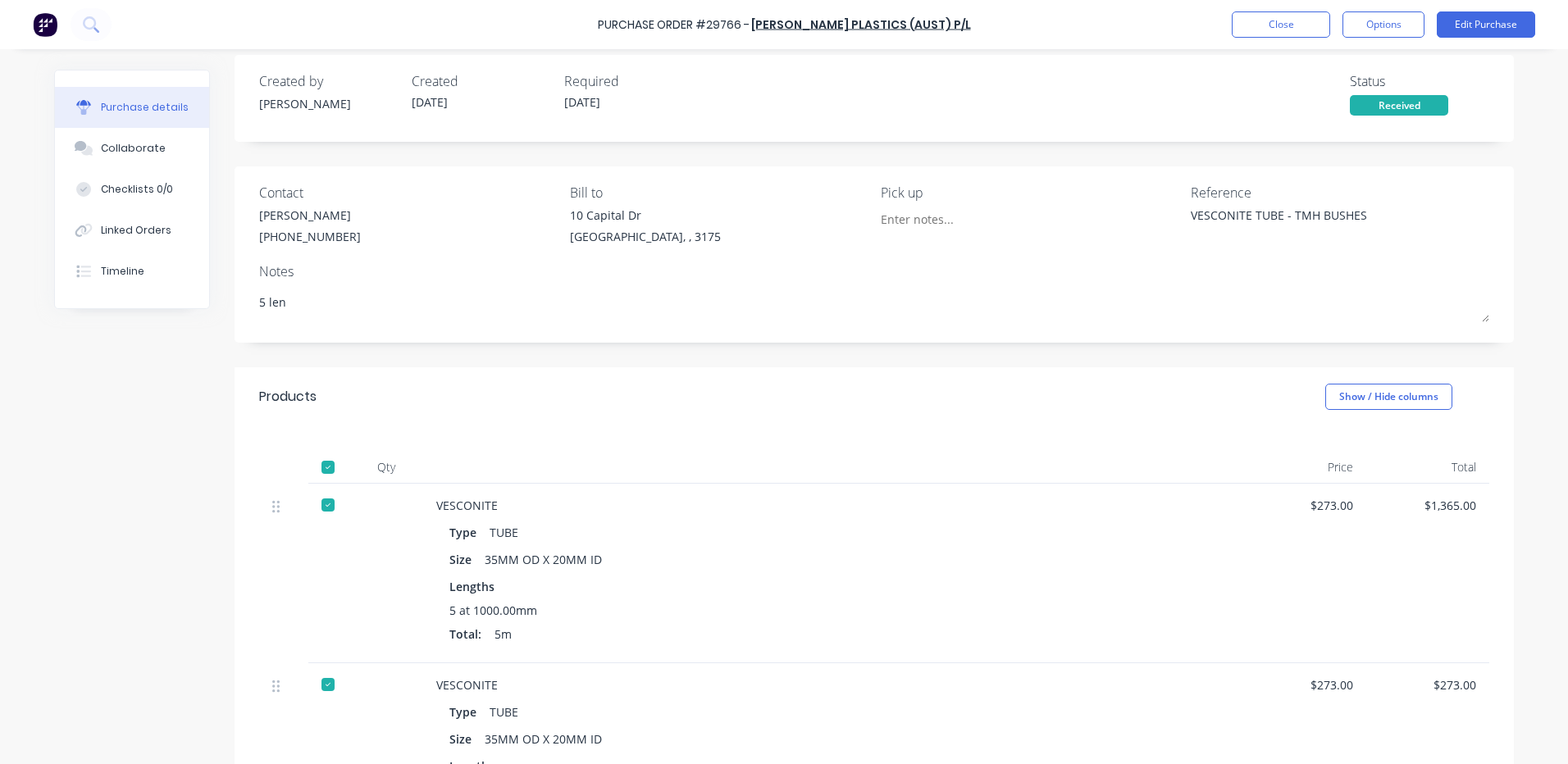
type textarea "x"
type textarea "5 leng"
type textarea "x"
type textarea "5 lengt"
type textarea "x"
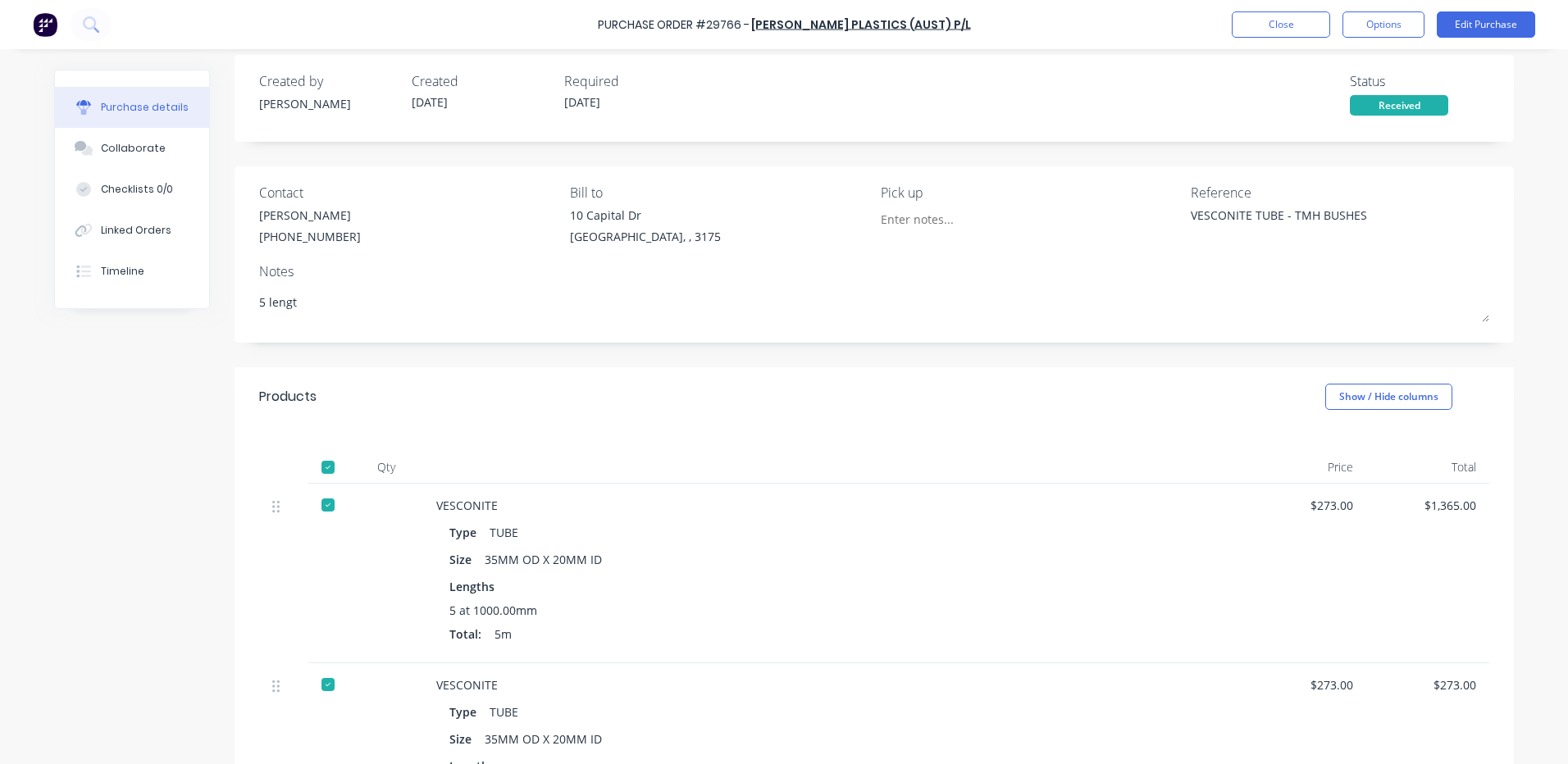
type textarea "5 length"
type textarea "x"
type textarea "5 lengths"
type textarea "x"
type textarea "5 lengths"
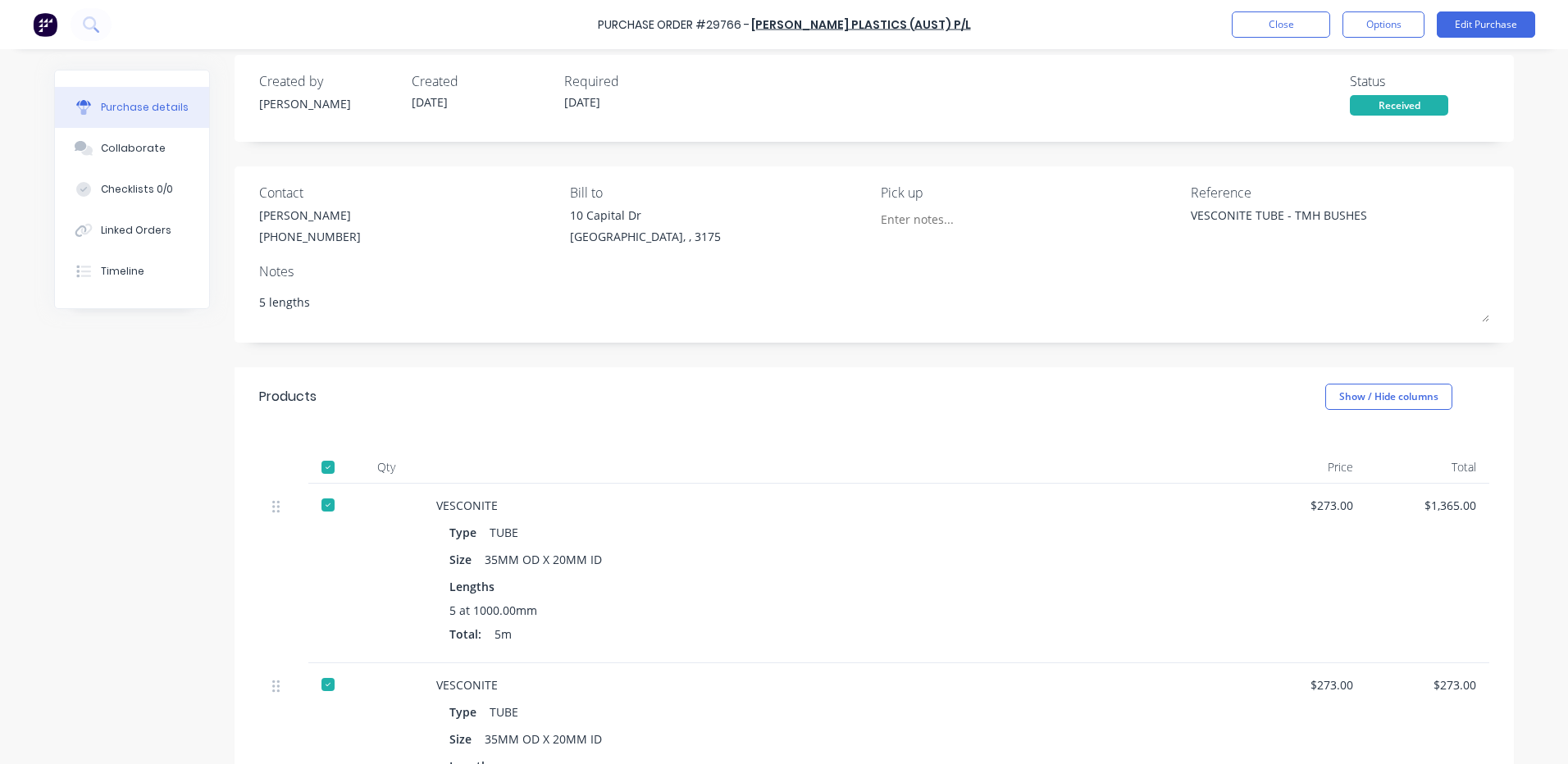
type textarea "x"
type textarea "5 lengths o"
type textarea "x"
type textarea "5 lengths of"
type textarea "x"
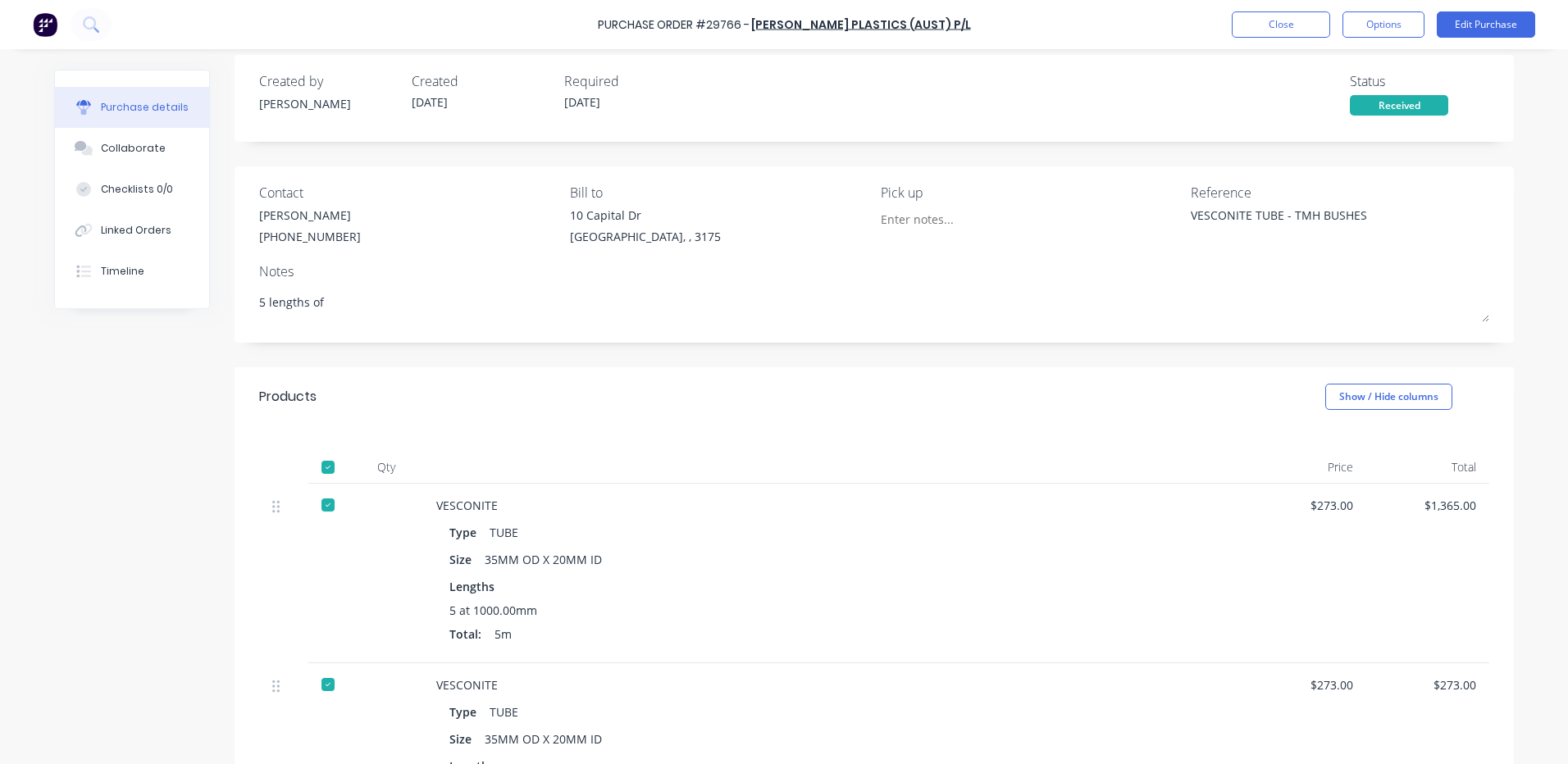
type textarea "5 lengths of"
type textarea "x"
type textarea "5 lengths of 3"
type textarea "x"
type textarea "5 lengths of 35"
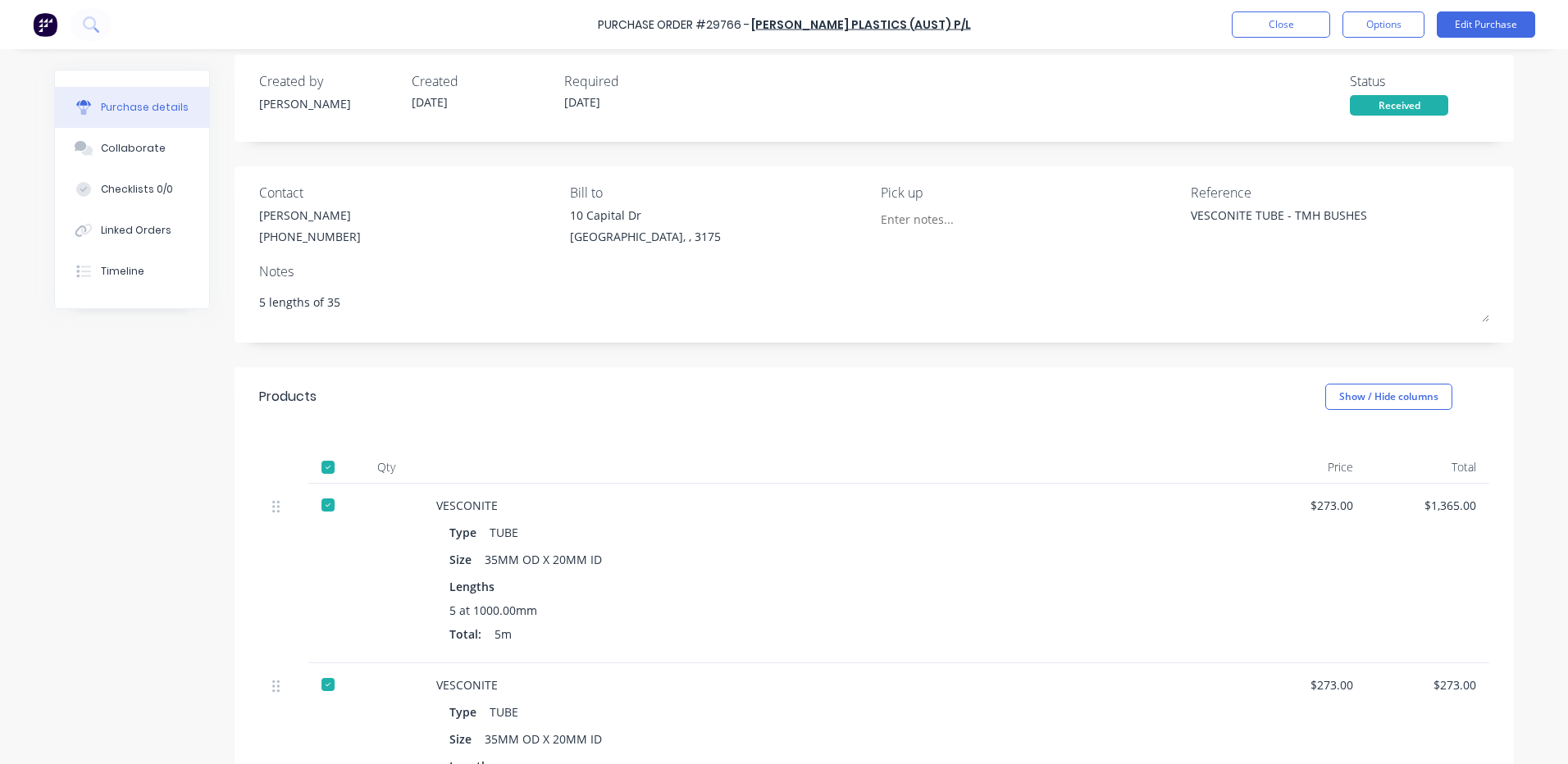
type textarea "x"
type textarea "5 lengths of 35"
type textarea "x"
type textarea "5 lengths of 35 x"
type textarea "x"
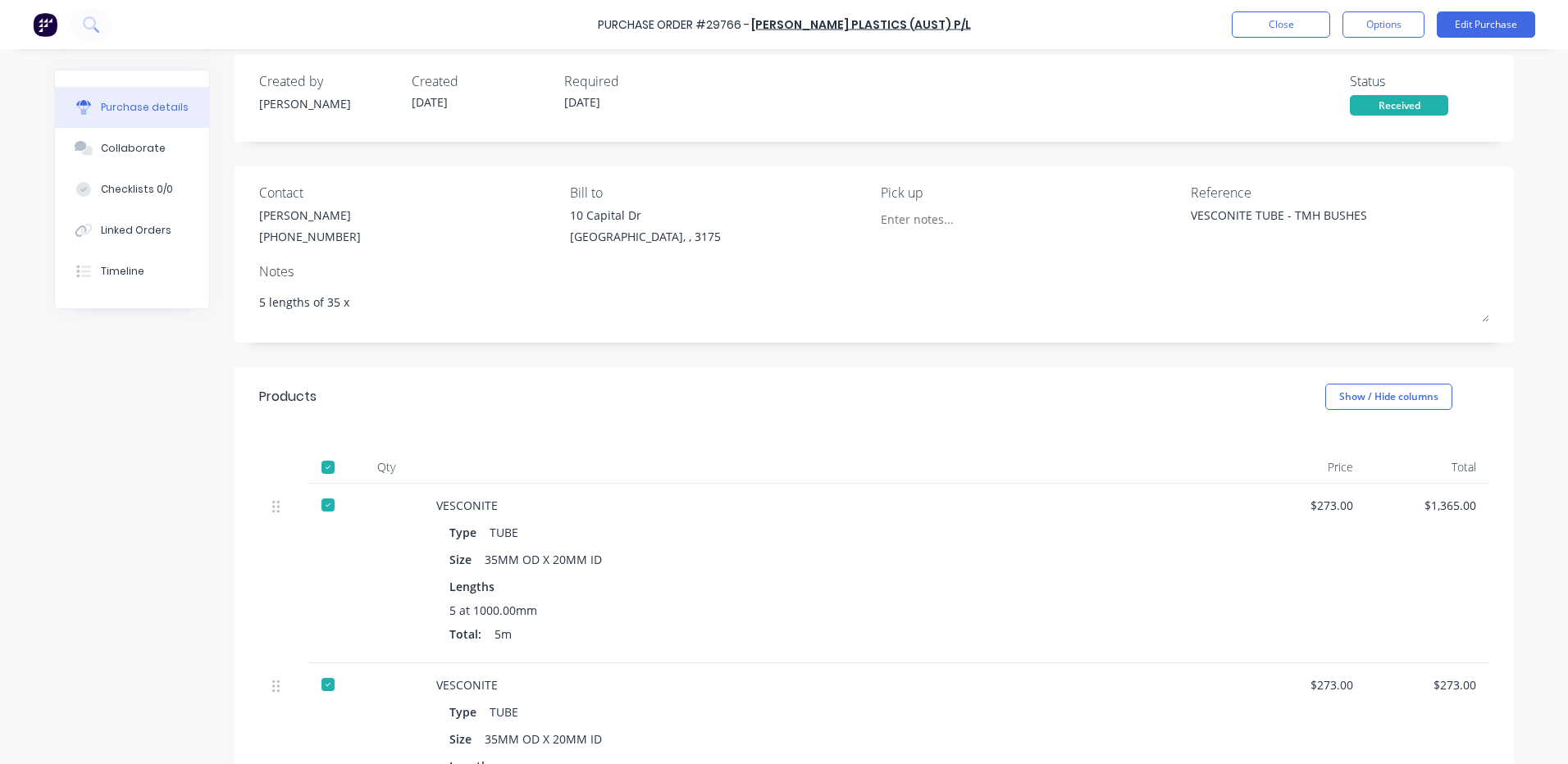
type textarea "5 lengths of 35 x"
type textarea "x"
type textarea "5 lengths of 35 x 2"
type textarea "x"
type textarea "5 lengths of 35 x 20"
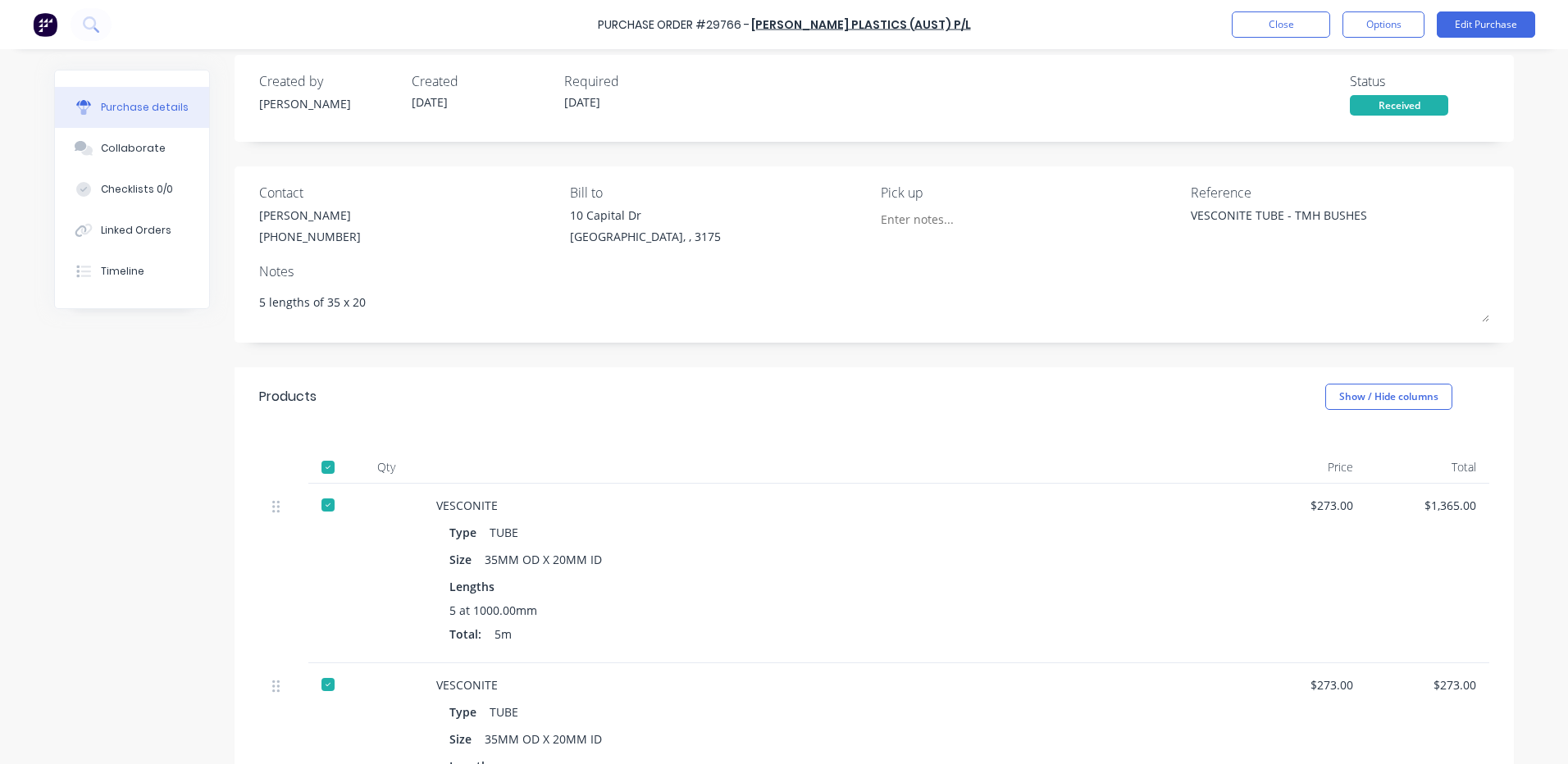
type textarea "x"
type textarea "5 lengths of 35 x 20"
type textarea "x"
type textarea "5 lengths of 35 x 20 u"
type textarea "x"
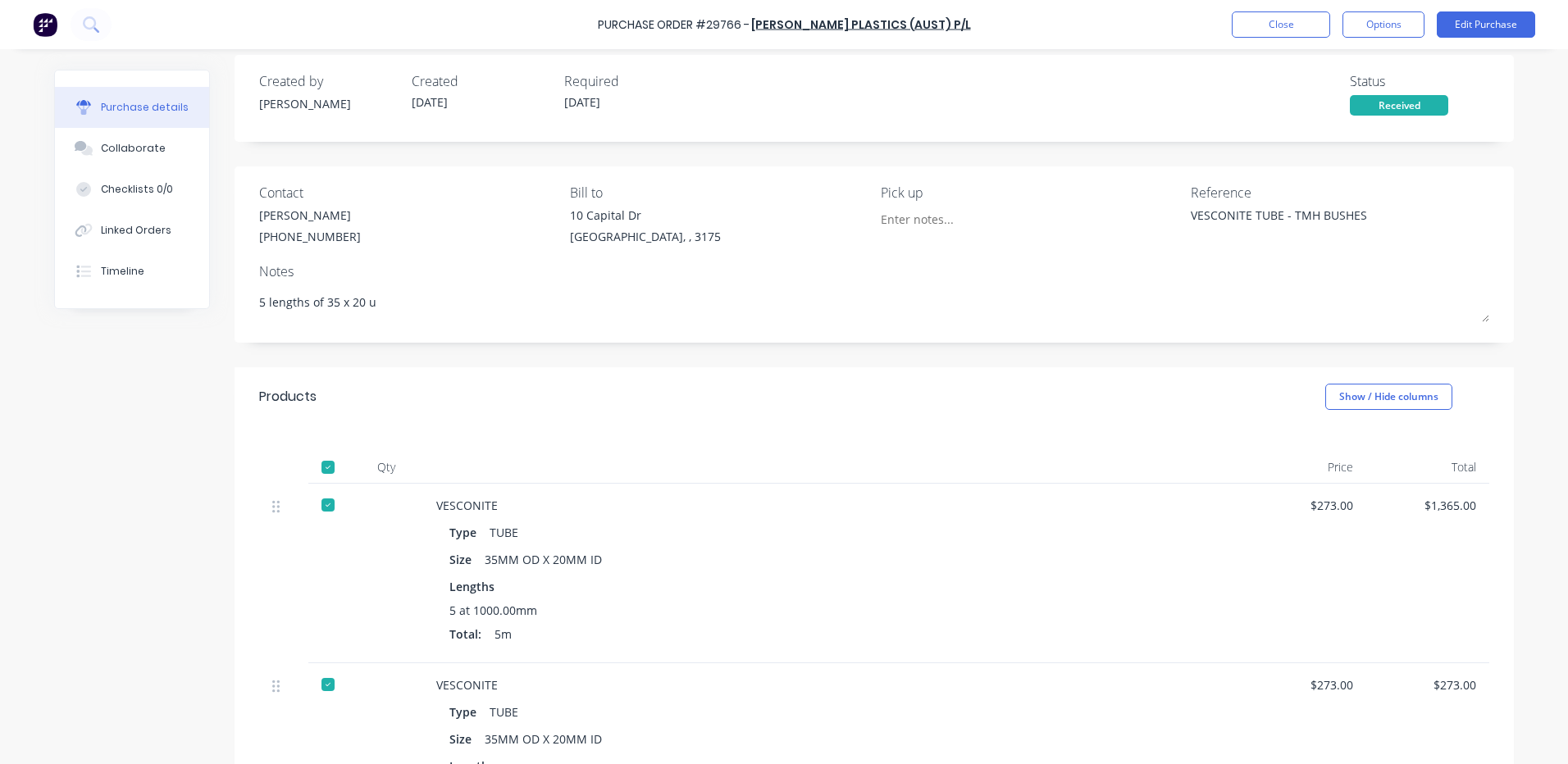
type textarea "5 lengths of 35 x 20 us"
type textarea "x"
type textarea "5 lengths of 35 x 20 use"
type textarea "x"
type textarea "5 lengths of 35 x 20 used"
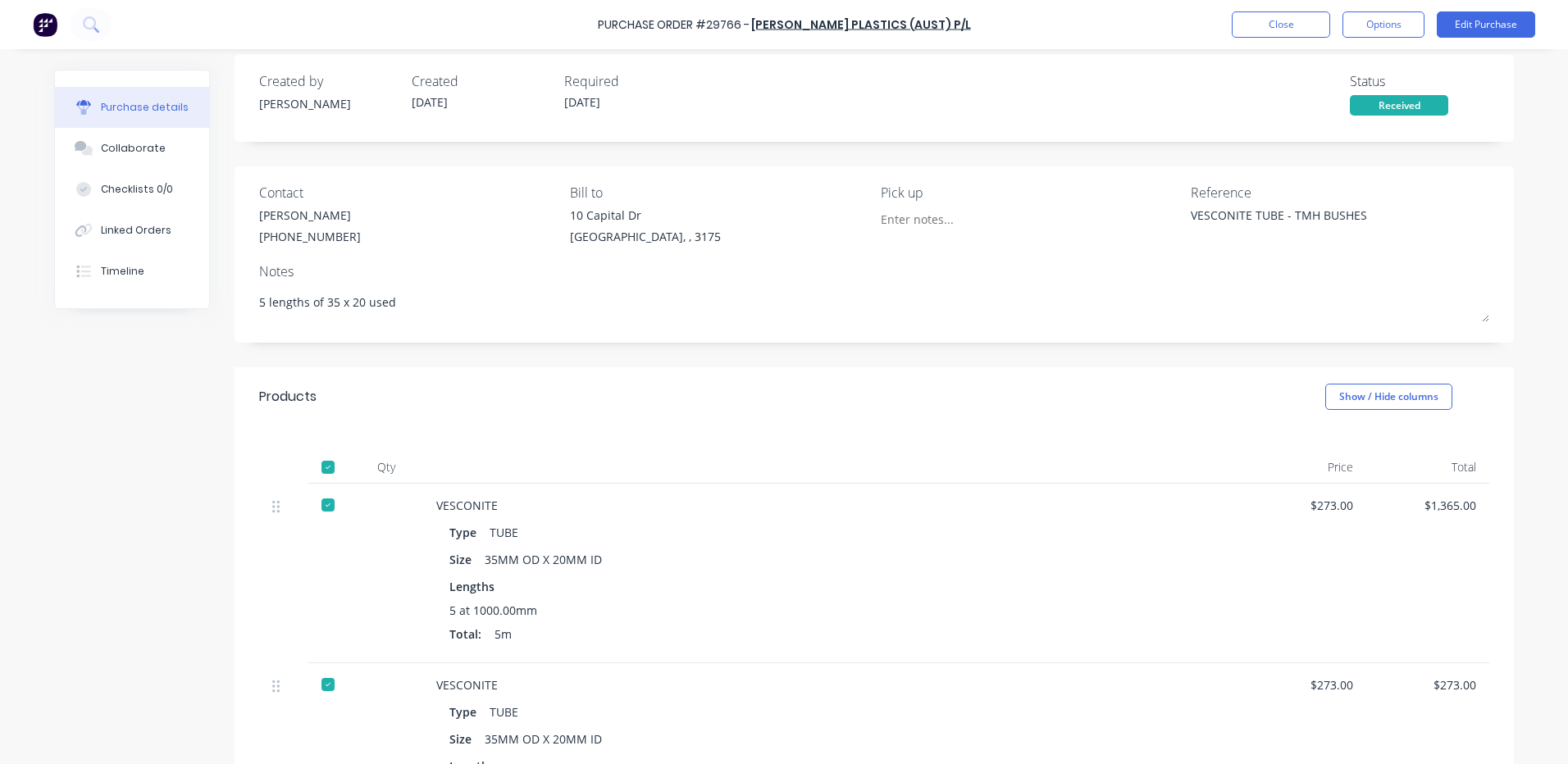
type textarea "x"
type textarea "5 lengths of 35 x 20 used f"
type textarea "x"
type textarea "5 lengths of 35 x 20 used fo"
type textarea "x"
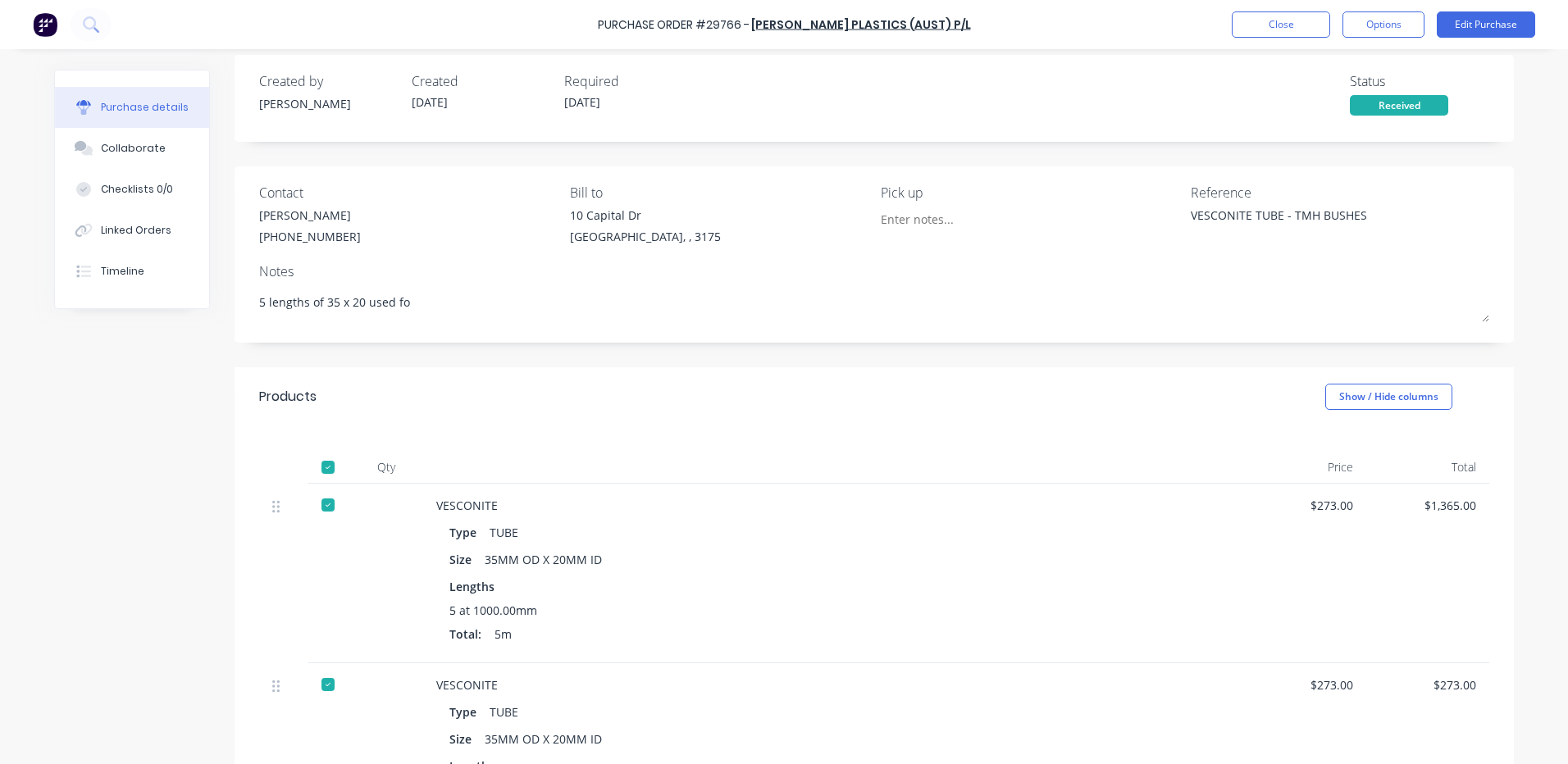
type textarea "5 lengths of 35 x 20 used for"
type textarea "x"
type textarea "5 lengths of 35 x 20 used for"
type textarea "x"
type textarea "5 lengths of 35 x 20 used for b"
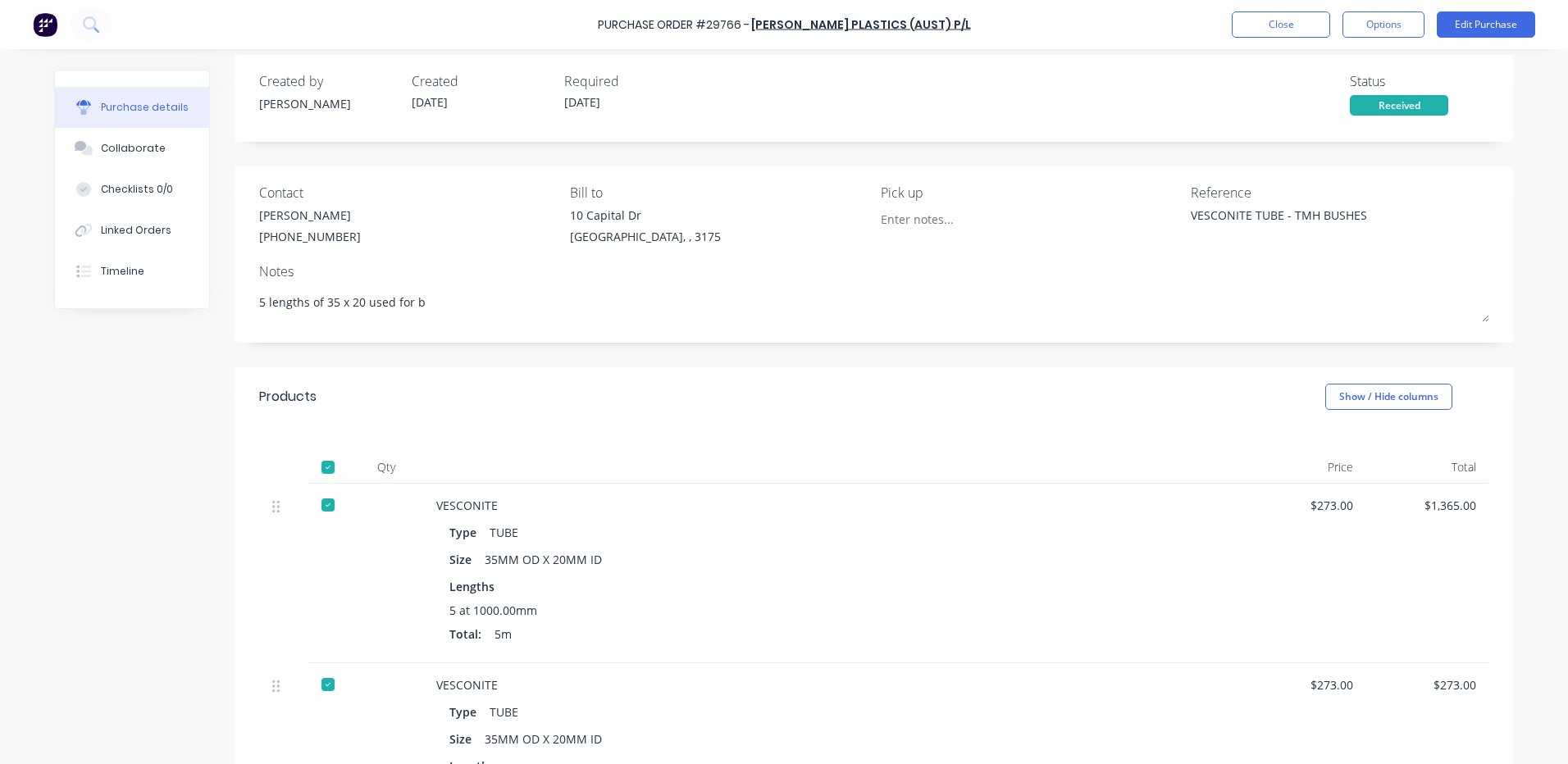
type textarea "x"
type textarea "5 lengths of 35 x 20 used for bu"
type textarea "x"
type textarea "5 lengths of 35 x 20 used for [PERSON_NAME]"
type textarea "x"
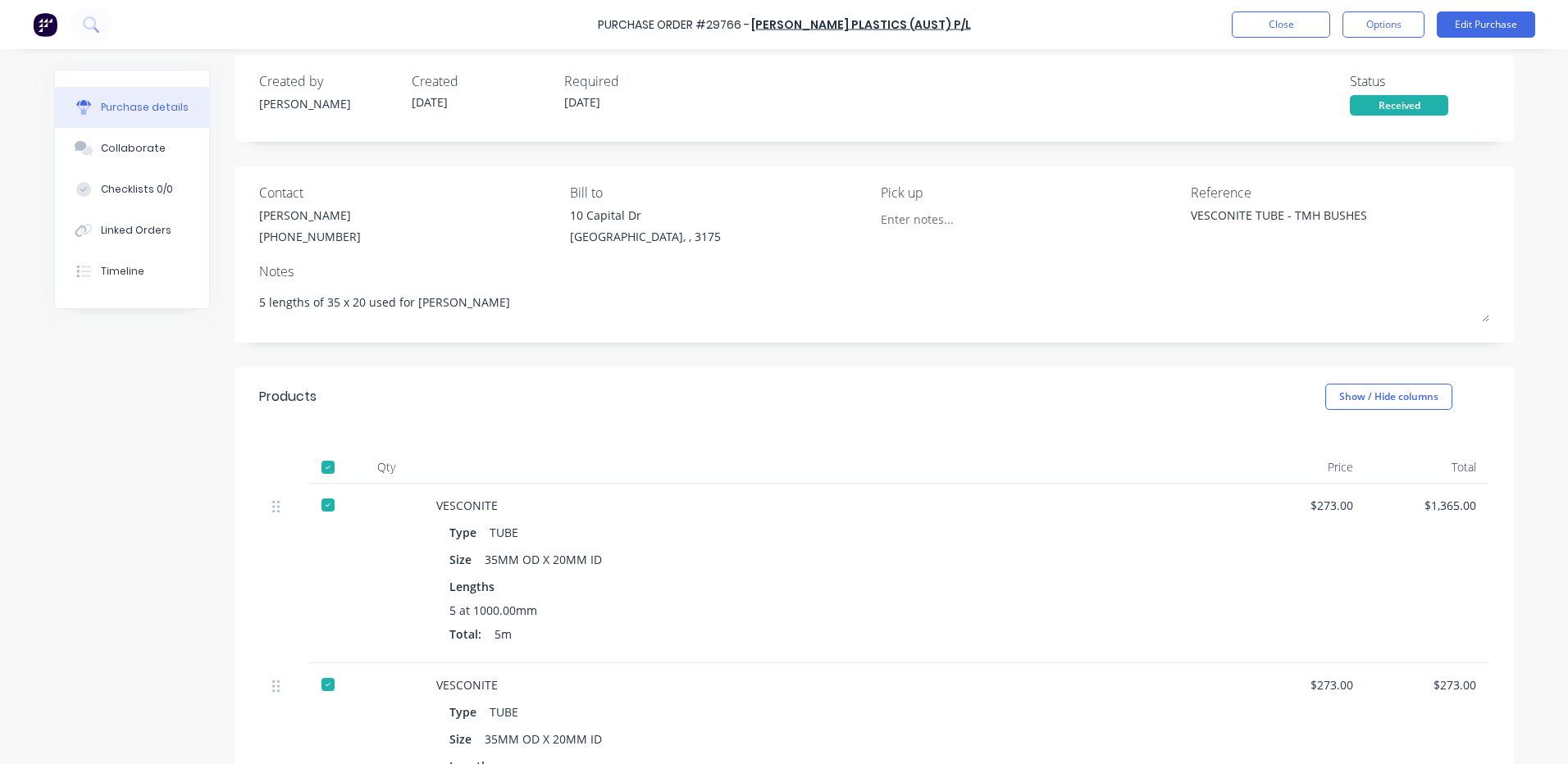
type textarea "5 lengths of 35 x 20 used for bushe"
type textarea "x"
type textarea "5 lengths of 35 x 20 used for bushes"
type textarea "x"
type textarea "5 lengths of 35 x 20 used for bushes"
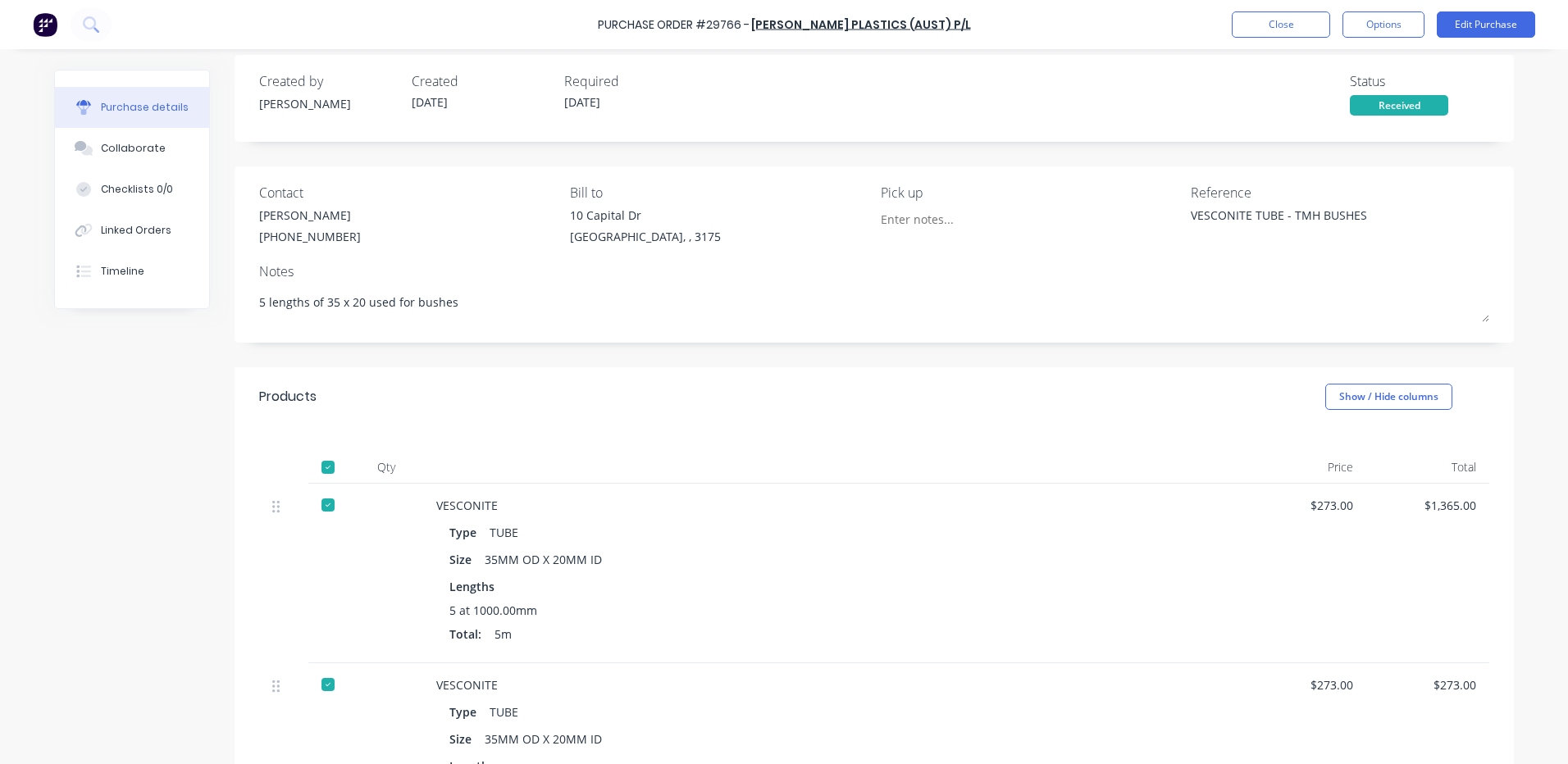
type textarea "x"
type textarea "5 lengths of 35 x 20 used for bushes,"
type textarea "x"
type textarea "5 lengths of 35 x 20 used for bushes,"
type textarea "x"
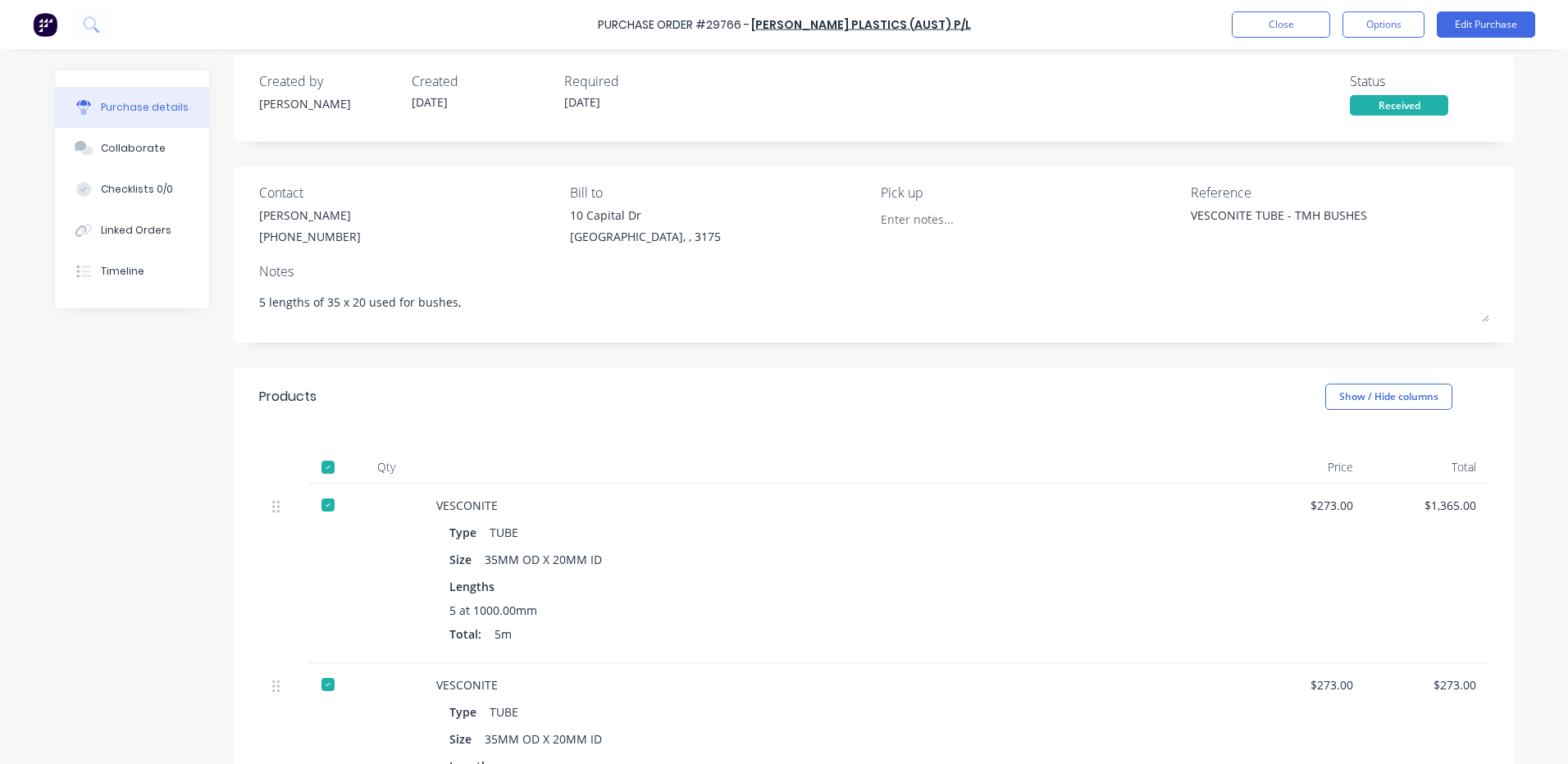
type textarea "5 lengths of 35 x 20 used for bushes, o"
type textarea "x"
type textarea "5 lengths of 35 x 20 used for bushes, ot"
type textarea "x"
type textarea "5 lengths of 35 x 20 used for bushes, oth"
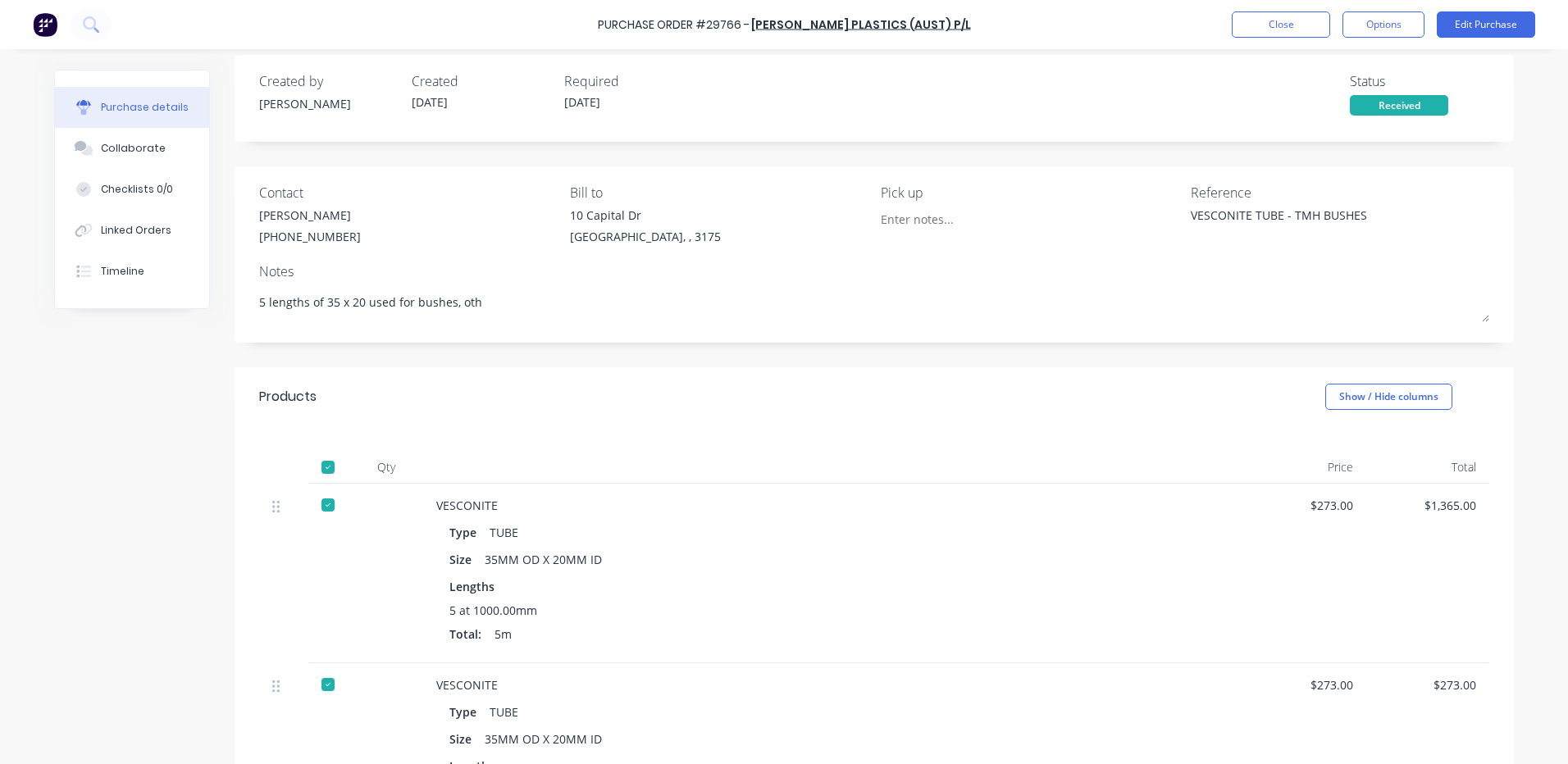
type textarea "x"
type textarea "5 lengths of 35 x 20 used for bushes, othe"
type textarea "x"
type textarea "5 lengths of 35 x 20 used for bushes, other"
type textarea "x"
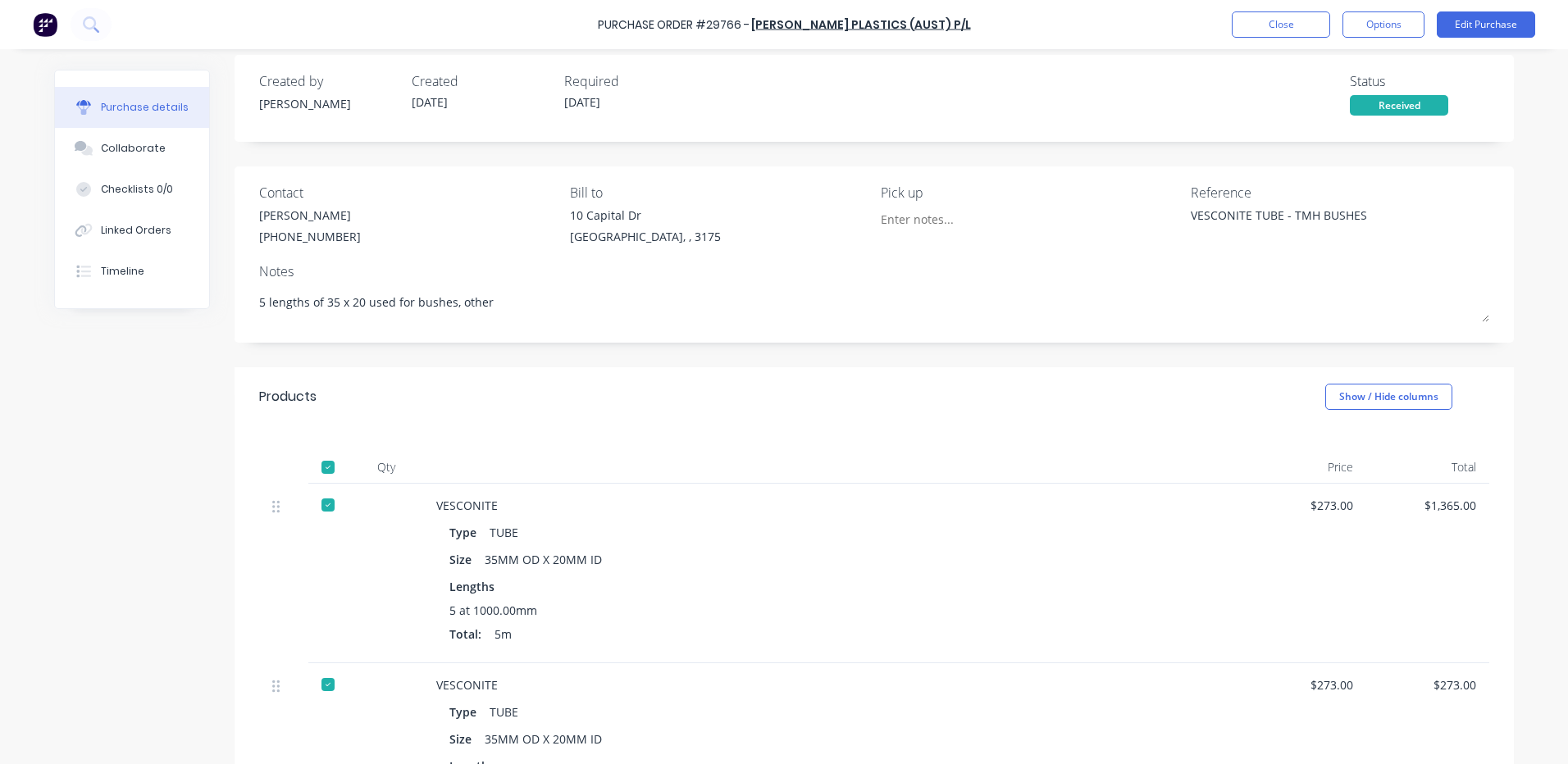
type textarea "5 lengths of 35 x 20 used for bushes, other t"
type textarea "x"
type textarea "5 lengths of 35 x 20 used for bushes, other th"
type textarea "x"
type textarea "5 lengths of 35 x 20 used for bushes, other then"
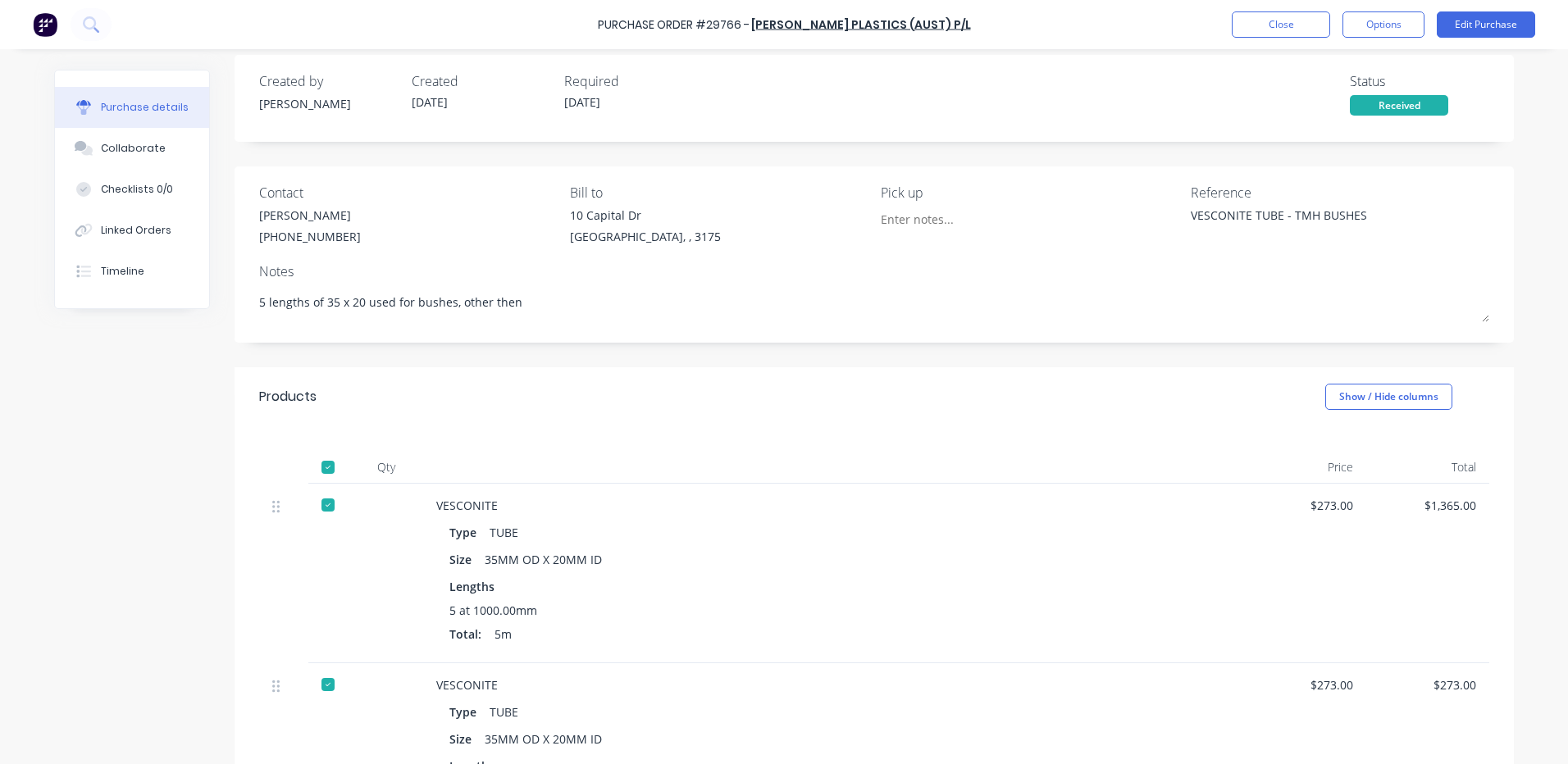
type textarea "x"
type textarea "5 lengths of 35 x 20 used for bushes, other then"
type textarea "x"
type textarea "5 lengths of 35 x 20 used for bushes, other then u"
type textarea "x"
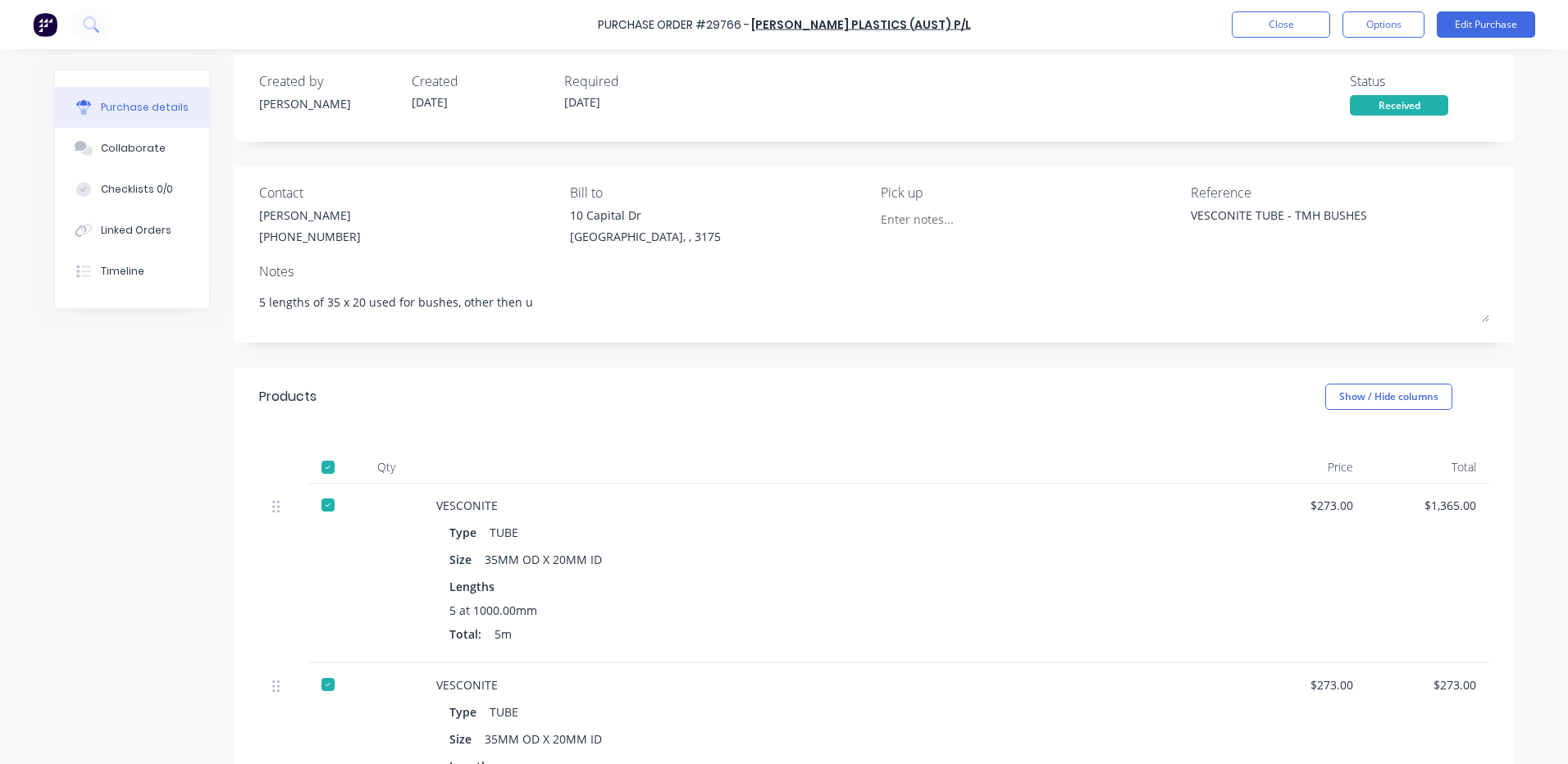
type textarea "5 lengths of 35 x 20 used for bushes, other then us"
type textarea "x"
type textarea "5 lengths of 35 x 20 used for bushes, other then use"
type textarea "x"
type textarea "5 lengths of 35 x 20 used for bushes, other then used"
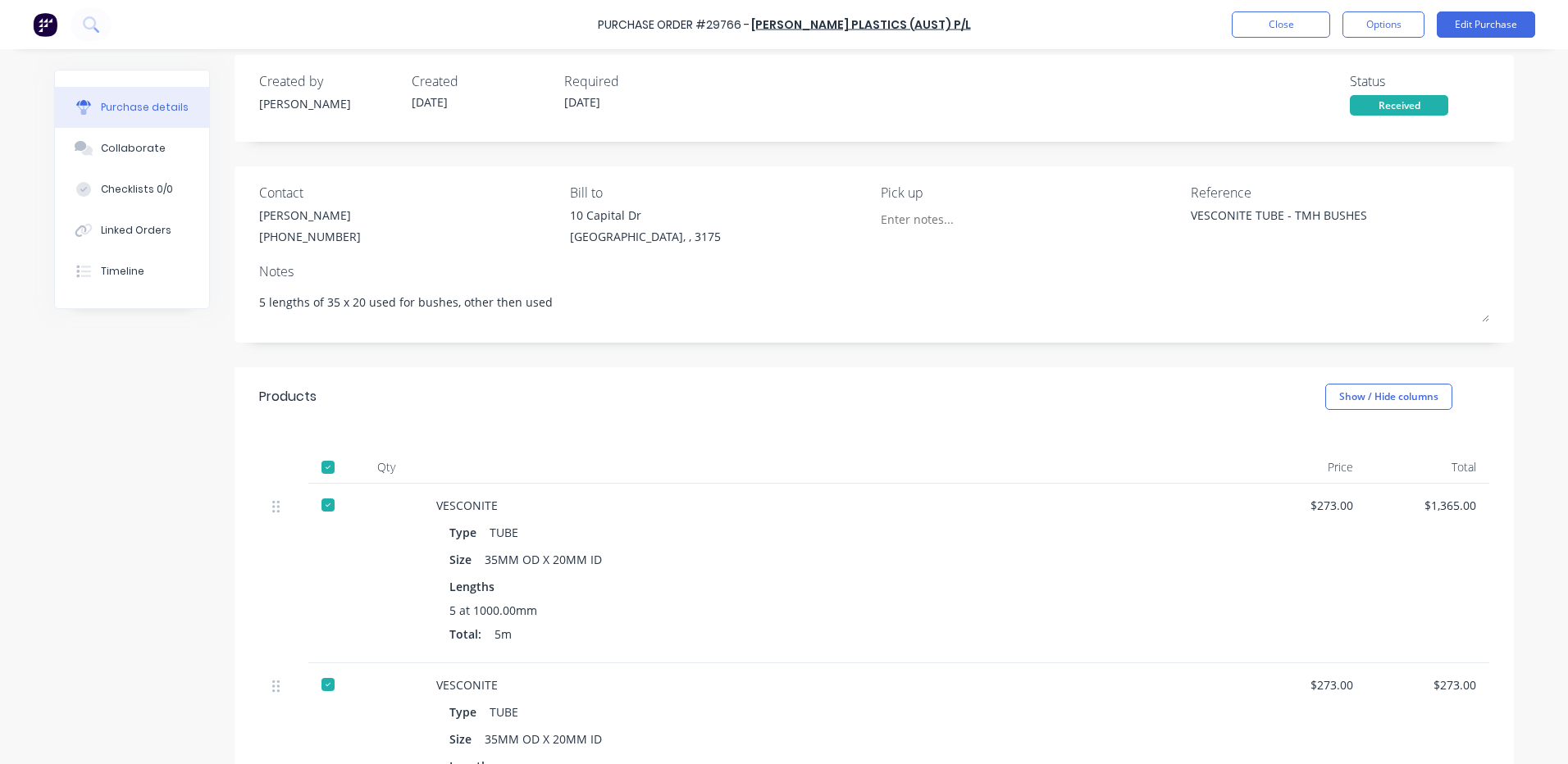
type textarea "x"
type textarea "5 lengths of 35 x 20 used for bushes, other then used"
type textarea "x"
type textarea "5 lengths of 35 x 20 used for bushes, other then used f"
type textarea "x"
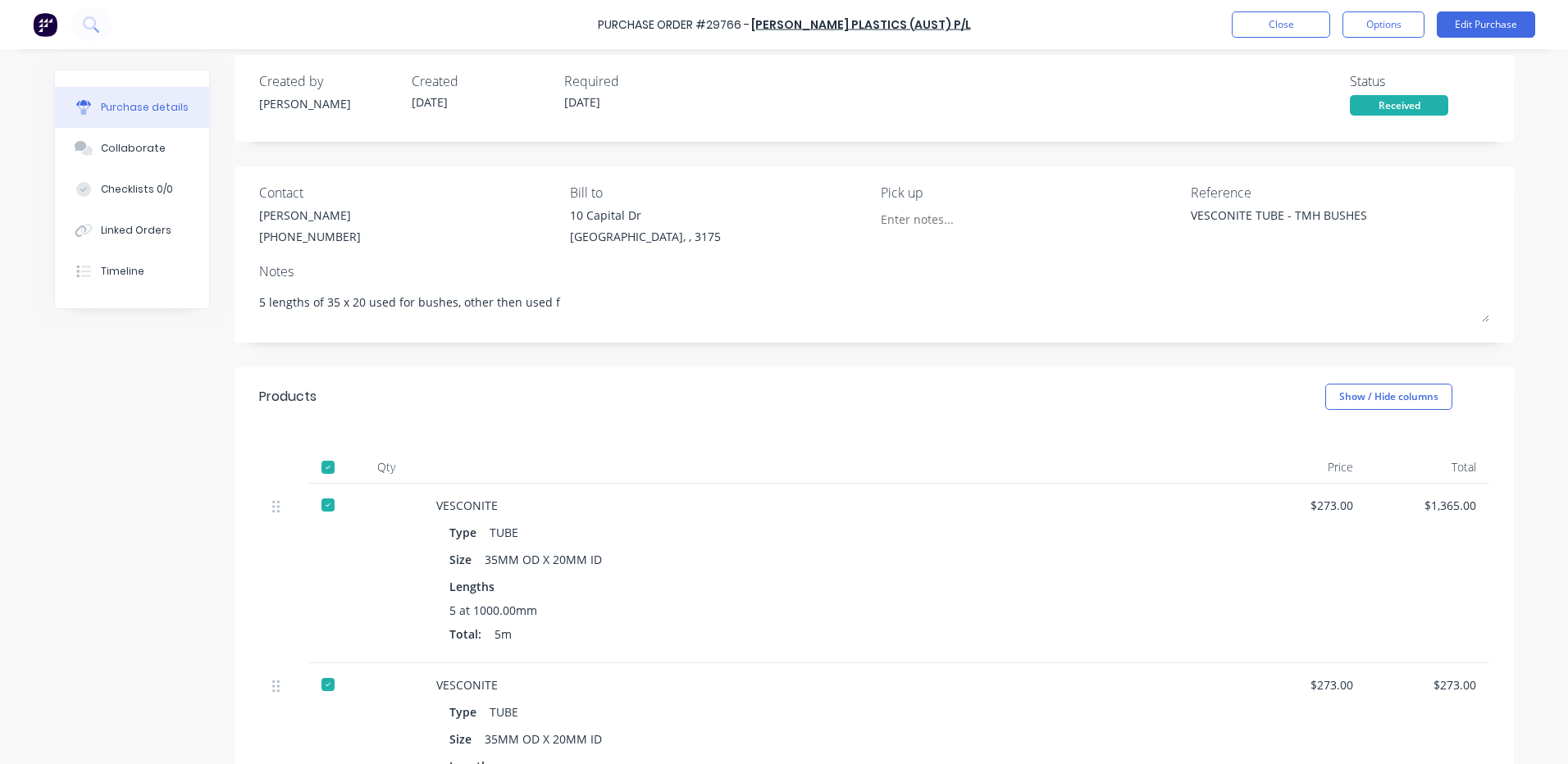
type textarea "5 lengths of 35 x 20 used for bushes, other then used fo"
type textarea "x"
type textarea "5 lengths of 35 x 20 used for bushes, other then used for"
type textarea "x"
type textarea "5 lengths of 35 x 20 used for bushes, other then used for"
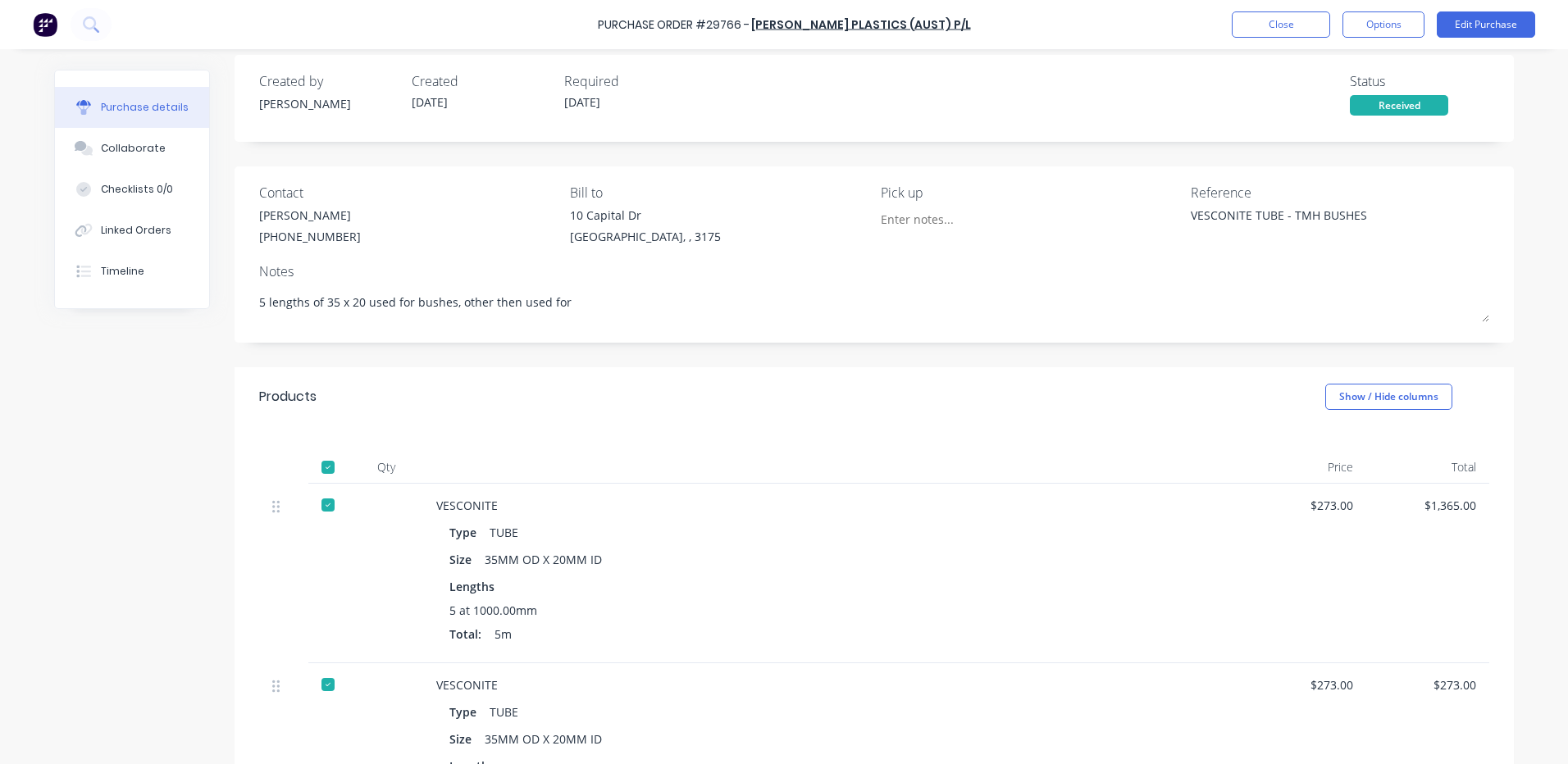
type textarea "x"
type textarea "5 lengths of 35 x 20 used for bushes, other then used for s"
type textarea "x"
type textarea "5 lengths of 35 x 20 used for bushes, other then used for so"
type textarea "x"
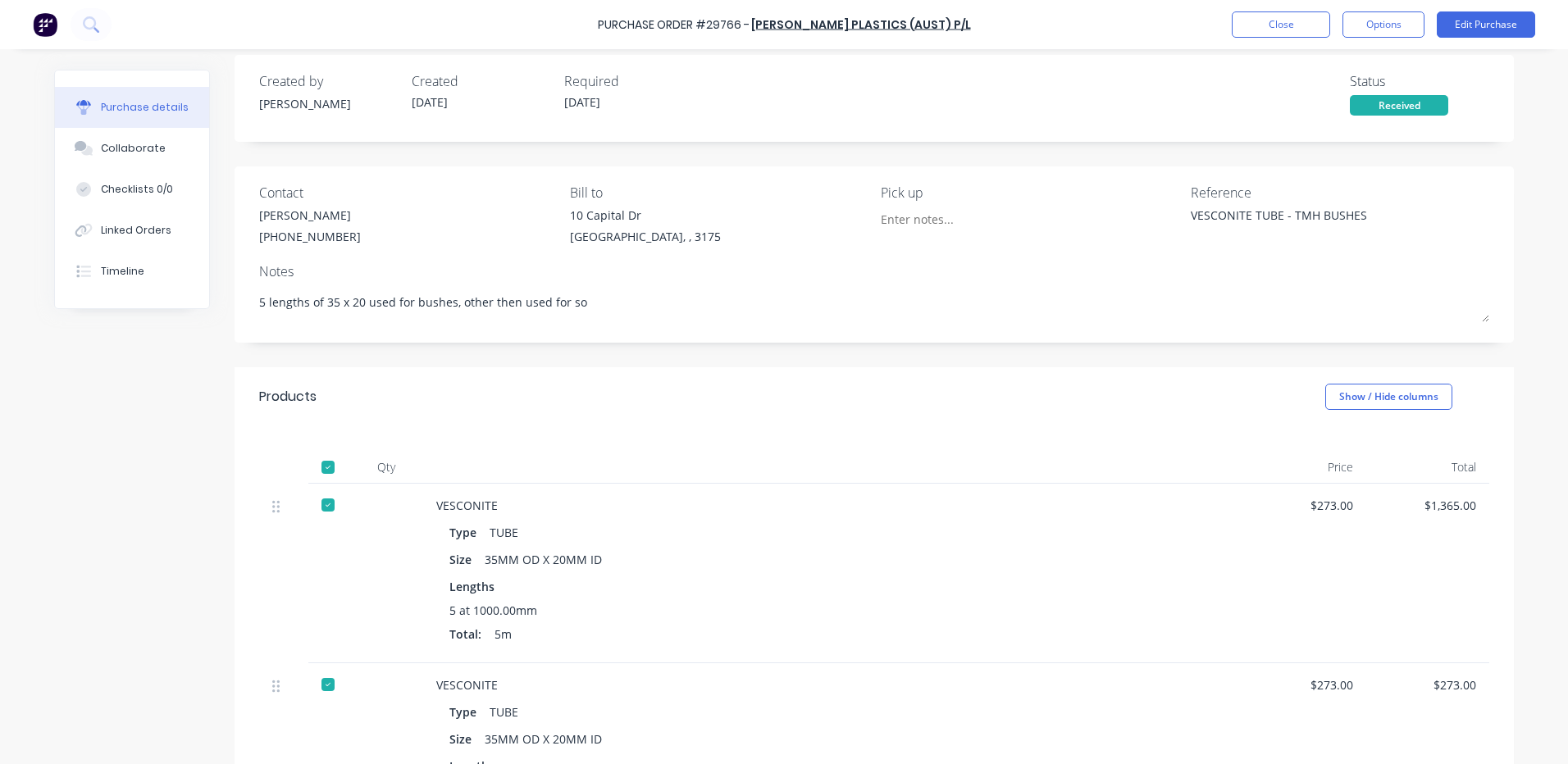
type textarea "5 lengths of 35 x 20 used for bushes, other then used for som"
type textarea "x"
type textarea "5 lengths of 35 x 20 used for bushes, other then used for some"
type textarea "x"
type textarea "5 lengths of 35 x 20 used for bushes, other then used for somet"
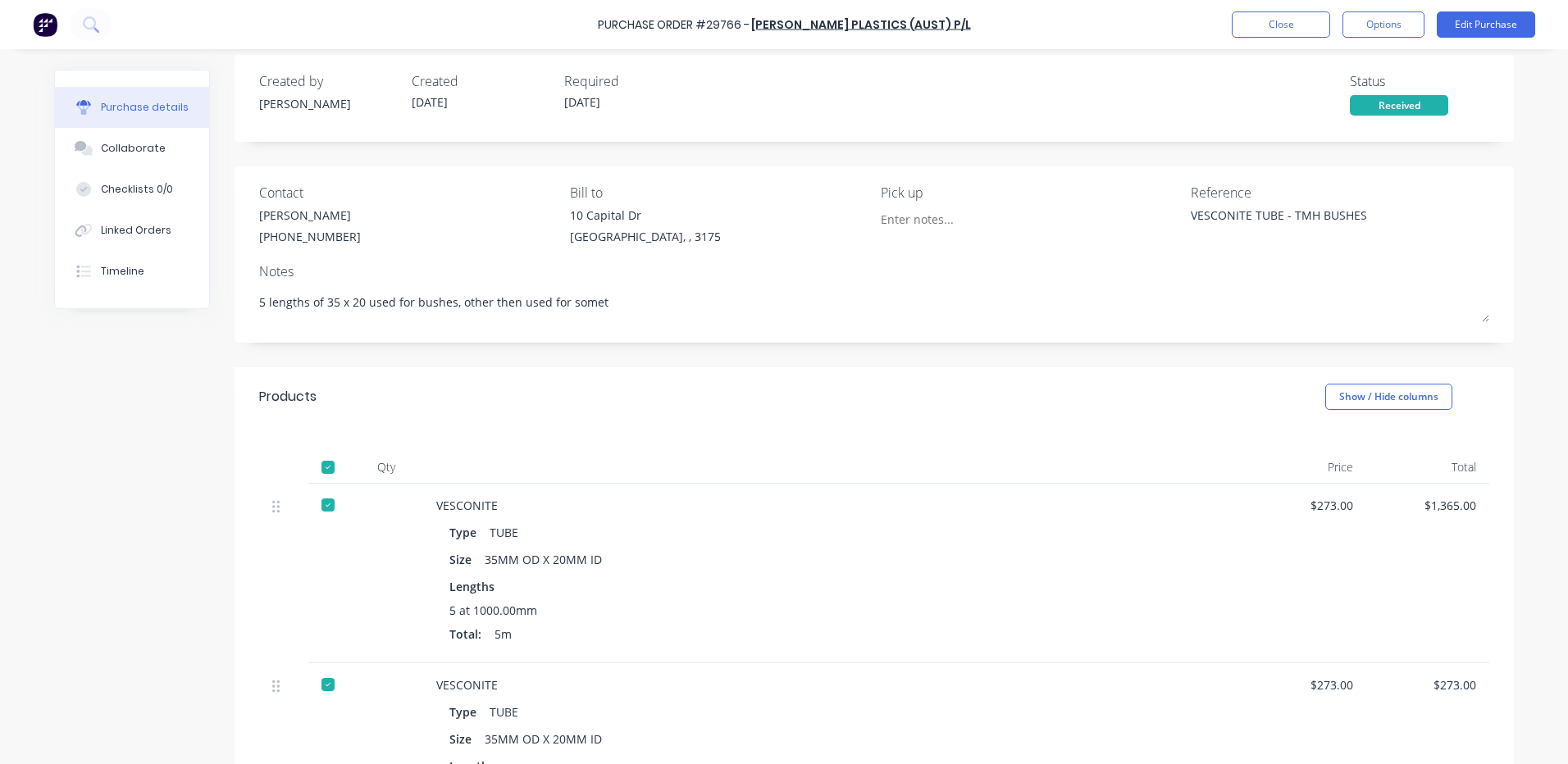
type textarea "x"
type textarea "5 lengths of 35 x 20 used for bushes, other then used for someth"
type textarea "x"
type textarea "5 lengths of 35 x 20 used for bushes, other then used for somethi"
type textarea "x"
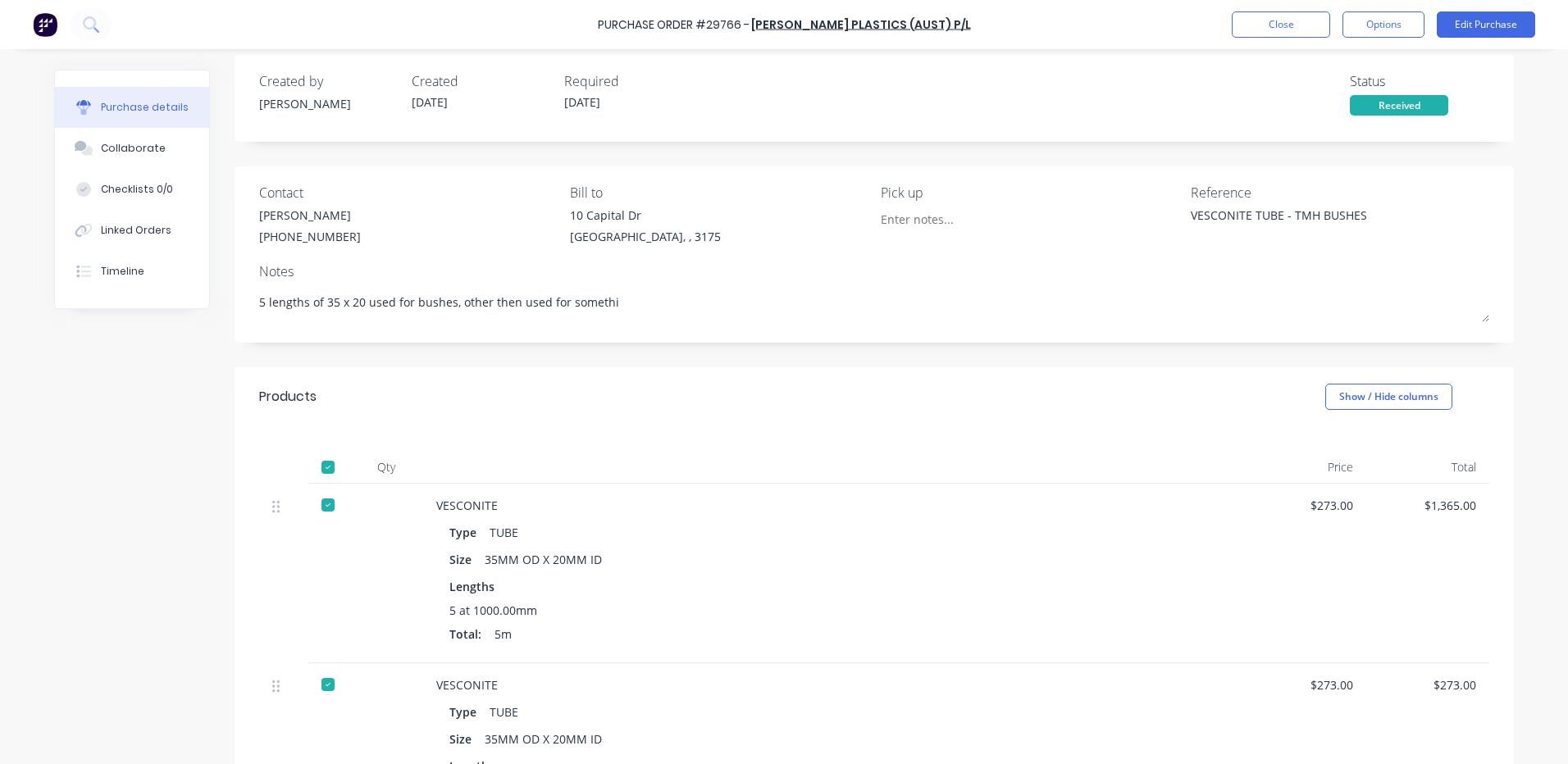
type textarea "5 lengths of 35 x 20 used for bushes, other then used for somethin"
click at [571, 473] on div at bounding box center [832, 467] width 820 height 33
click at [1255, 35] on button "Close" at bounding box center [1281, 24] width 98 height 26
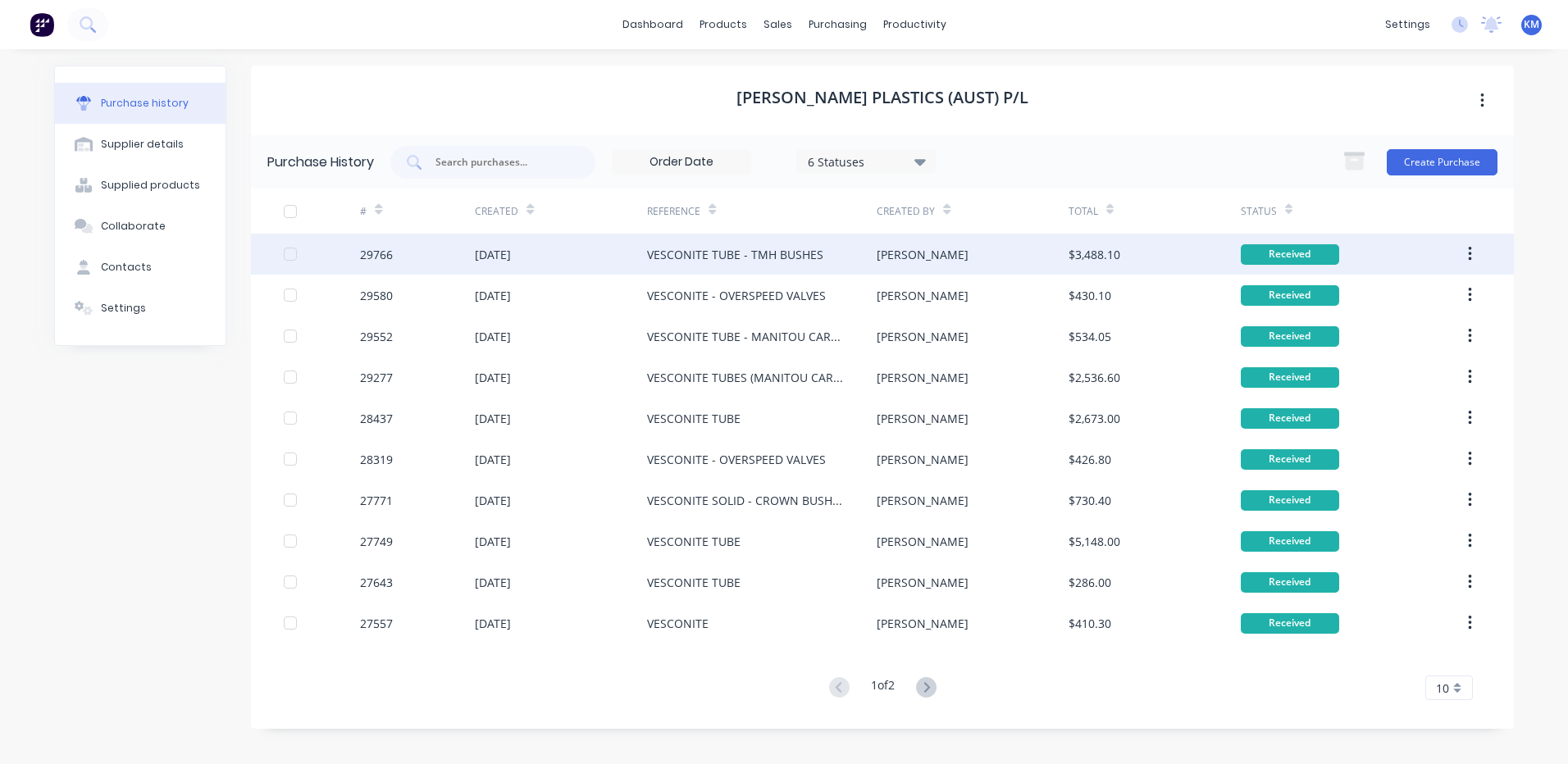
click at [818, 271] on div "VESCONITE TUBE - TMH BUSHES" at bounding box center [761, 254] width 230 height 41
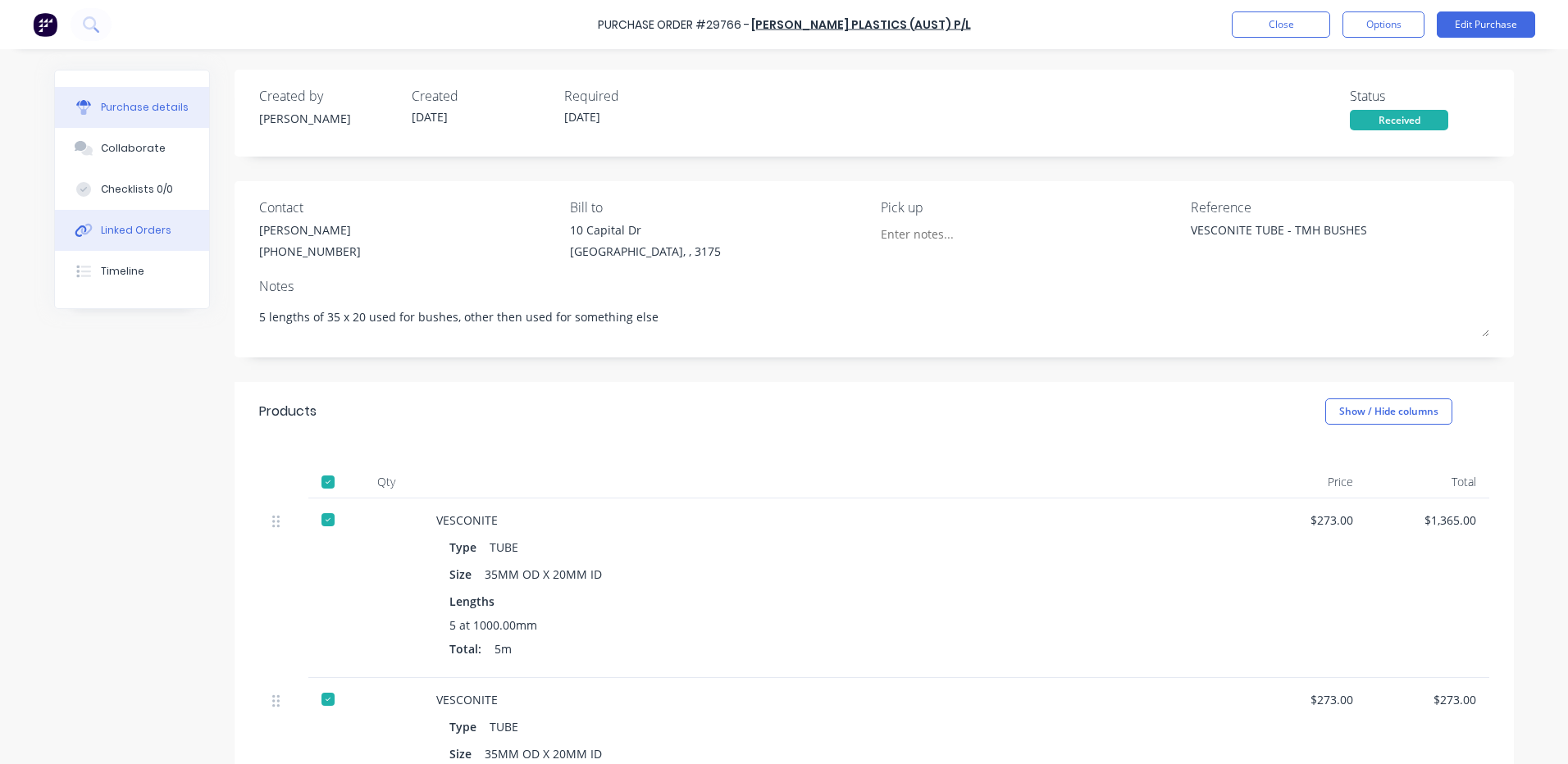
click at [139, 234] on div "Linked Orders" at bounding box center [135, 230] width 70 height 14
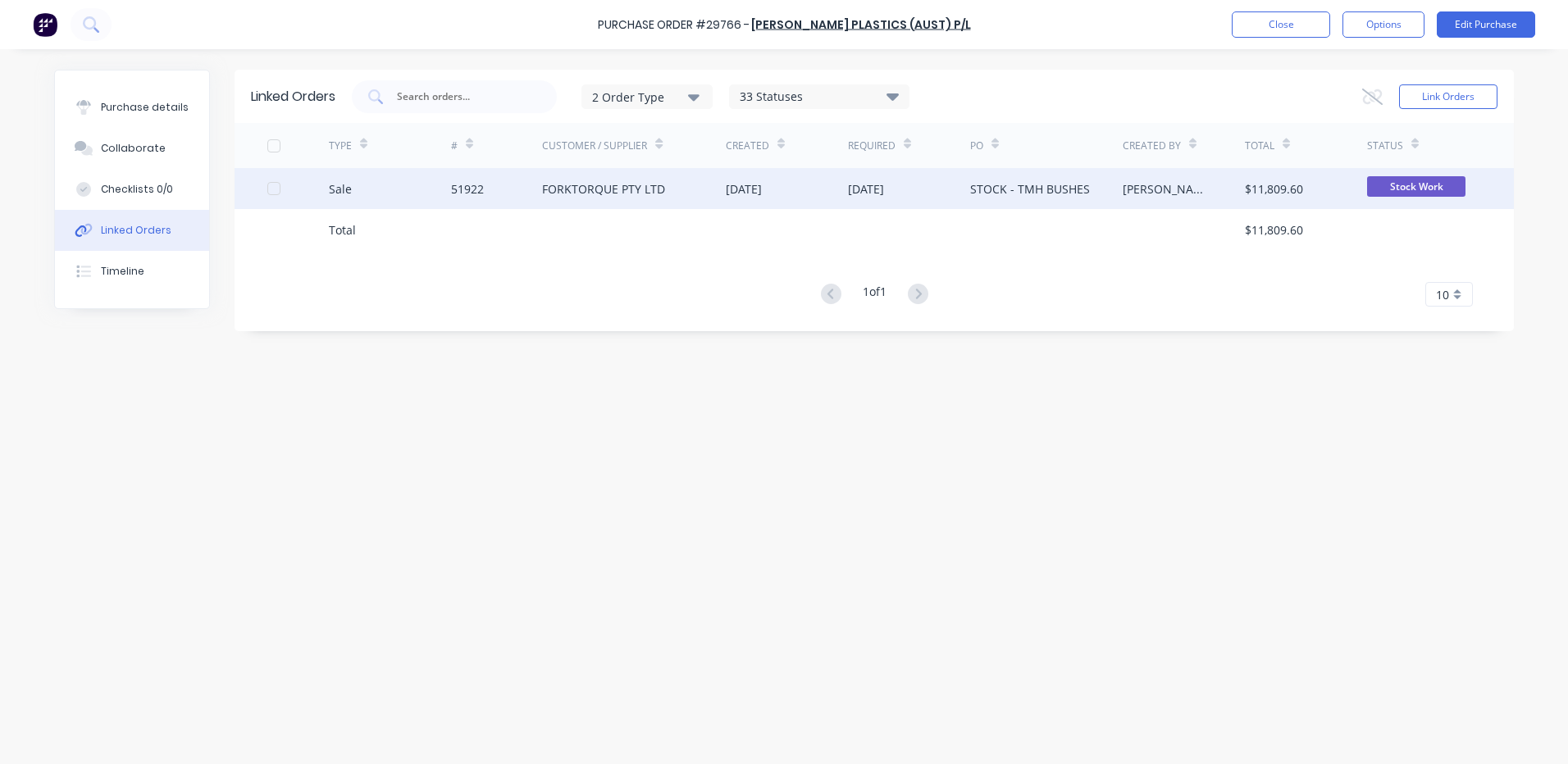
click at [713, 199] on div "FORKTORQUE PTY LTD" at bounding box center [633, 188] width 184 height 41
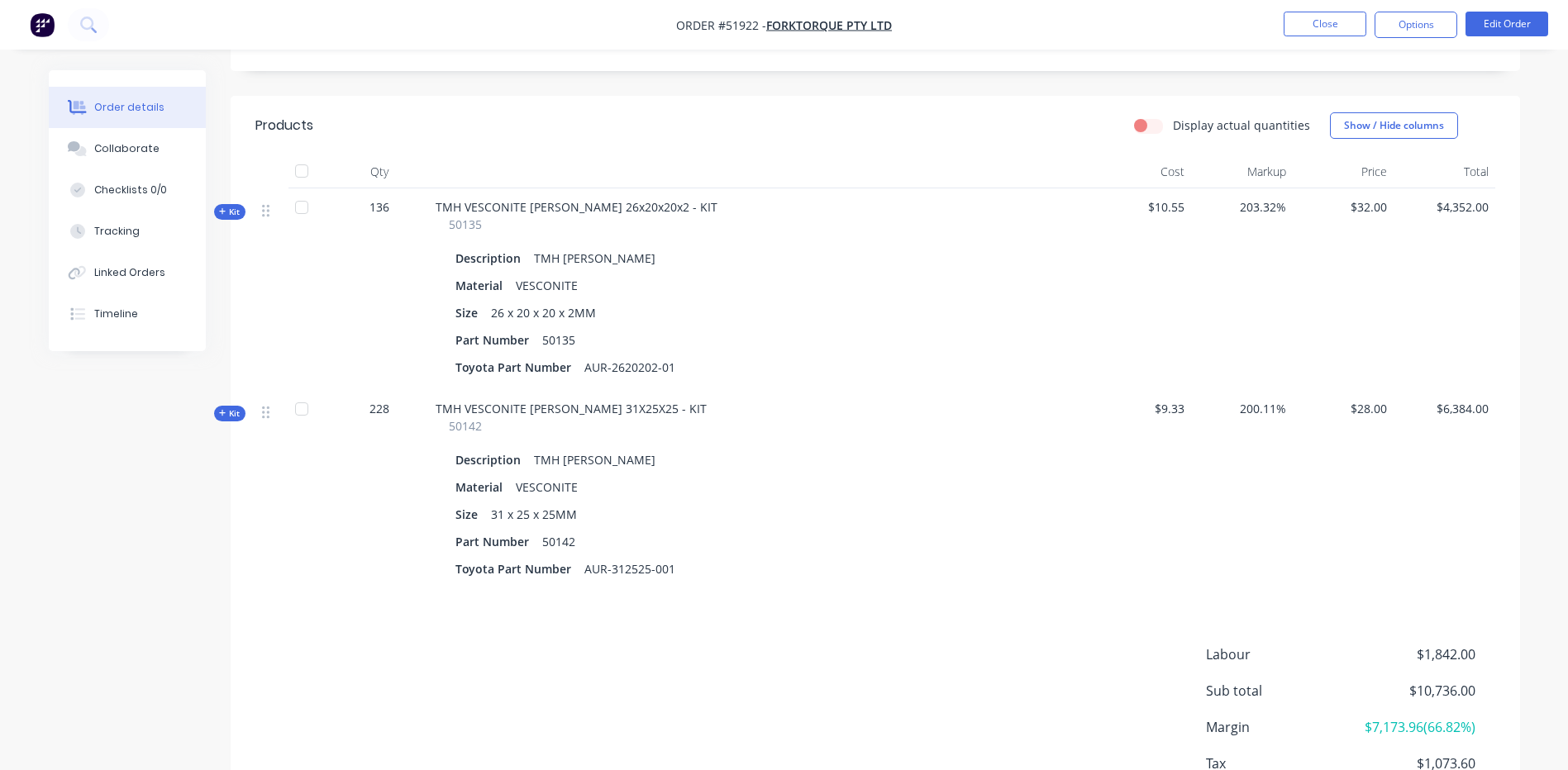
scroll to position [414, 0]
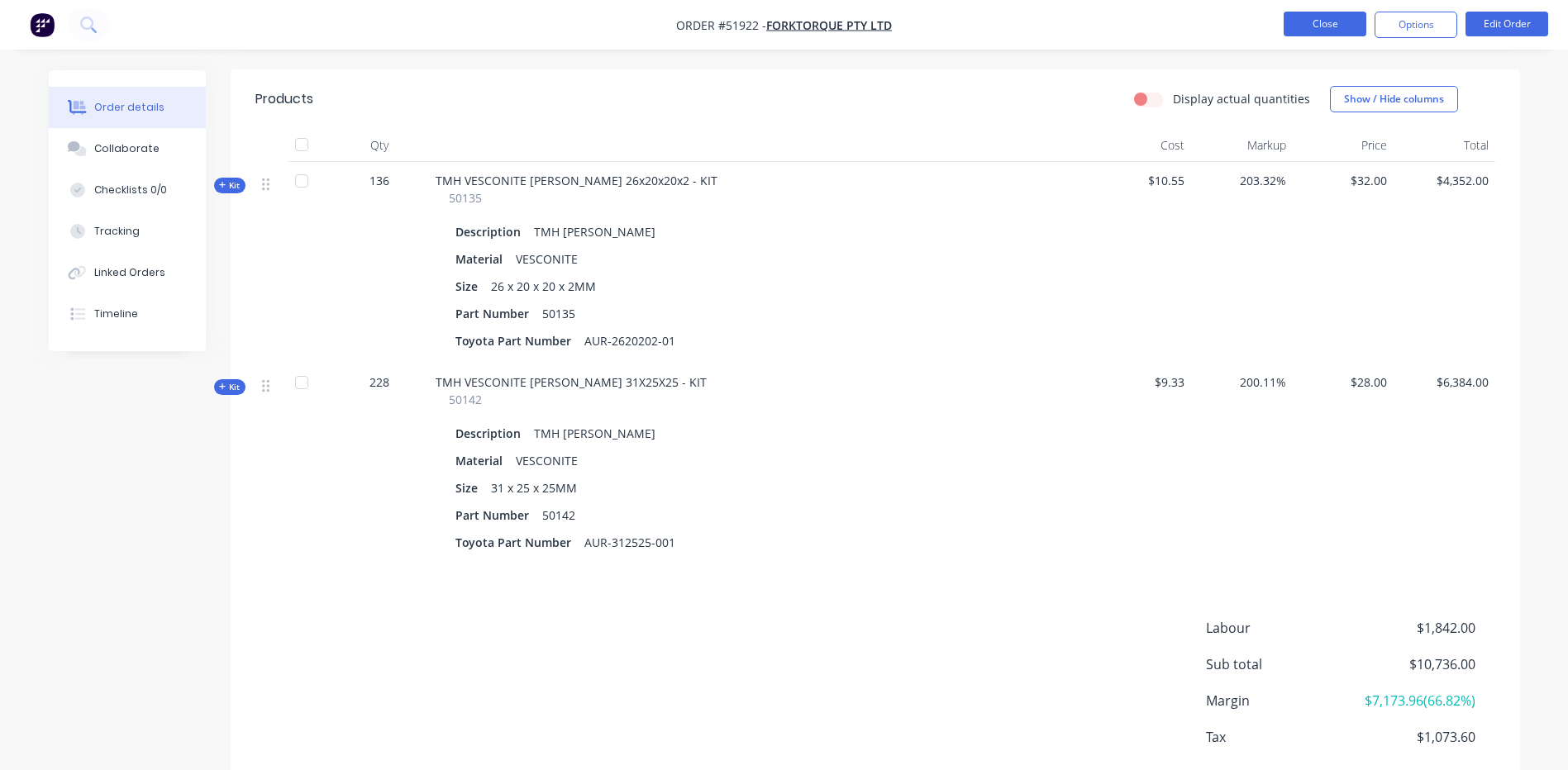
click at [1337, 23] on button "Close" at bounding box center [1324, 24] width 82 height 25
